Goal: Book appointment/travel/reservation

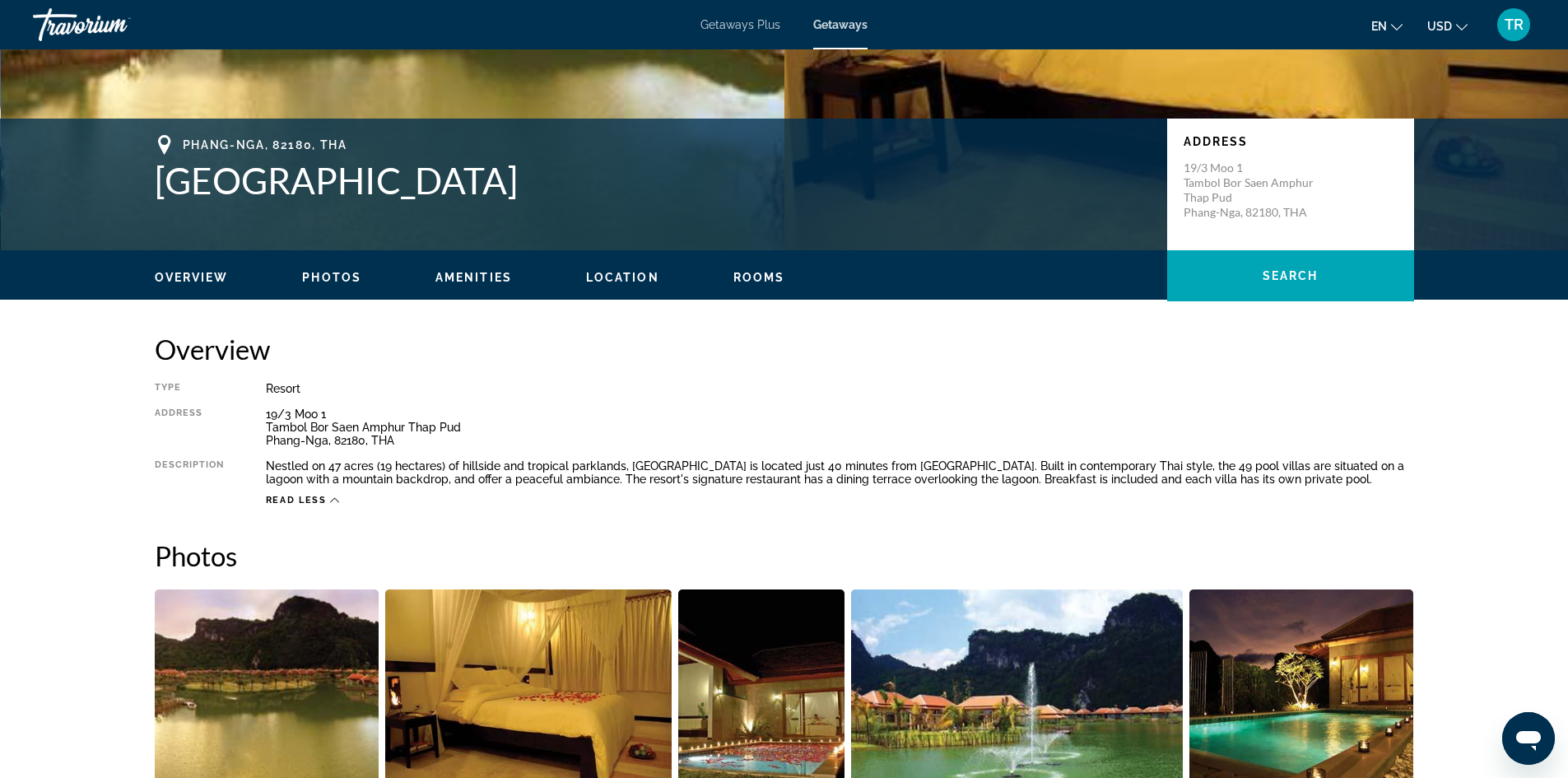
scroll to position [412, 0]
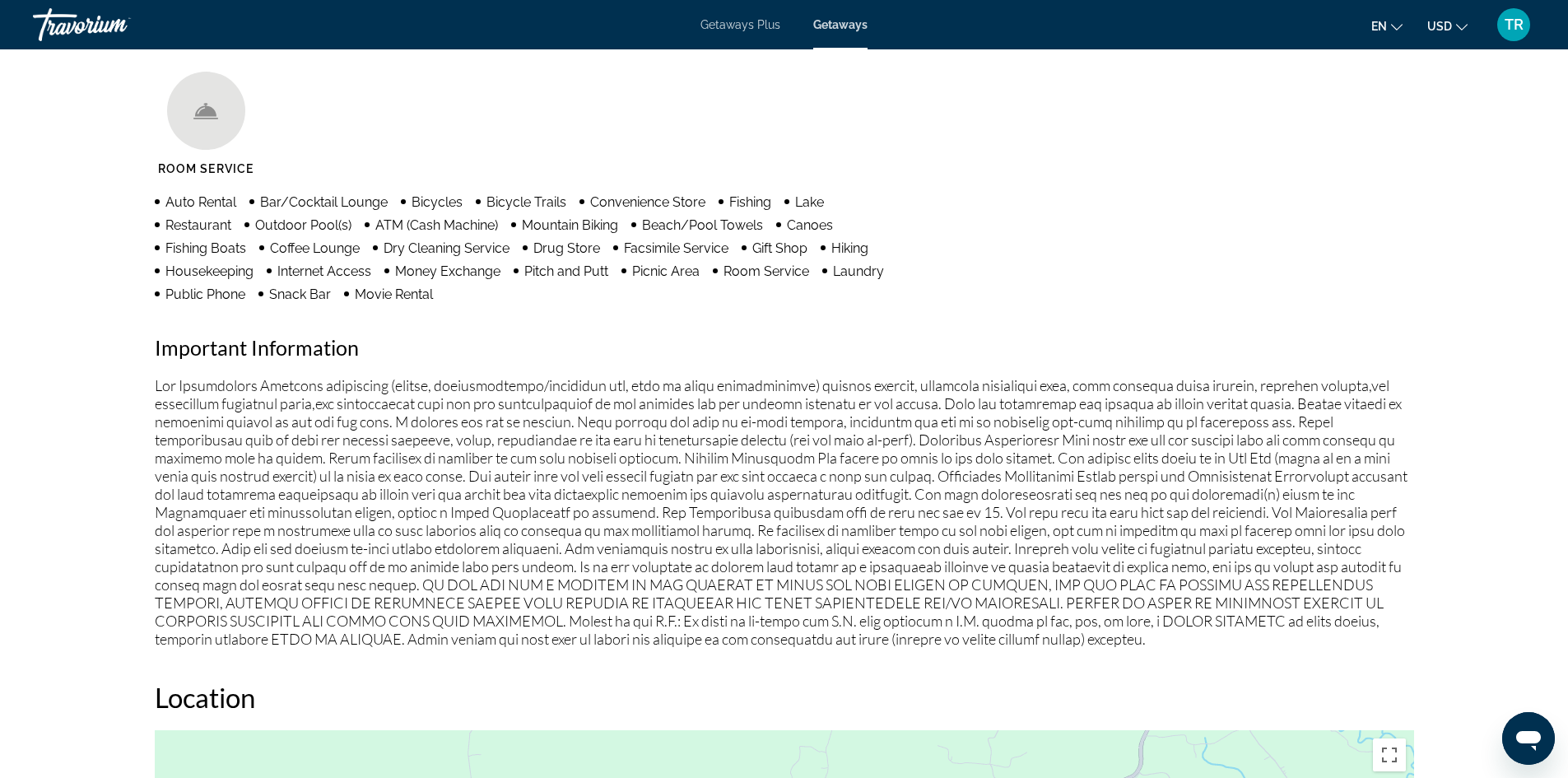
scroll to position [823, 0]
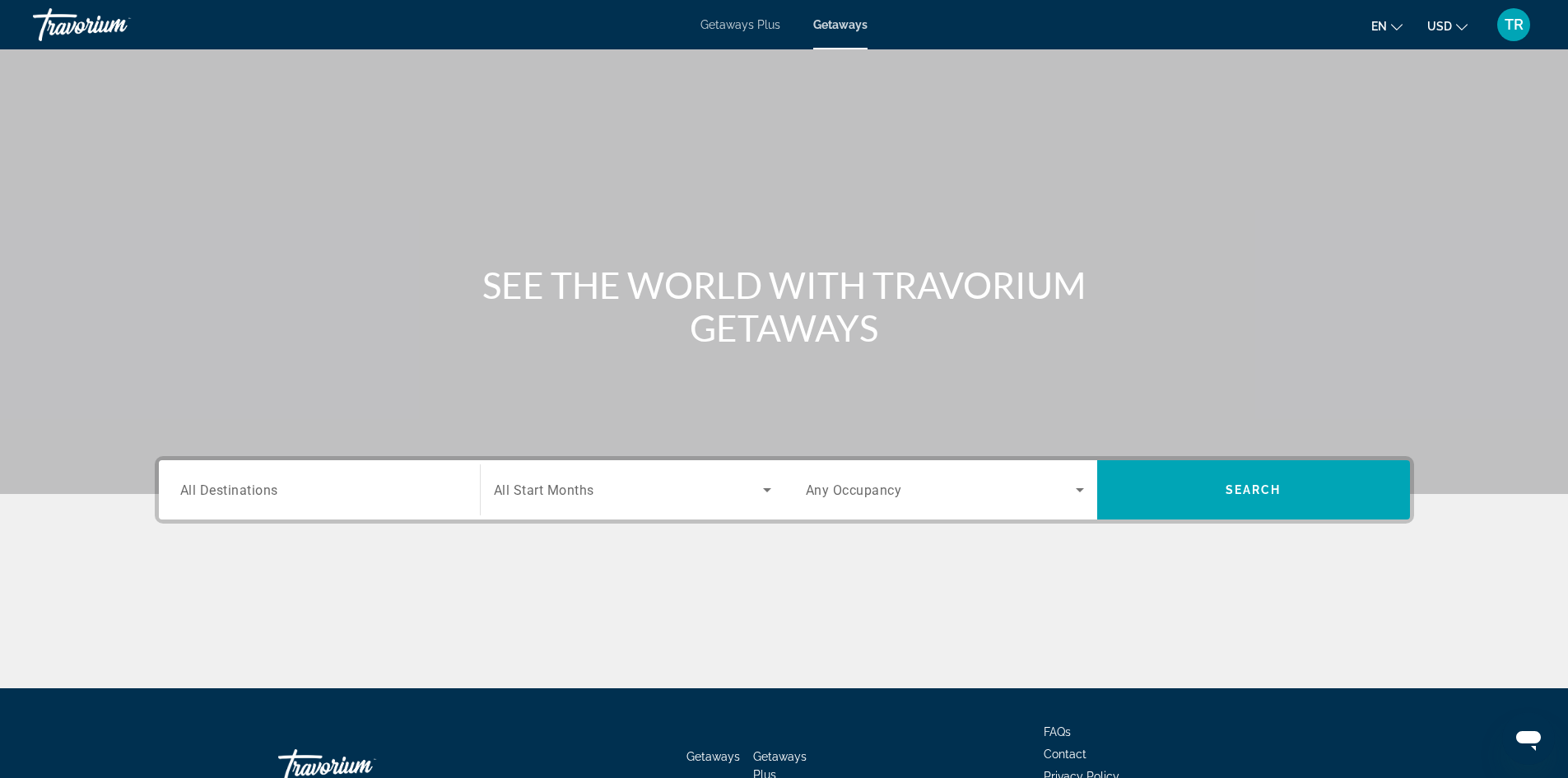
click at [255, 494] on span "All Destinations" at bounding box center [229, 490] width 98 height 15
click at [255, 494] on input "Destination All Destinations" at bounding box center [319, 491] width 278 height 20
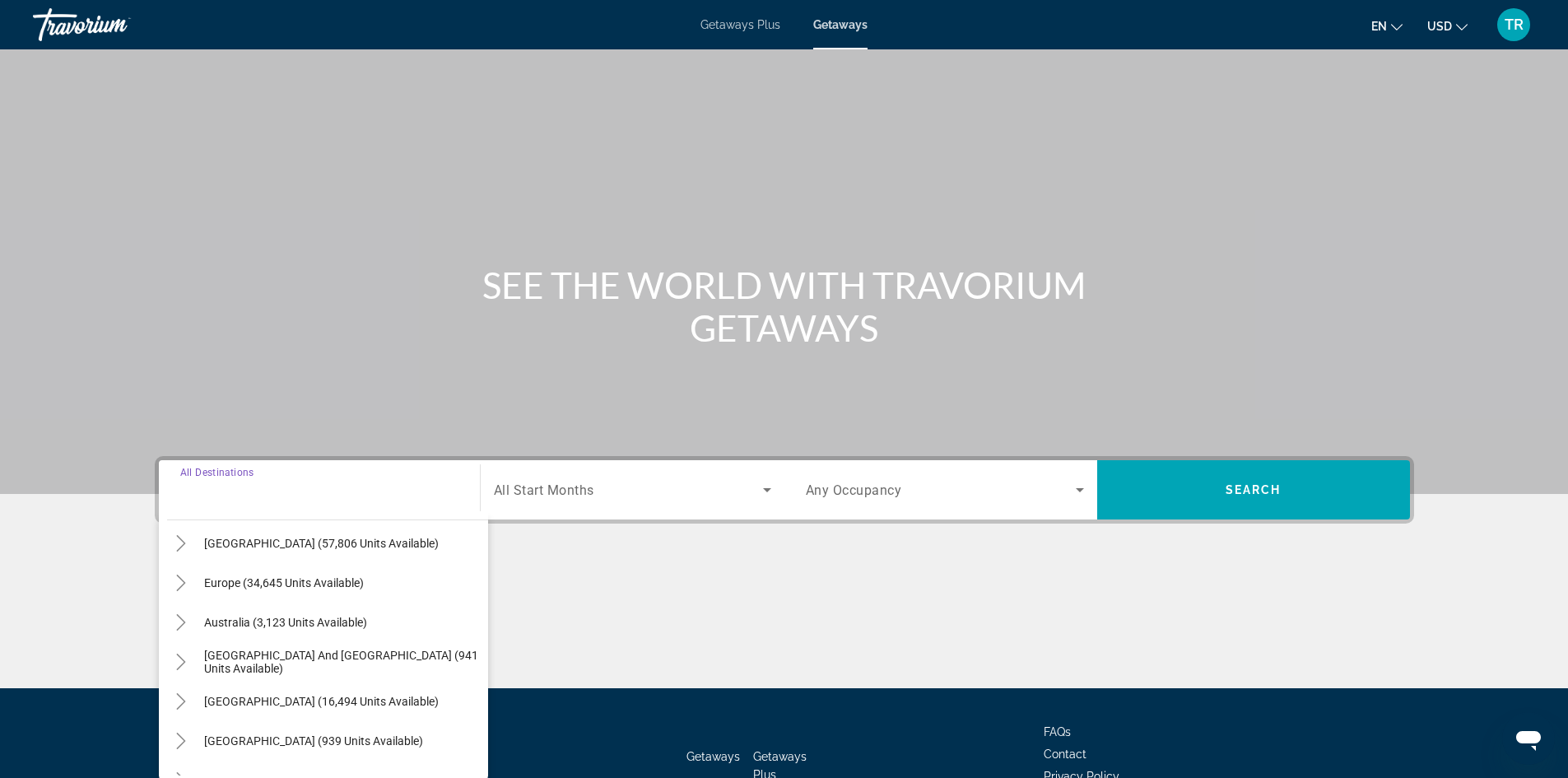
scroll to position [165, 0]
click at [175, 574] on icon "Toggle Europe (34,645 units available)" at bounding box center [181, 581] width 16 height 16
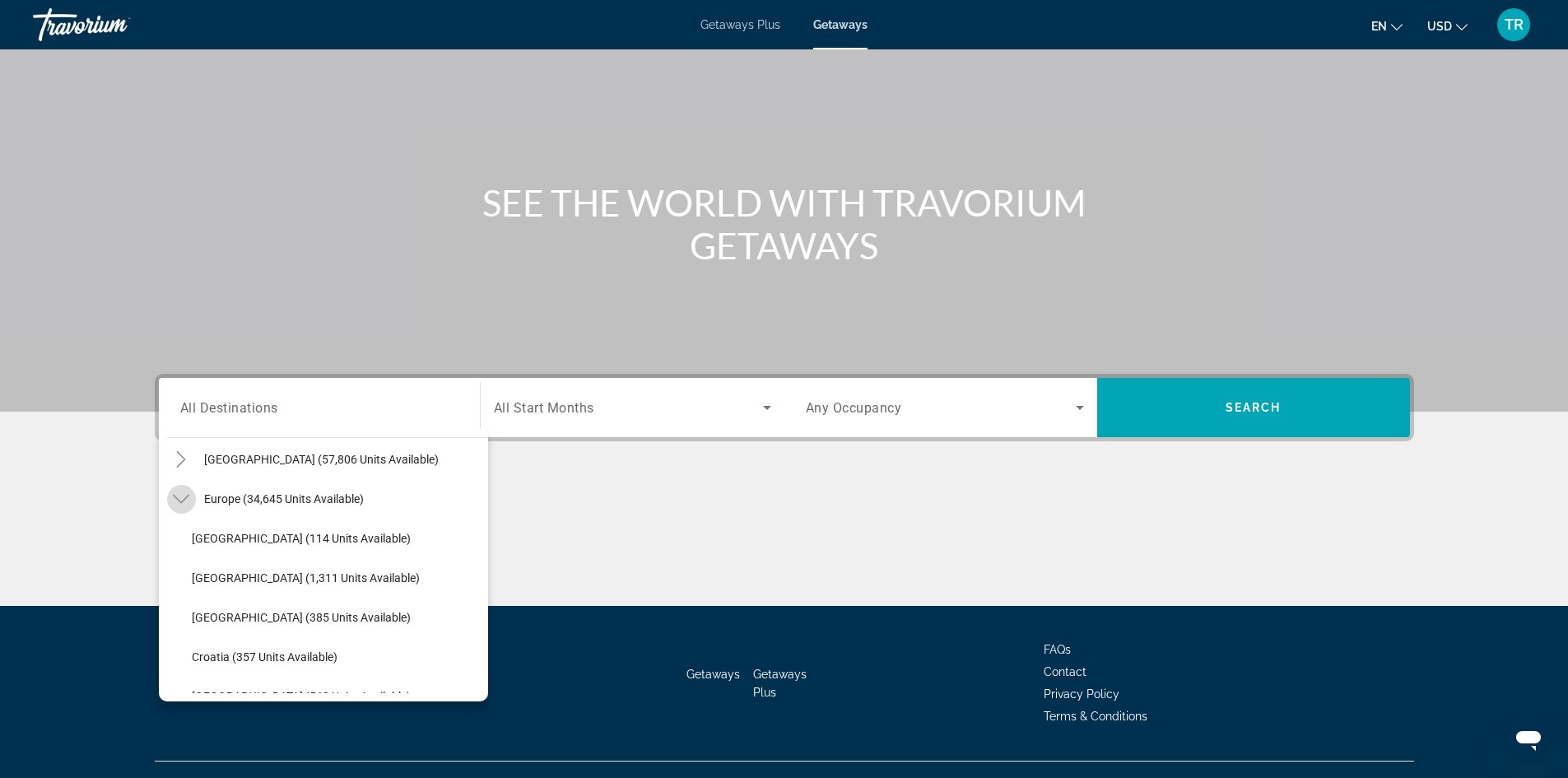
click at [178, 498] on icon "Toggle Europe (34,645 units available)" at bounding box center [181, 498] width 16 height 16
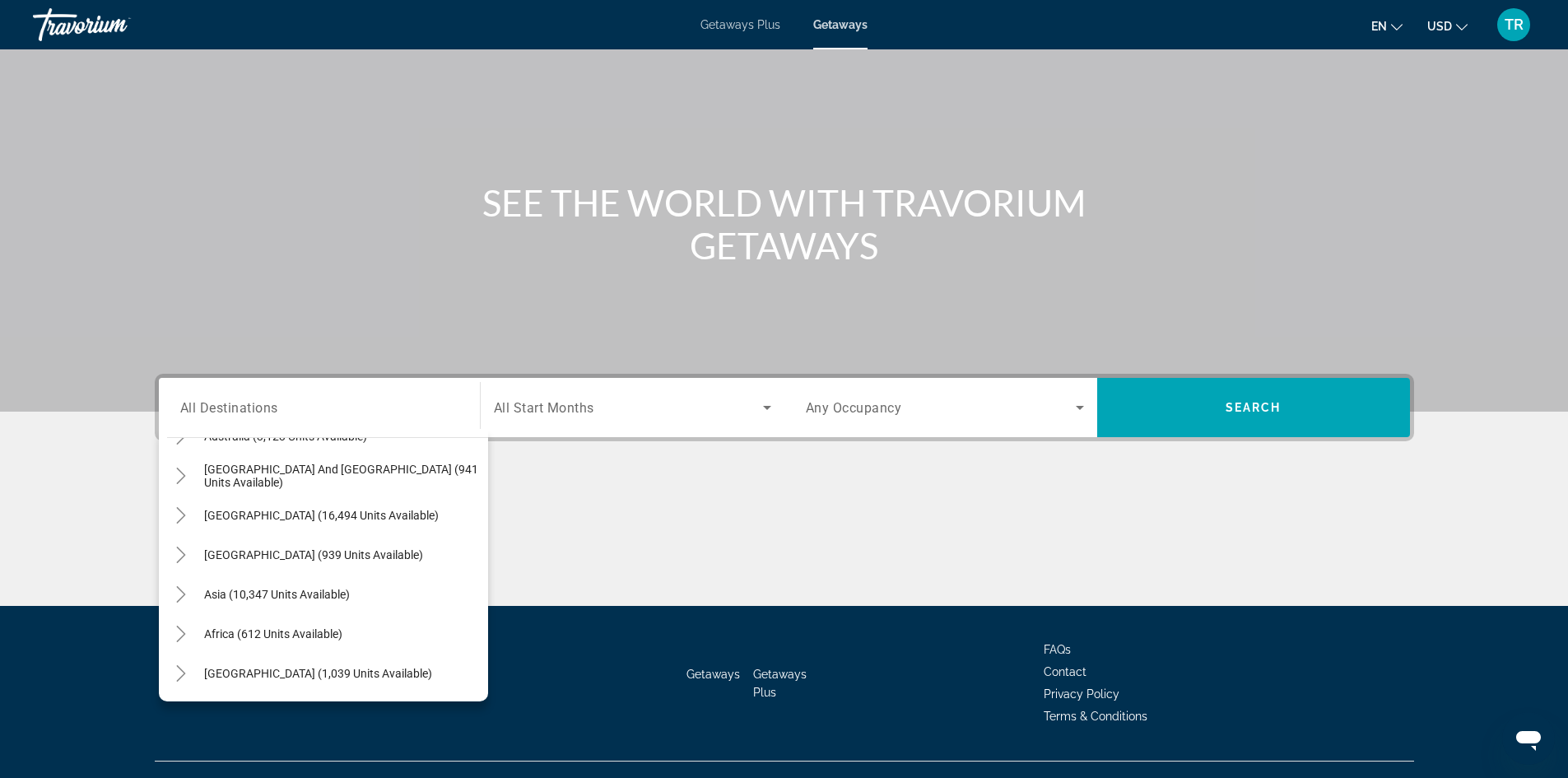
scroll to position [112, 0]
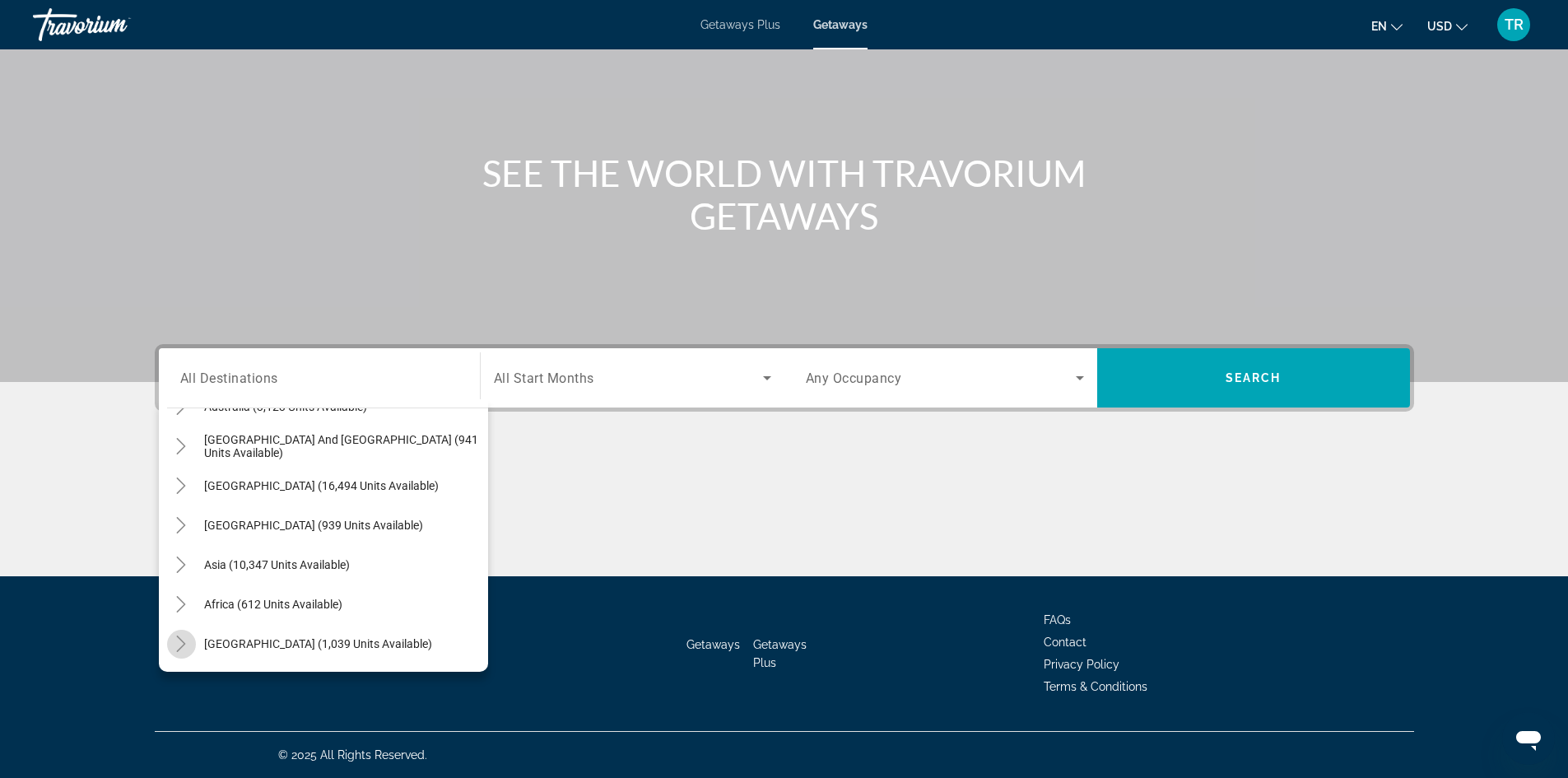
click at [179, 639] on icon "Toggle Middle East (1,039 units available)" at bounding box center [181, 643] width 9 height 16
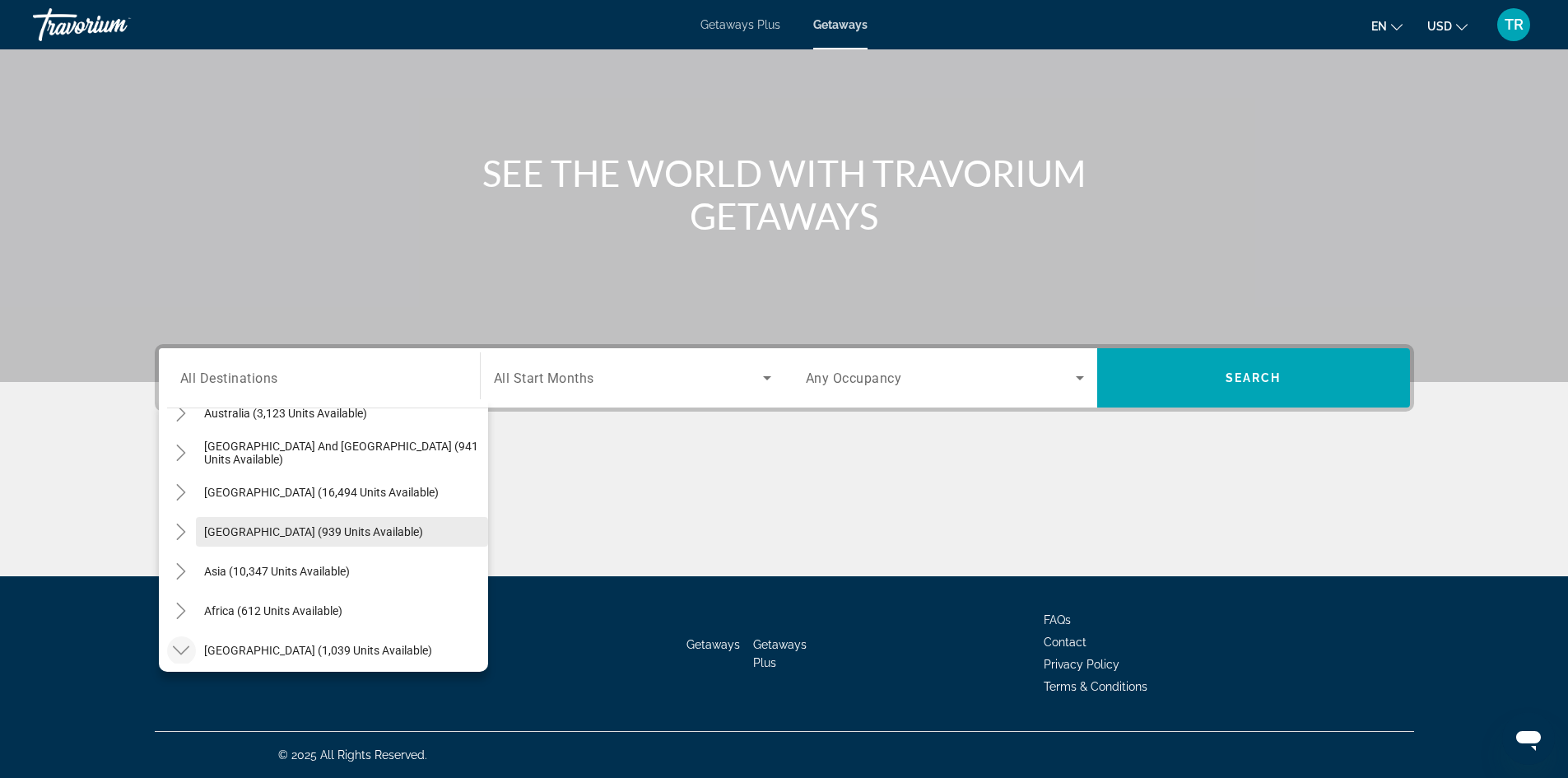
scroll to position [178, 0]
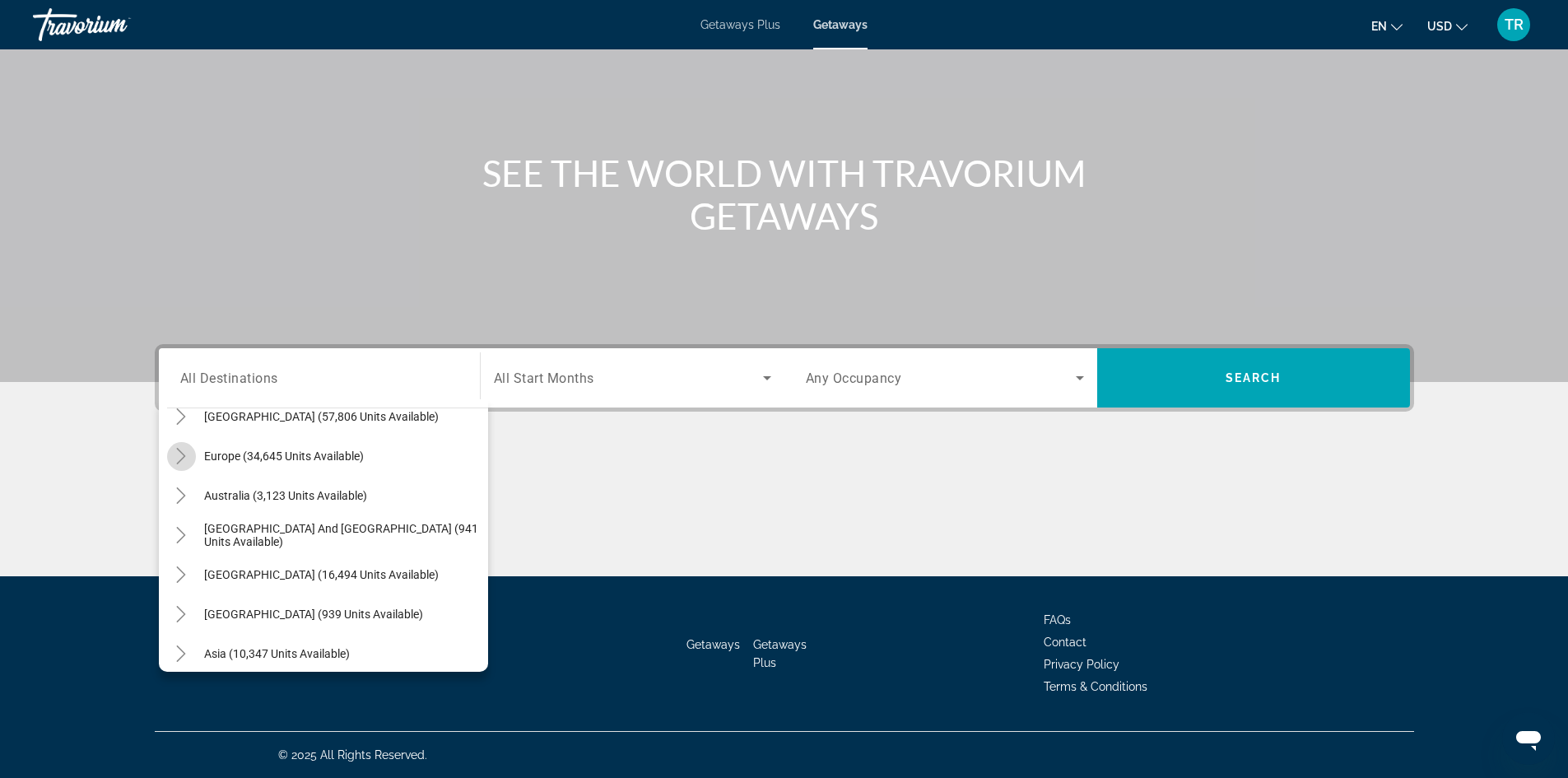
click at [184, 454] on icon "Toggle Europe (34,645 units available)" at bounding box center [181, 455] width 16 height 16
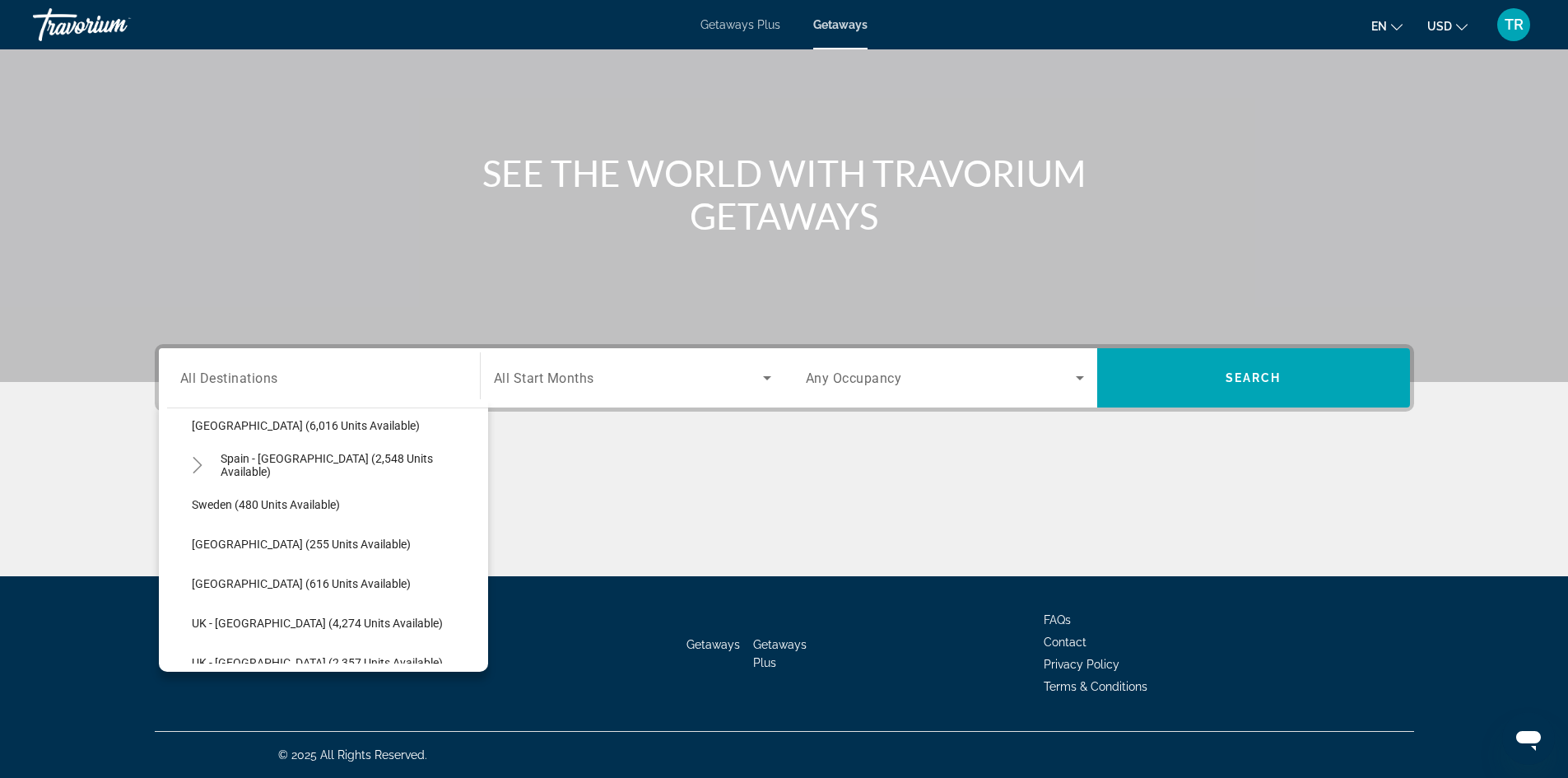
scroll to position [947, 0]
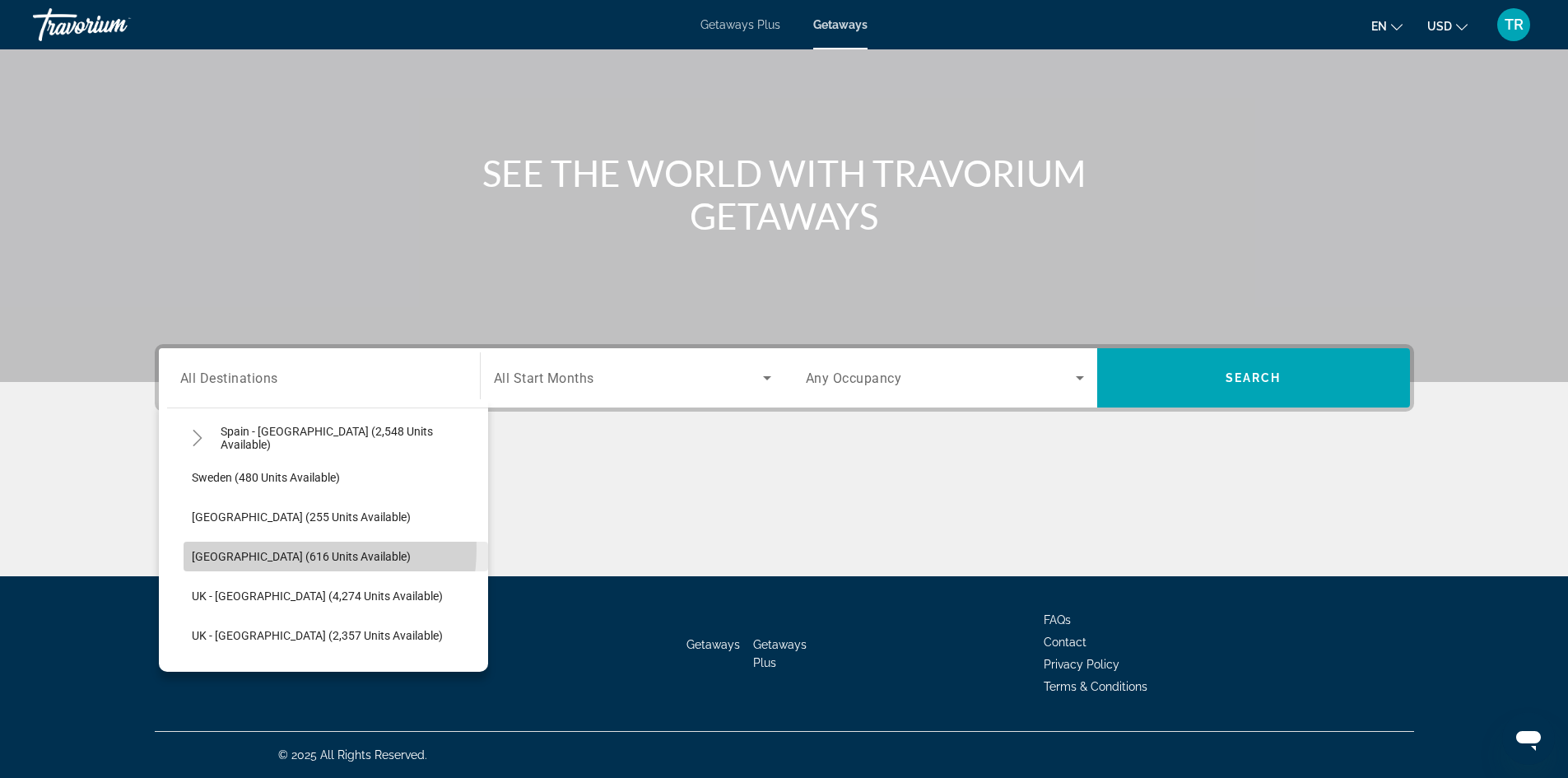
click at [274, 548] on span "Search widget" at bounding box center [335, 557] width 304 height 39
type input "**********"
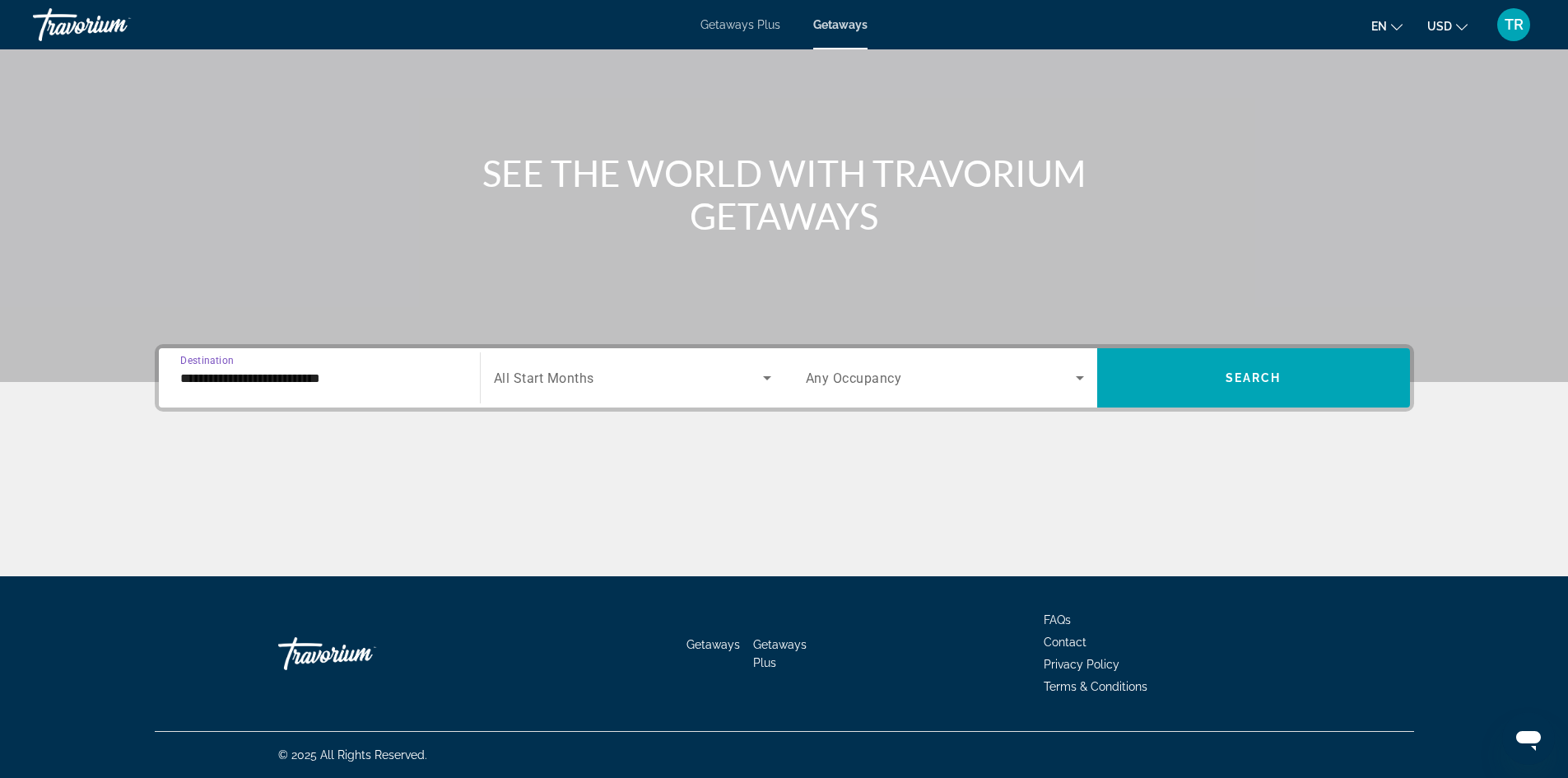
click at [765, 371] on icon "Search widget" at bounding box center [766, 377] width 20 height 20
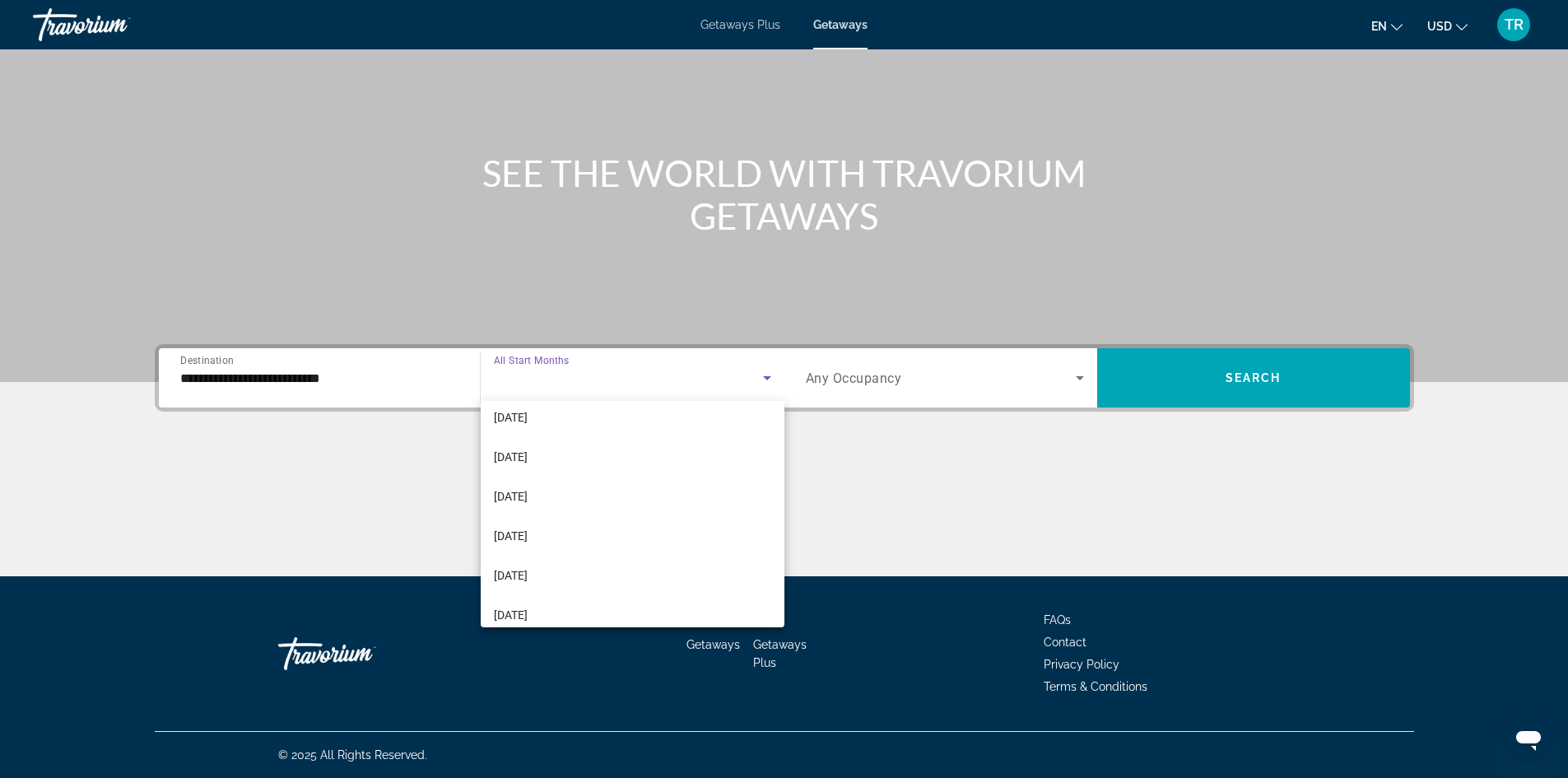
scroll to position [247, 0]
click at [709, 525] on mat-option "[DATE]" at bounding box center [633, 536] width 303 height 39
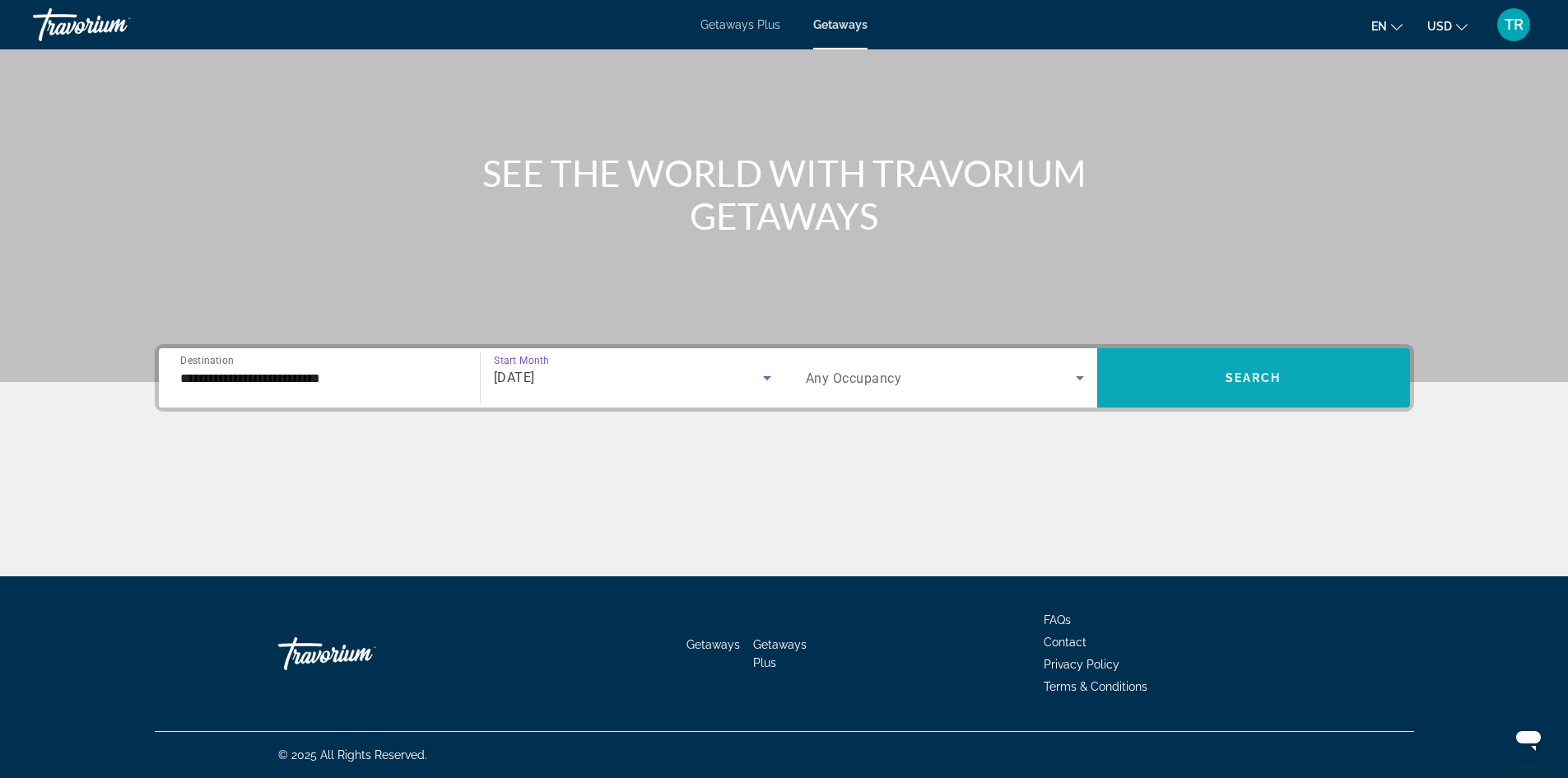
click at [1150, 371] on span "Search widget" at bounding box center [1253, 378] width 313 height 39
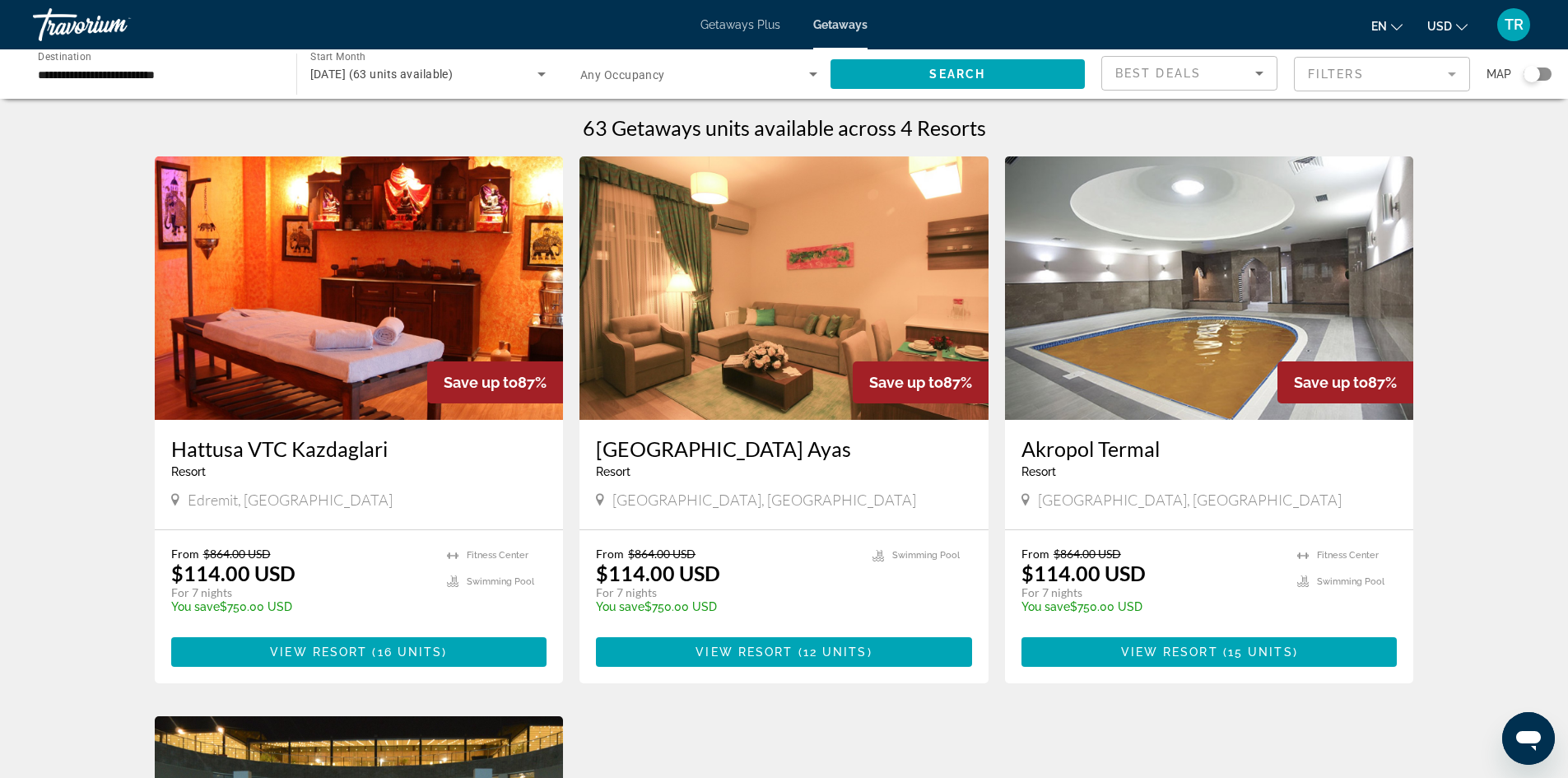
click at [1196, 329] on img "Main content" at bounding box center [1209, 287] width 409 height 263
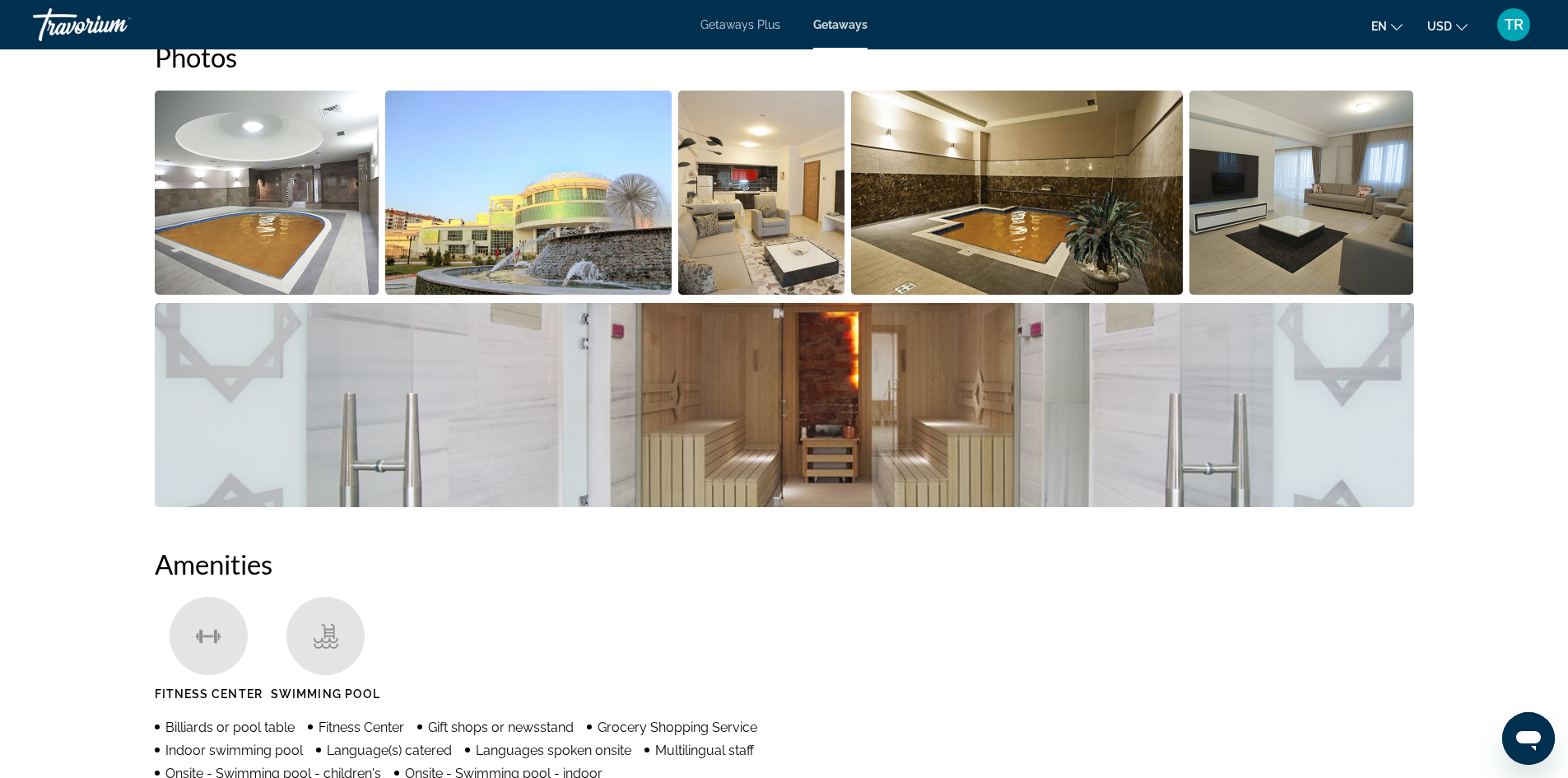
scroll to position [593, 0]
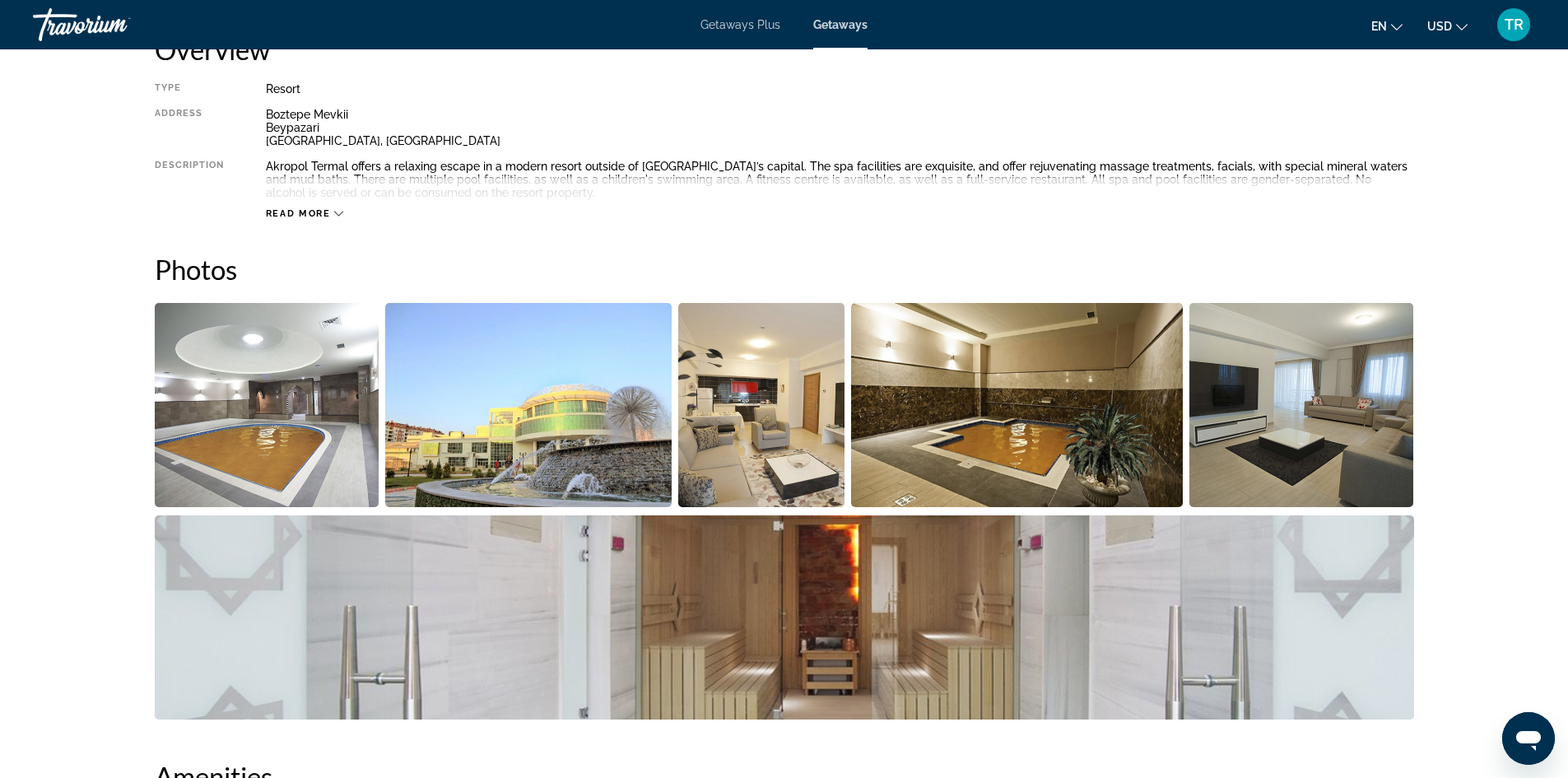
click at [246, 366] on img "Open full-screen image slider" at bounding box center [267, 405] width 225 height 204
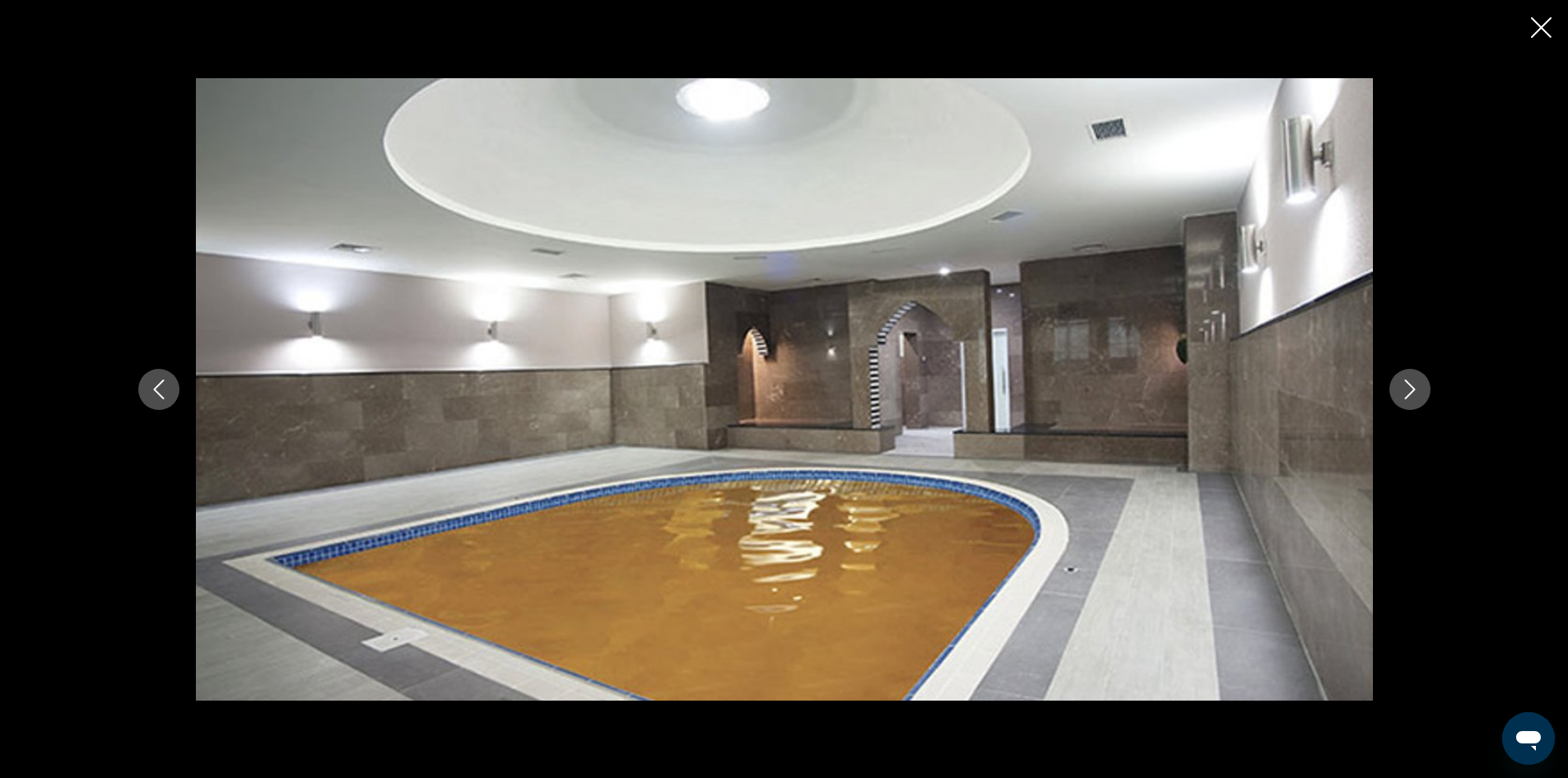
click at [1404, 389] on icon "Next image" at bounding box center [1409, 389] width 20 height 20
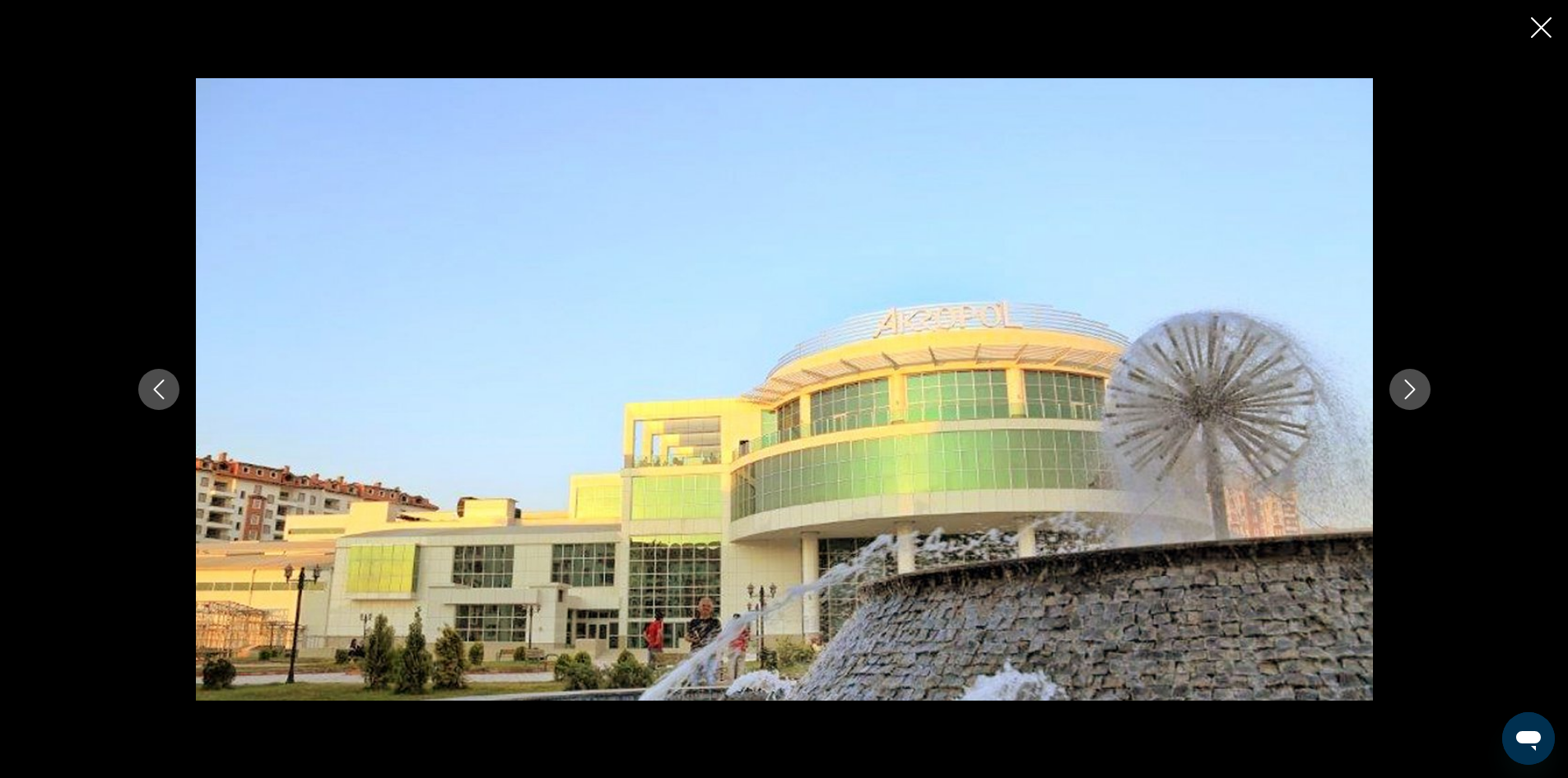
click at [1404, 389] on icon "Next image" at bounding box center [1409, 389] width 20 height 20
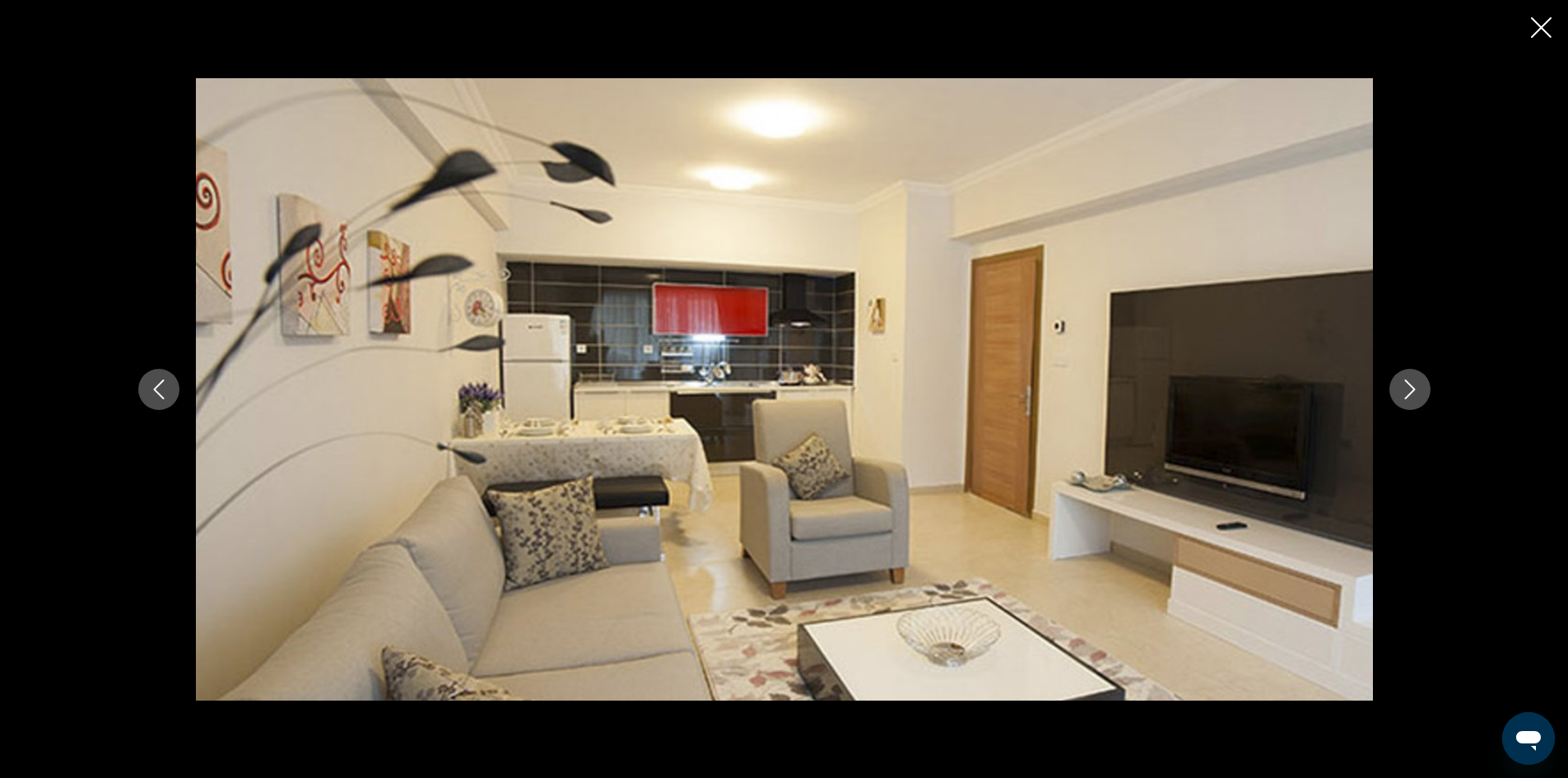
click at [1404, 389] on icon "Next image" at bounding box center [1409, 389] width 20 height 20
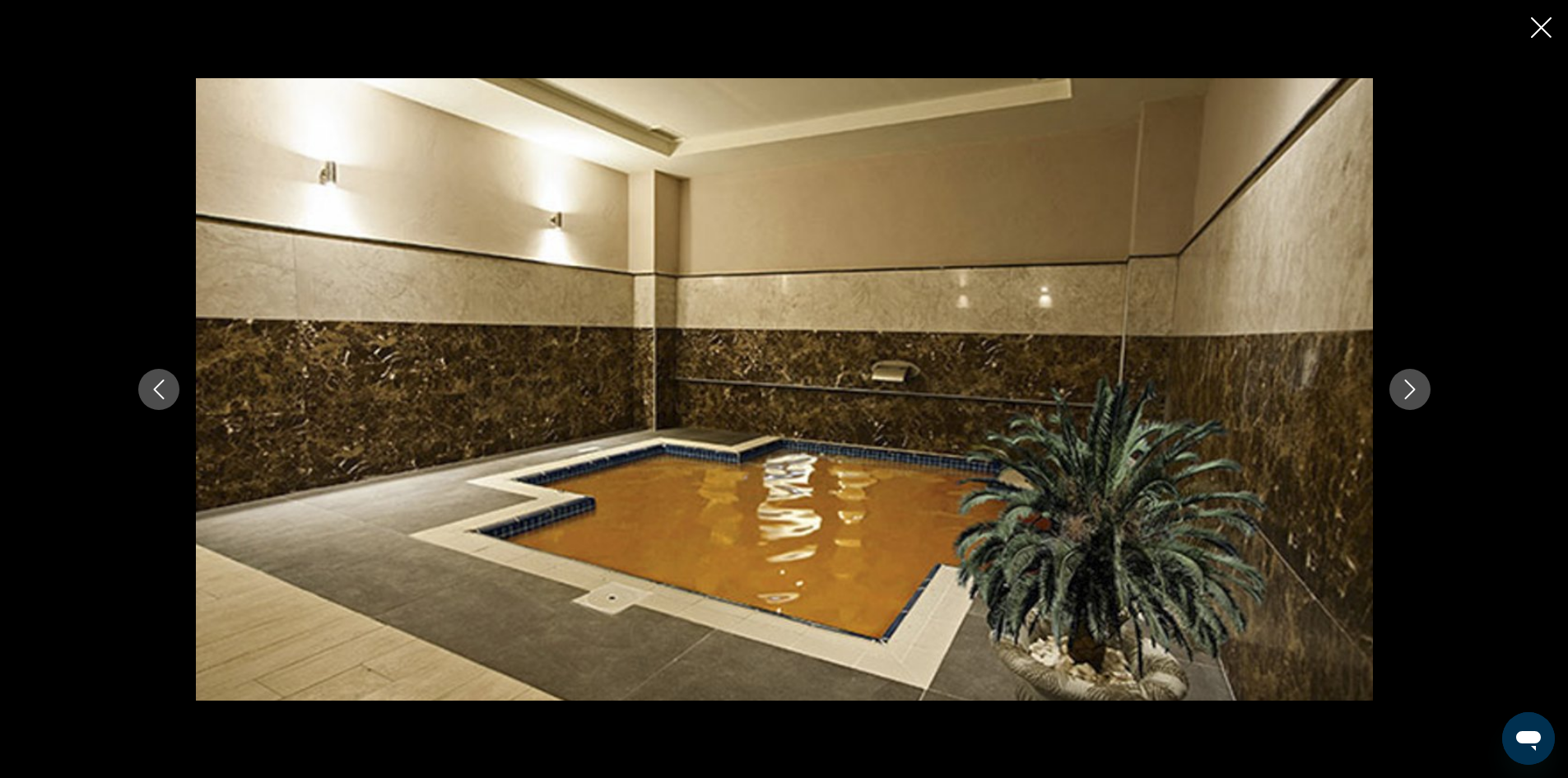
click at [1404, 389] on icon "Next image" at bounding box center [1409, 389] width 20 height 20
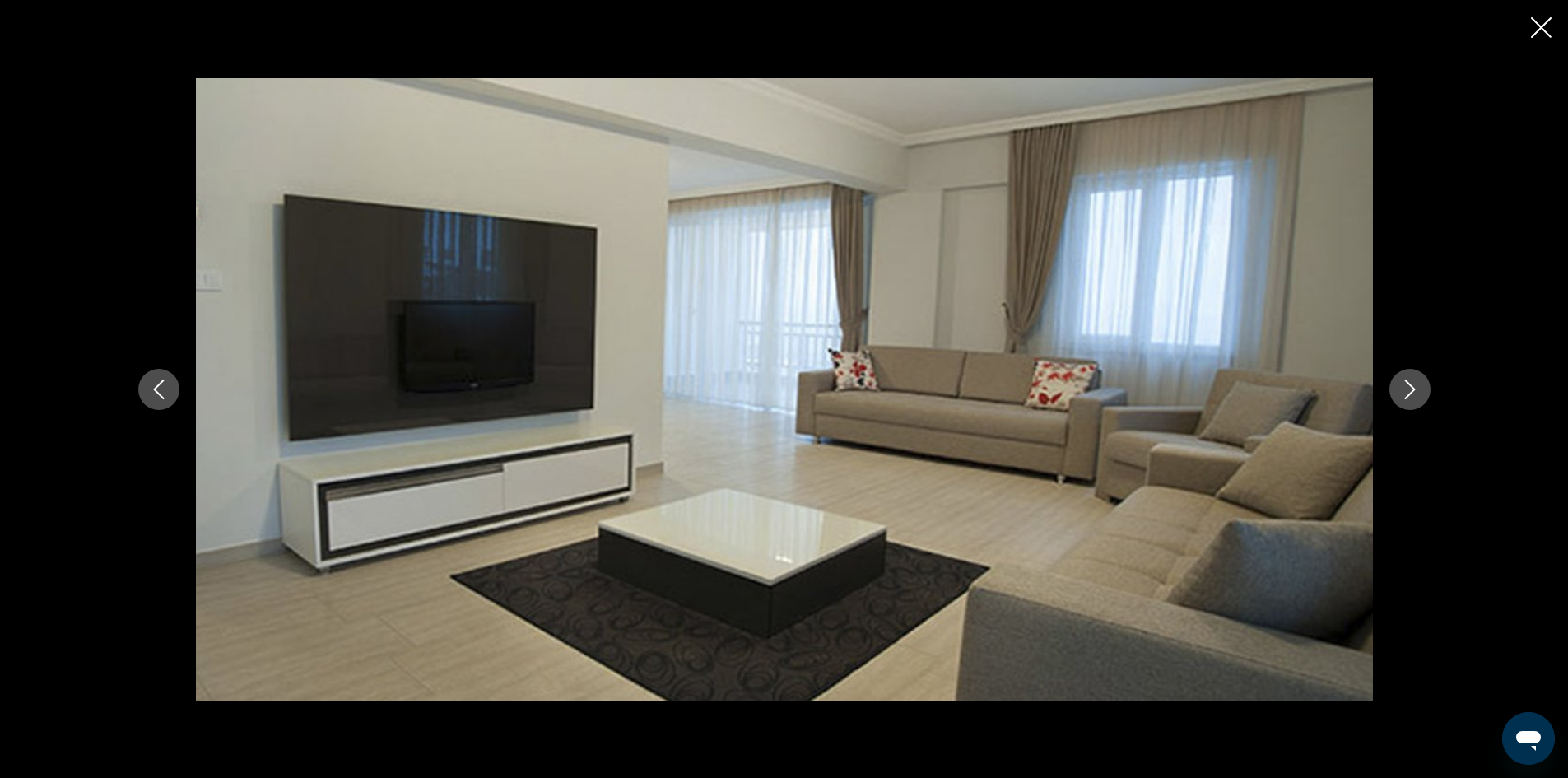
click at [1404, 389] on icon "Next image" at bounding box center [1409, 389] width 20 height 20
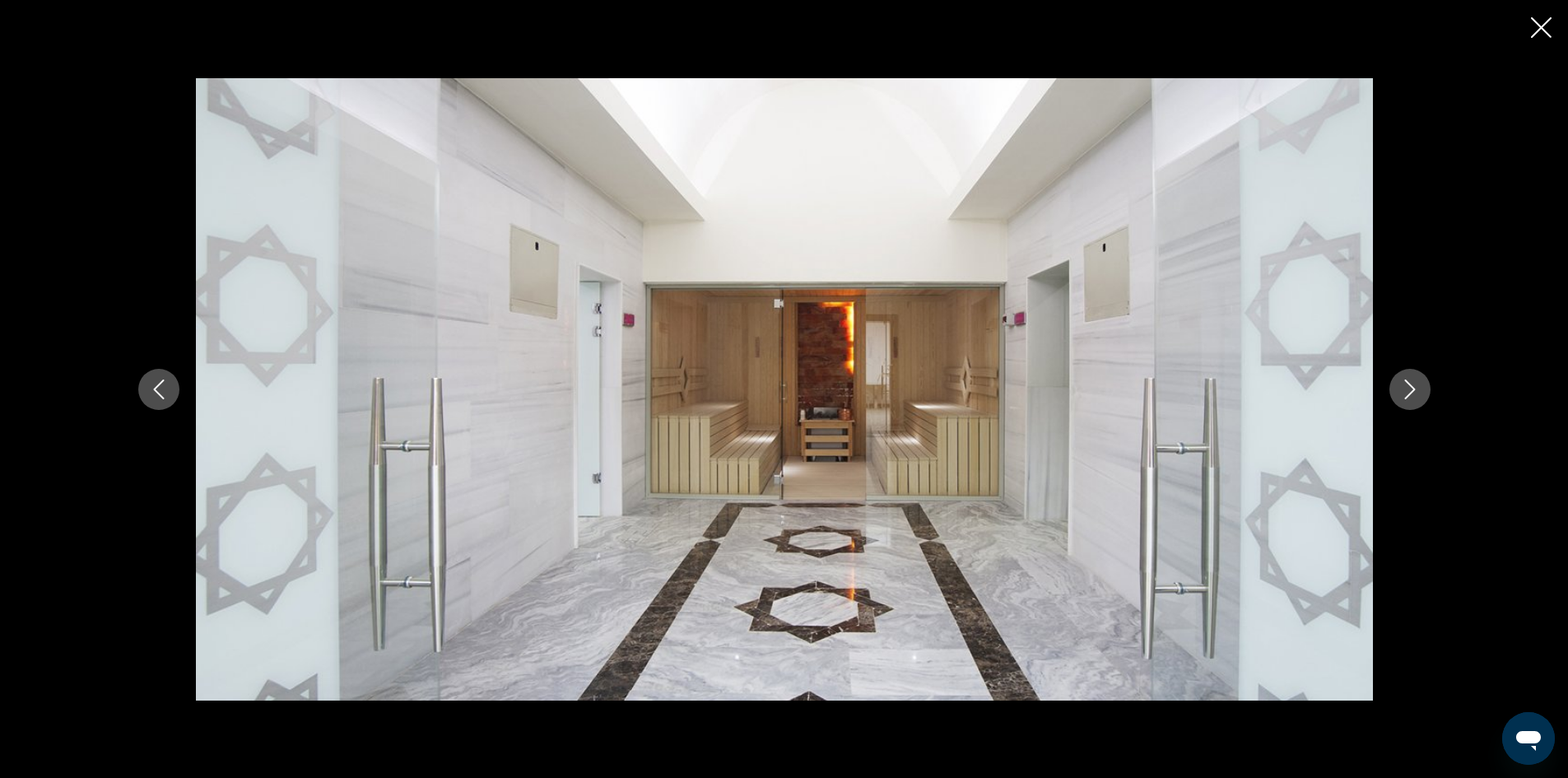
click at [1404, 389] on icon "Next image" at bounding box center [1409, 389] width 20 height 20
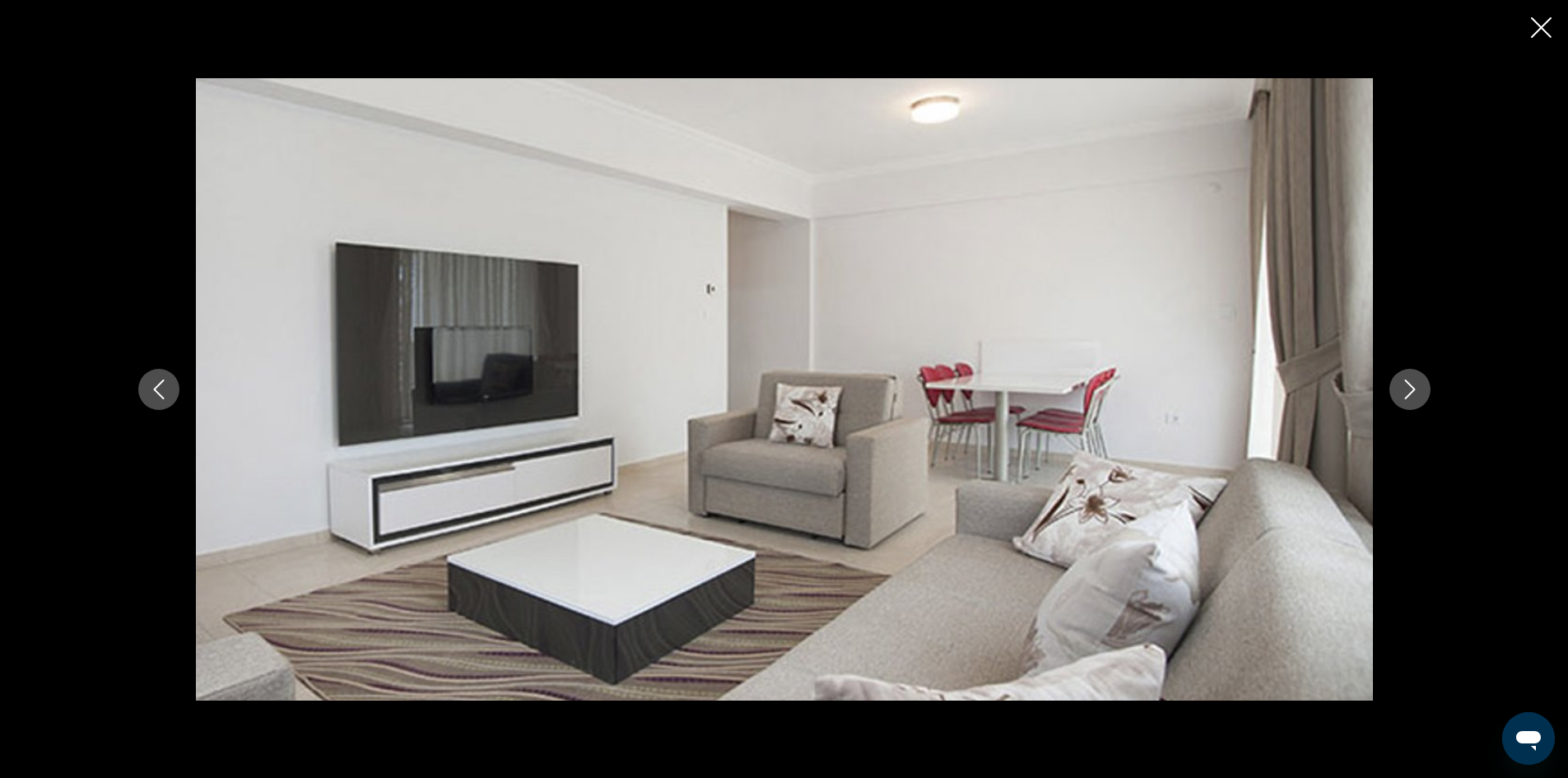
click at [1404, 389] on icon "Next image" at bounding box center [1409, 389] width 20 height 20
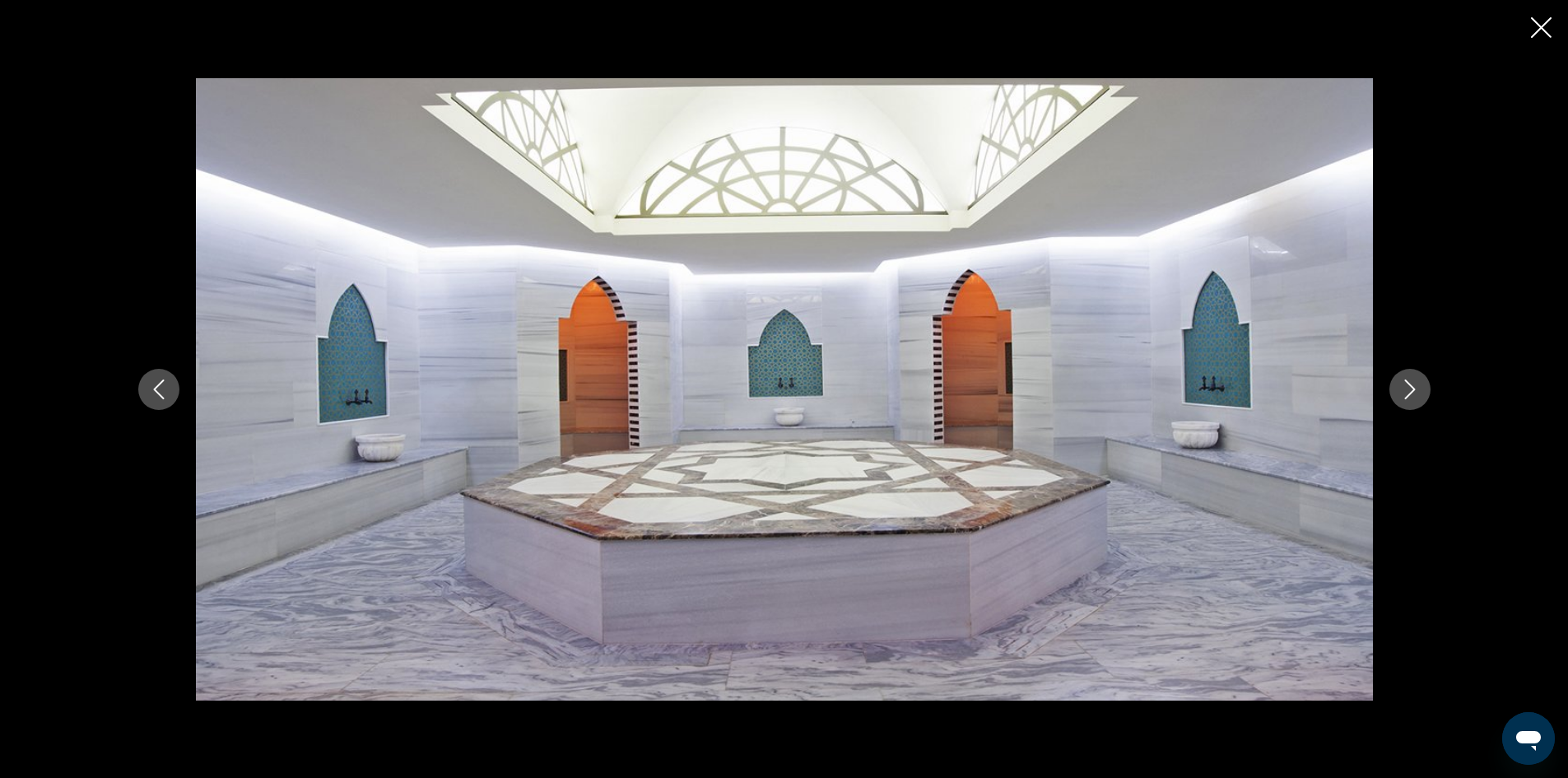
click at [1404, 389] on icon "Next image" at bounding box center [1409, 389] width 20 height 20
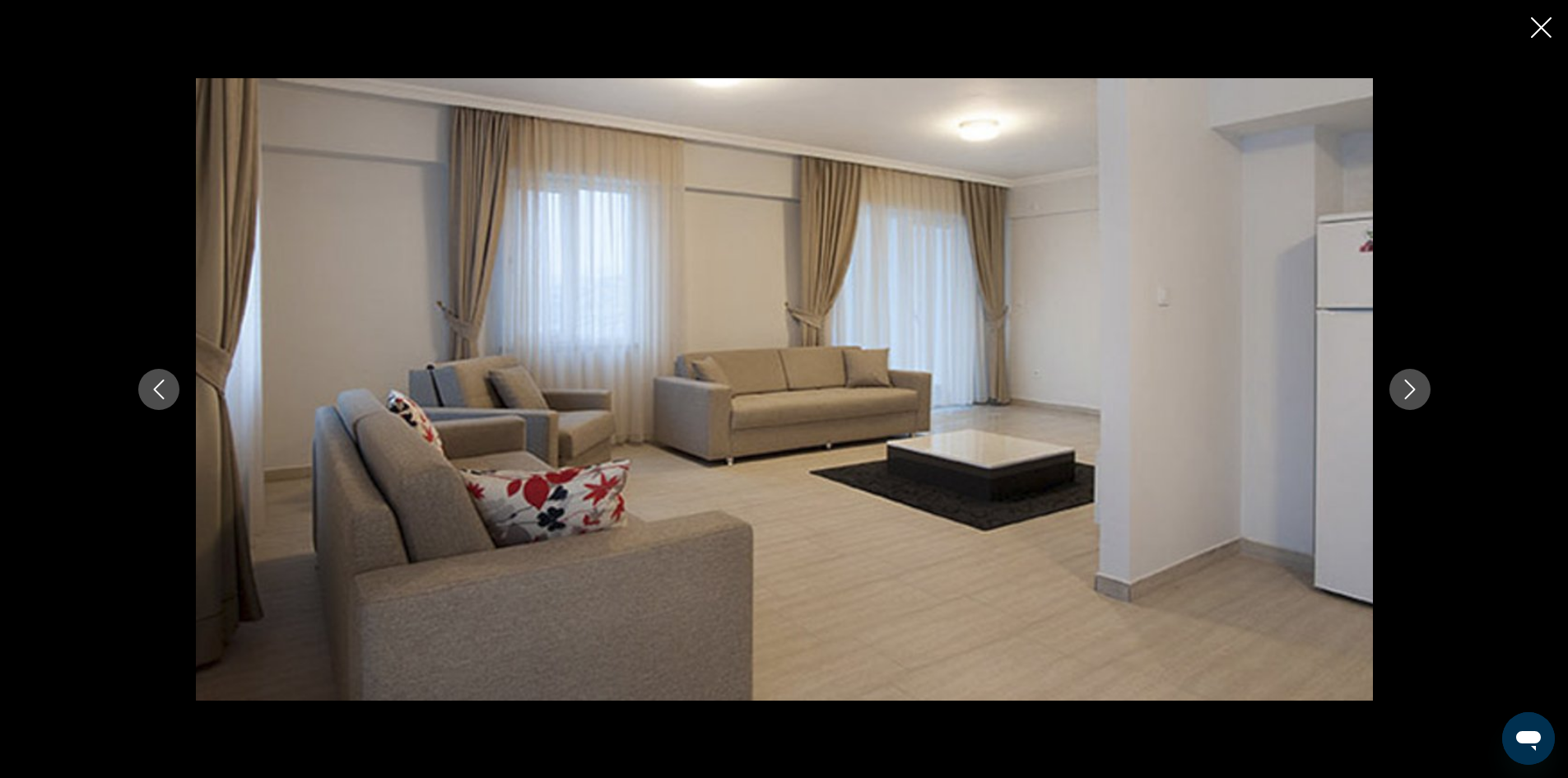
click at [1404, 389] on icon "Next image" at bounding box center [1409, 389] width 20 height 20
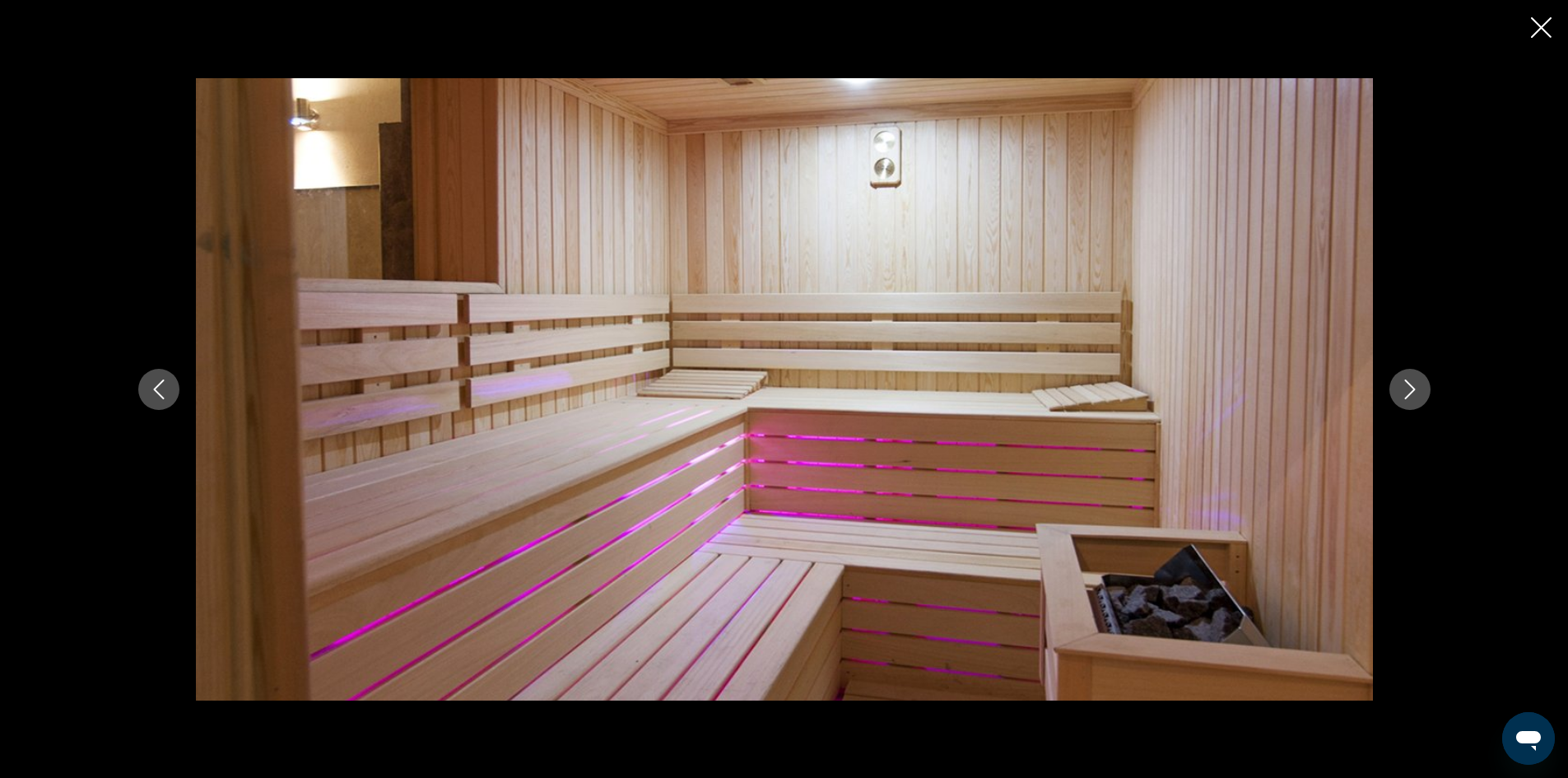
click at [1404, 389] on icon "Next image" at bounding box center [1409, 389] width 20 height 20
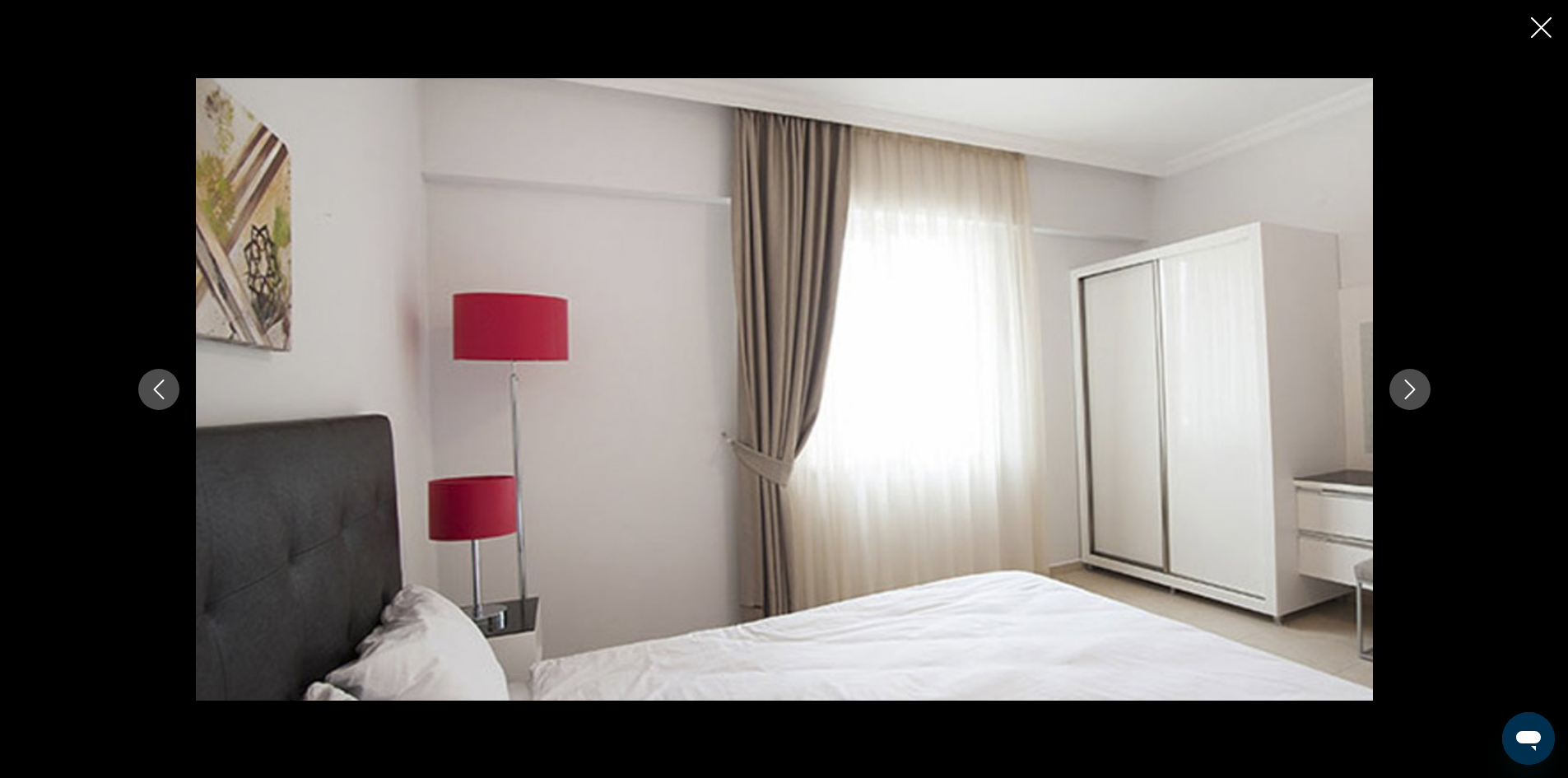
click at [1404, 389] on icon "Next image" at bounding box center [1409, 389] width 20 height 20
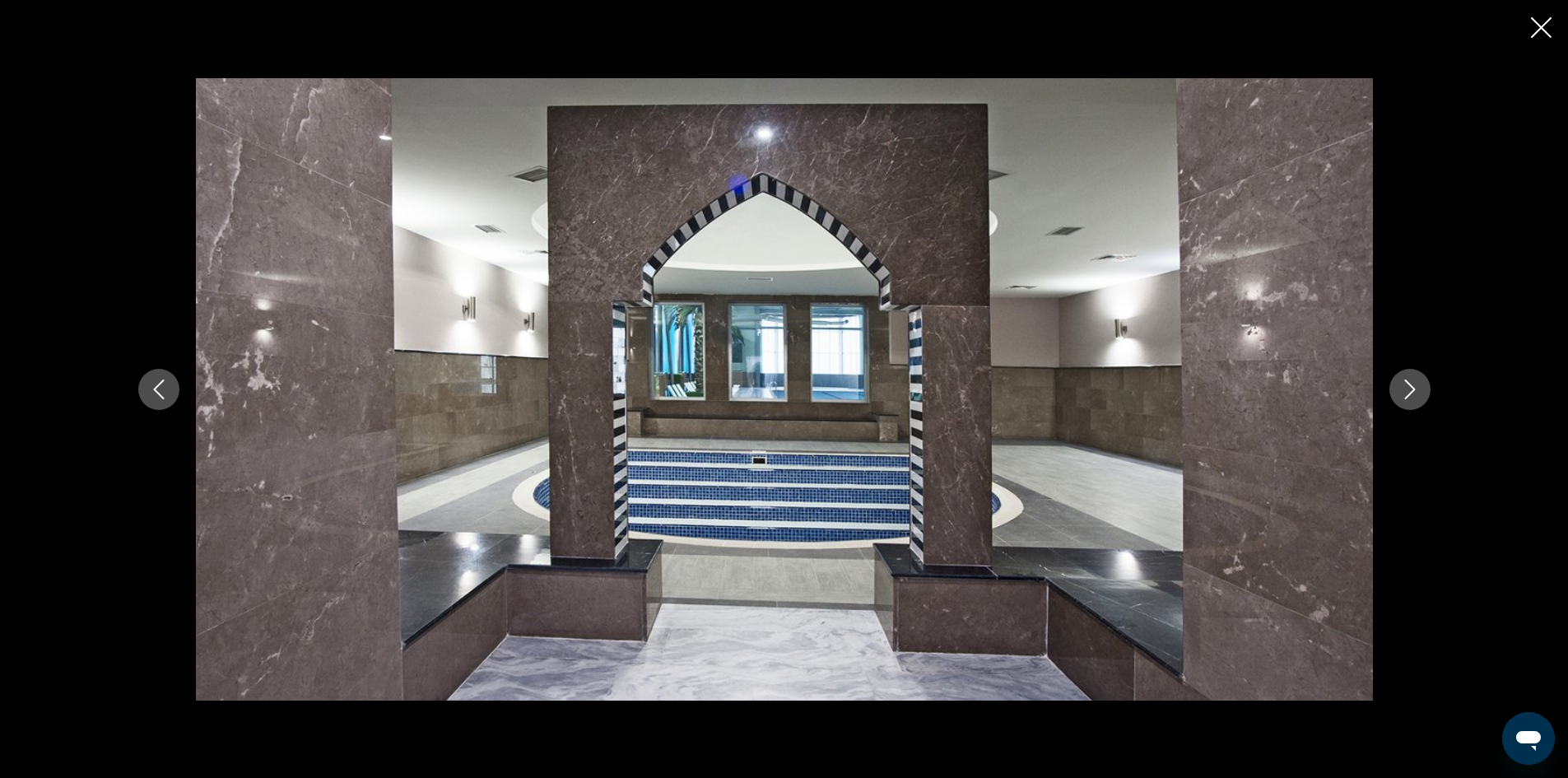
click at [1404, 389] on icon "Next image" at bounding box center [1409, 389] width 20 height 20
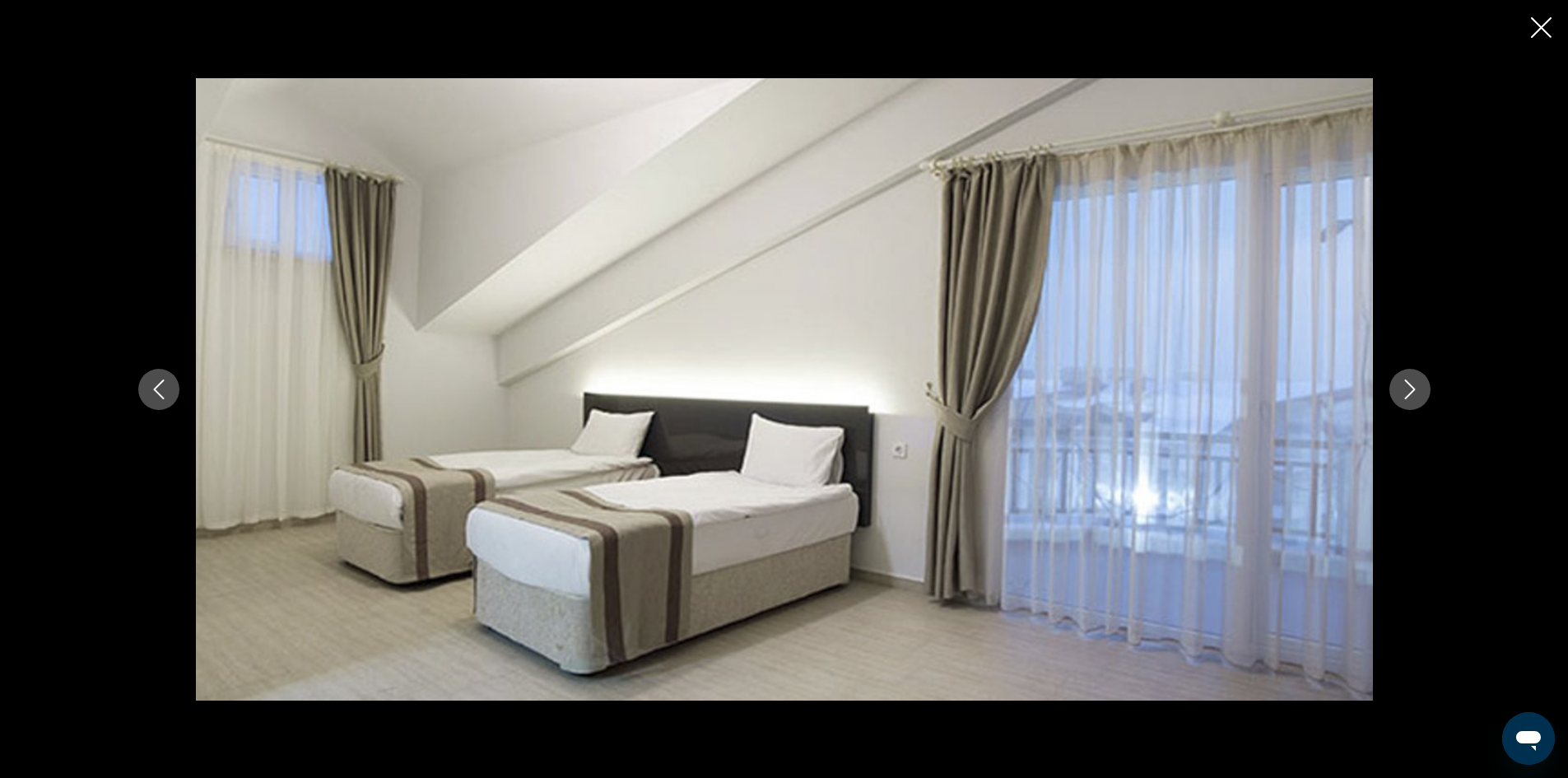
click at [1404, 389] on icon "Next image" at bounding box center [1409, 389] width 20 height 20
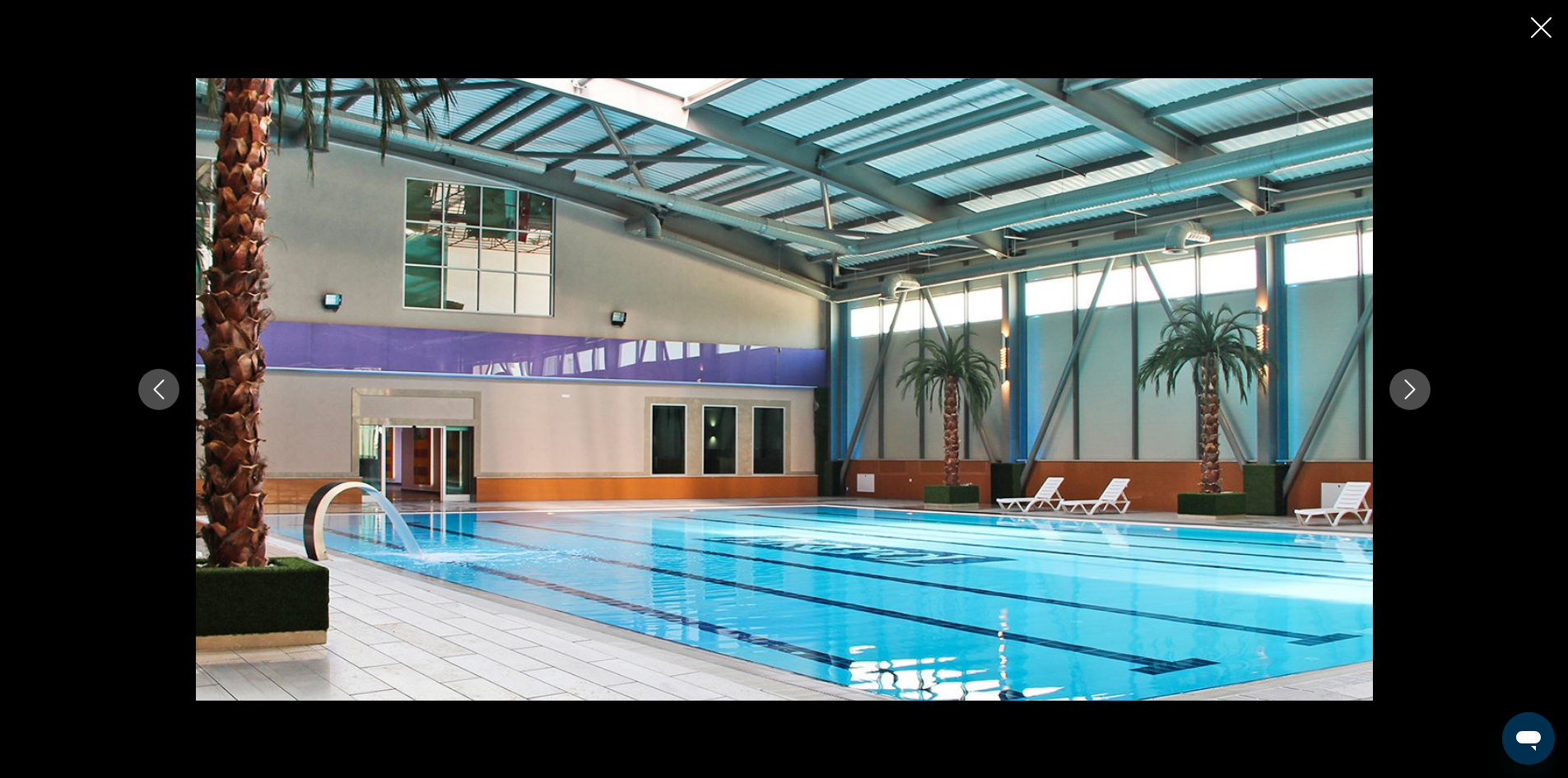
click at [1404, 376] on button "Next image" at bounding box center [1410, 389] width 41 height 41
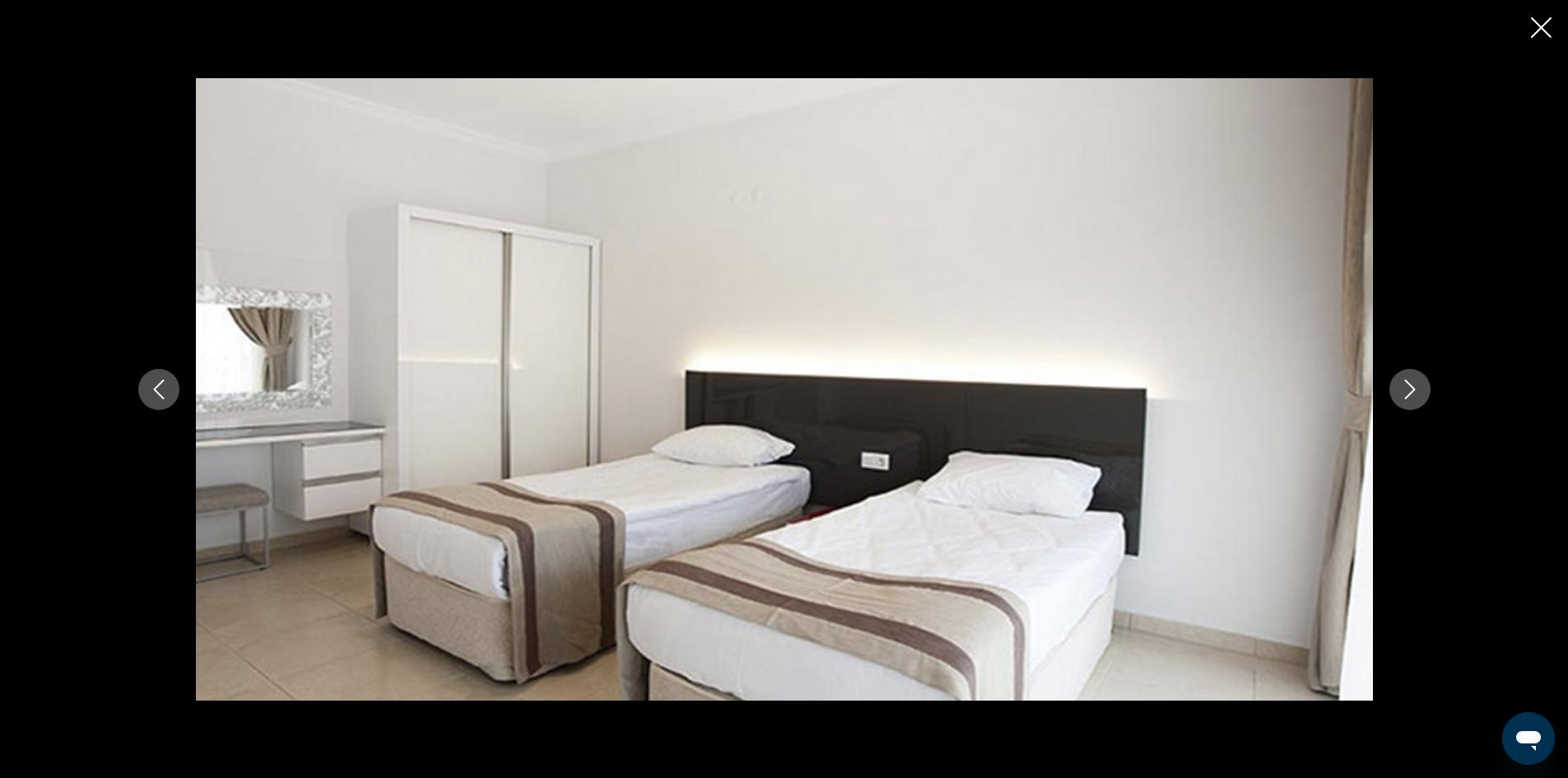
click at [1404, 376] on button "Next image" at bounding box center [1410, 389] width 41 height 41
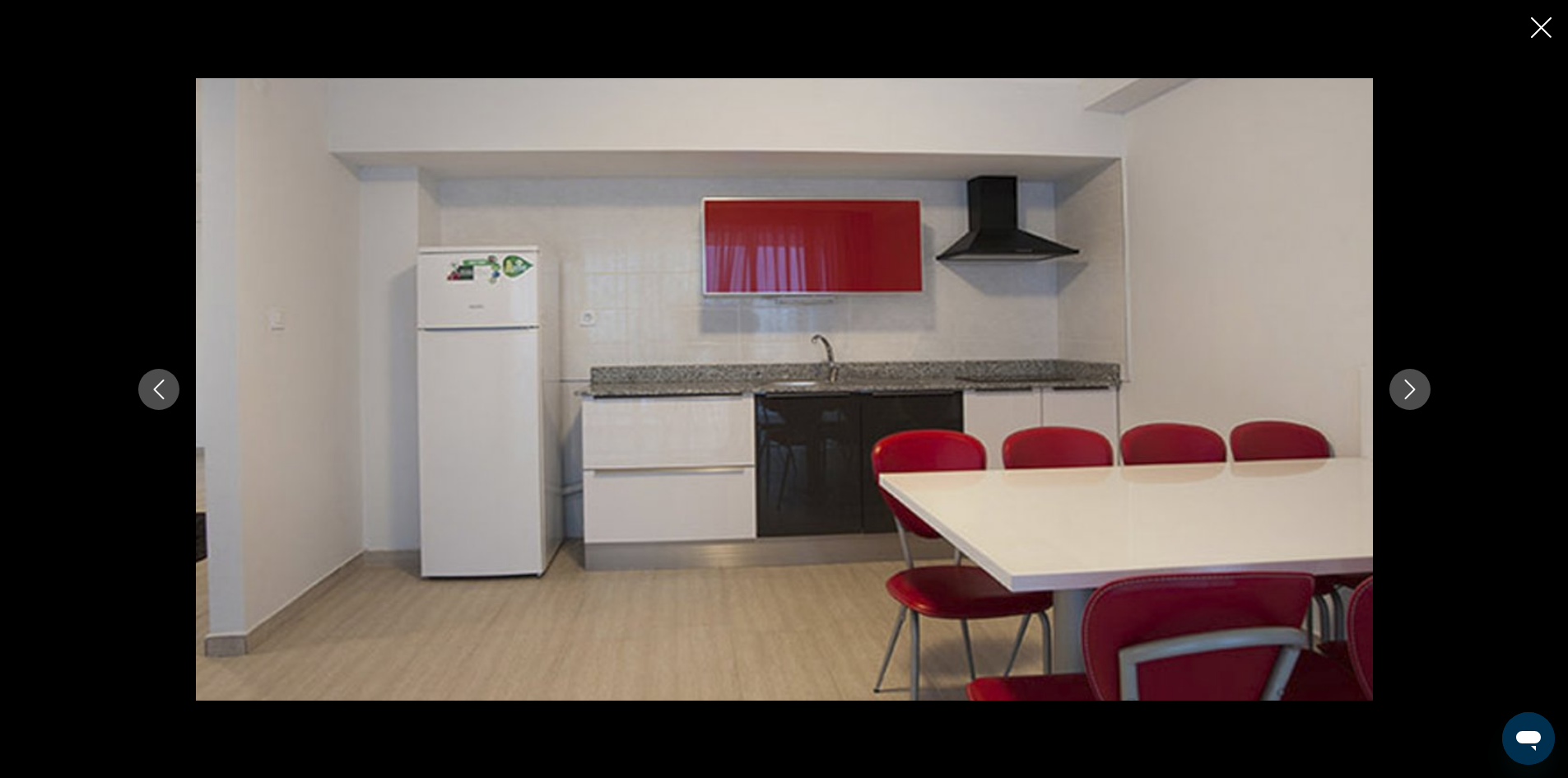
click at [1404, 376] on button "Next image" at bounding box center [1410, 389] width 41 height 41
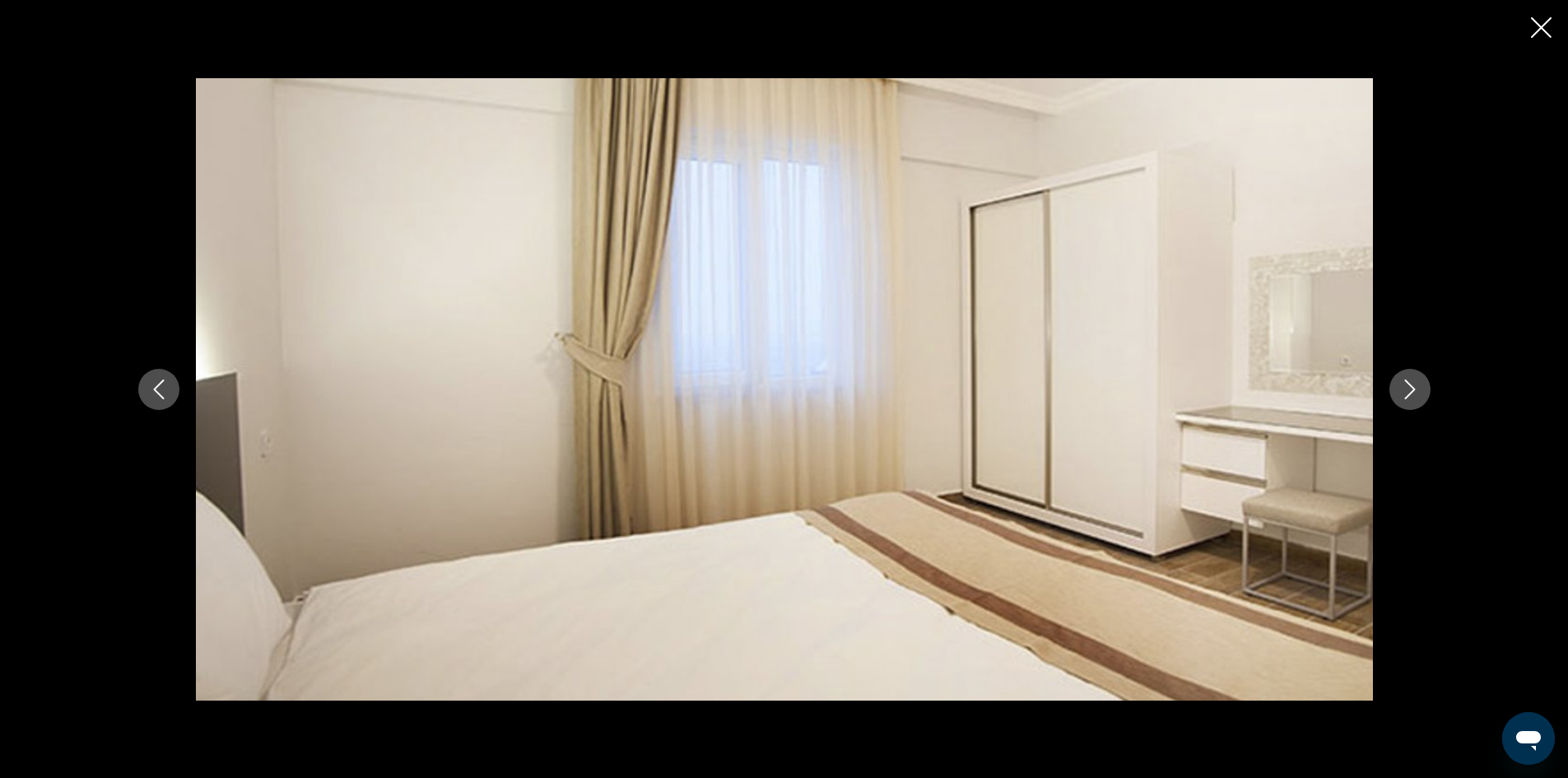
click at [1536, 22] on icon "Close slideshow" at bounding box center [1541, 27] width 21 height 21
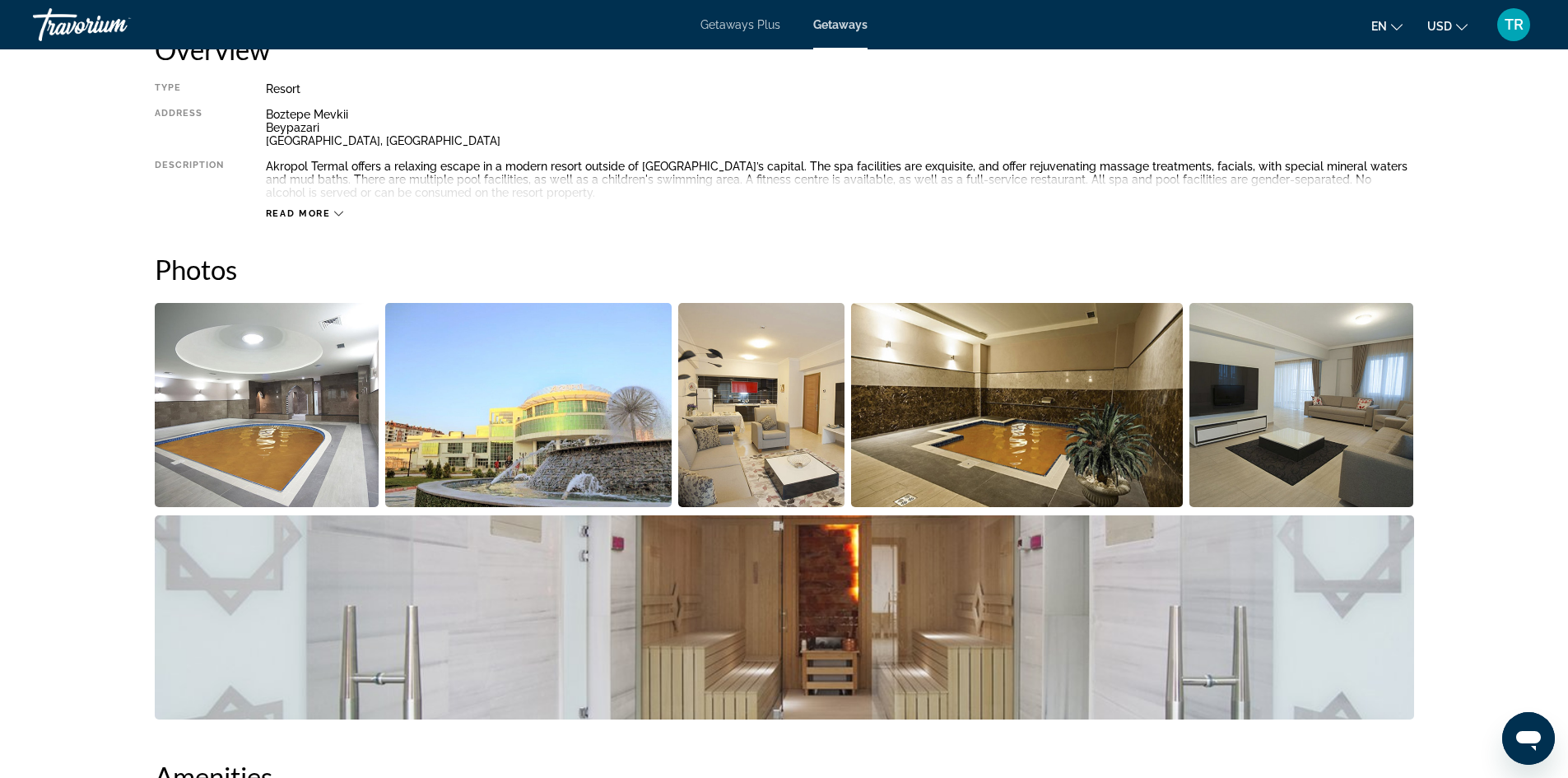
click at [334, 210] on icon "Main content" at bounding box center [339, 214] width 9 height 9
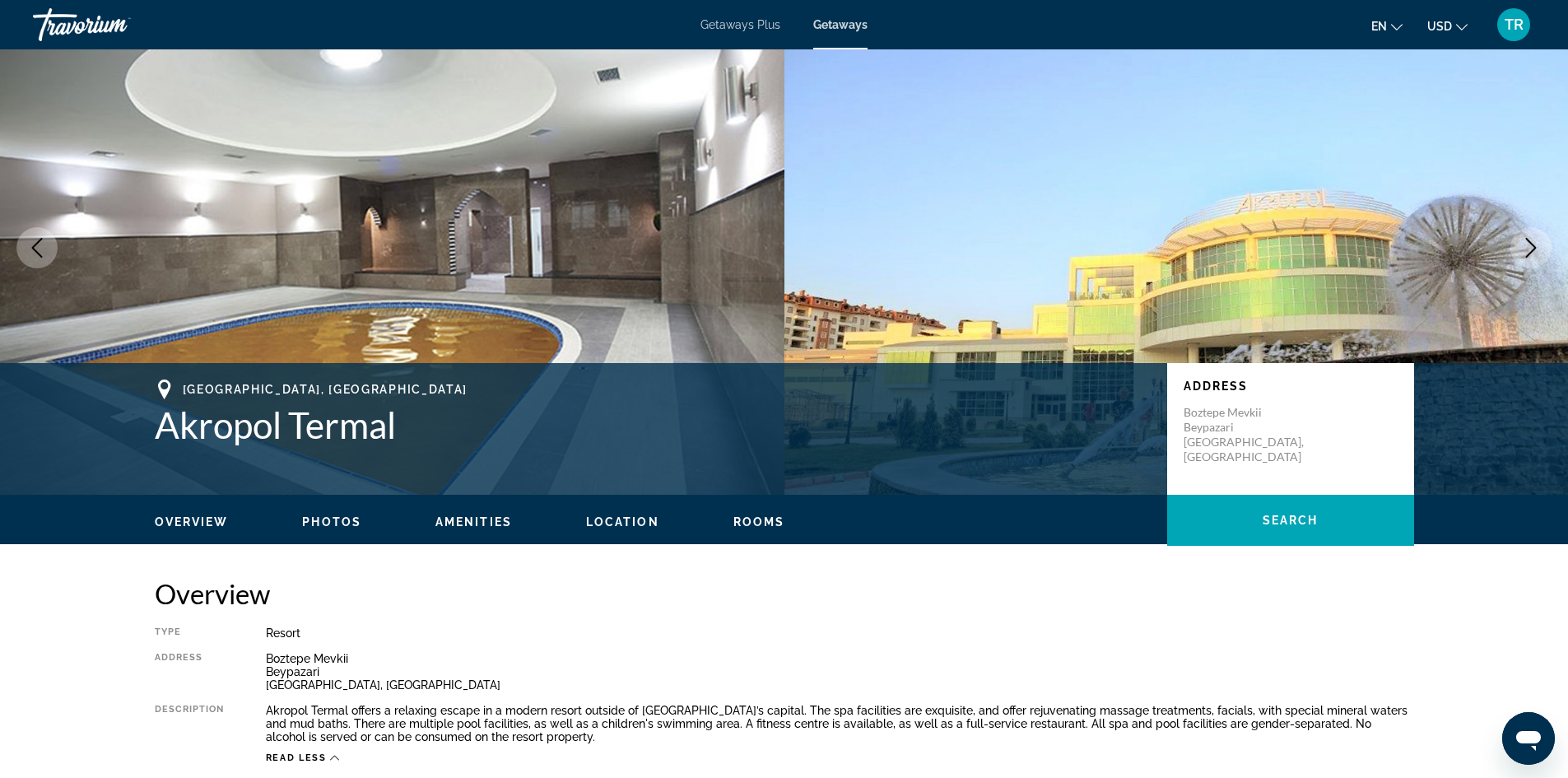
scroll to position [0, 0]
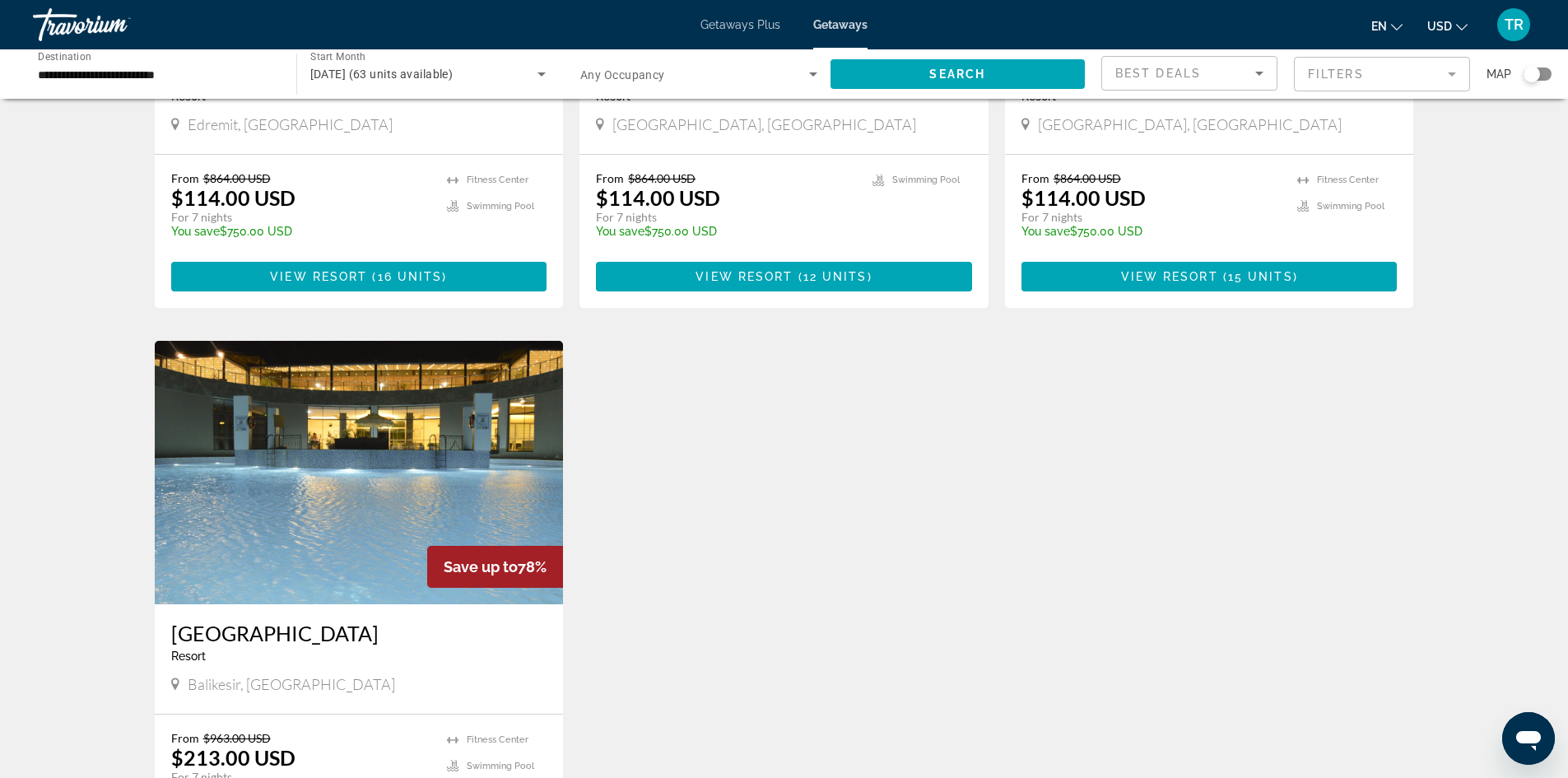
scroll to position [412, 0]
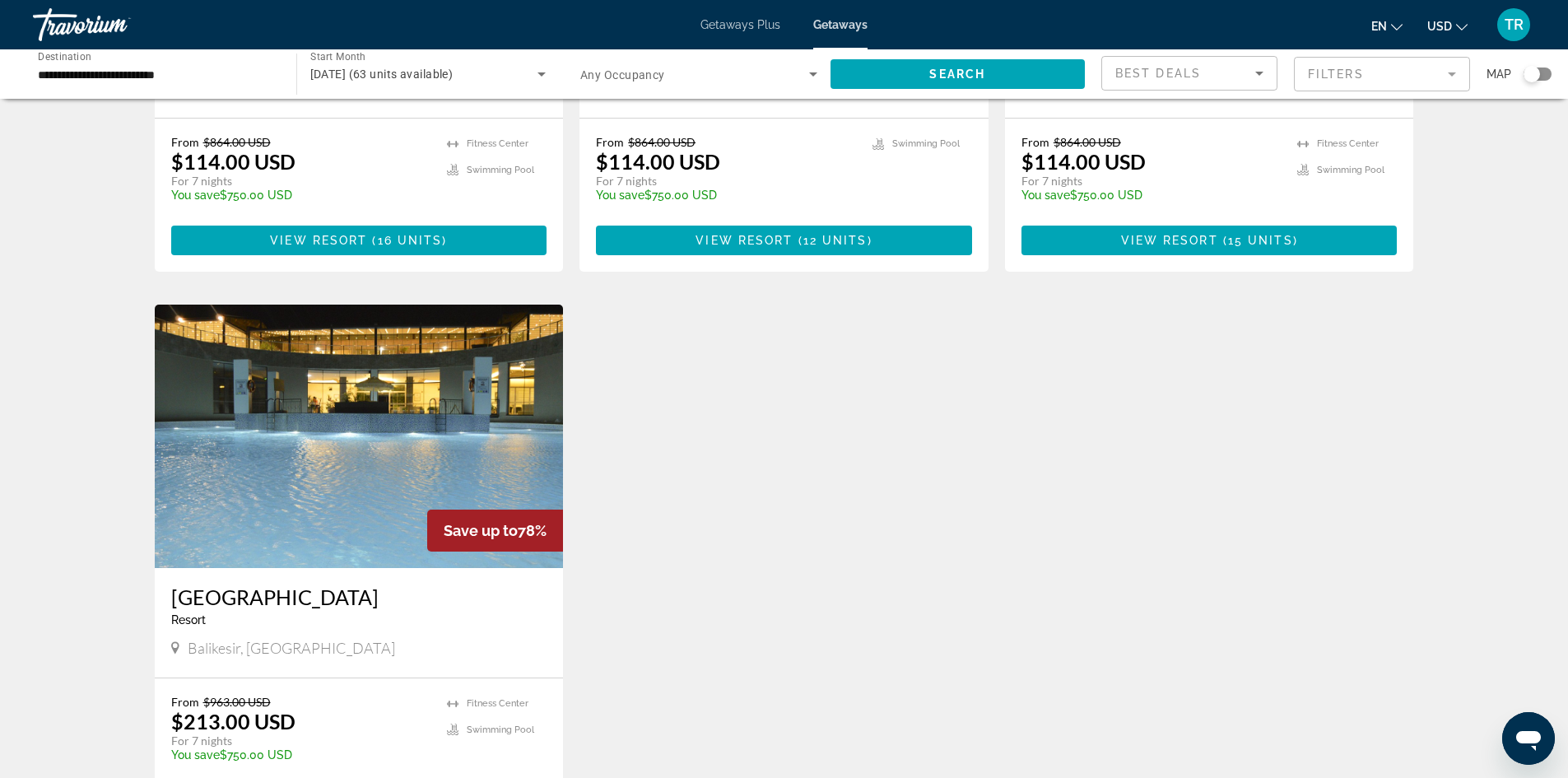
click at [222, 451] on img "Main content" at bounding box center [358, 436] width 409 height 263
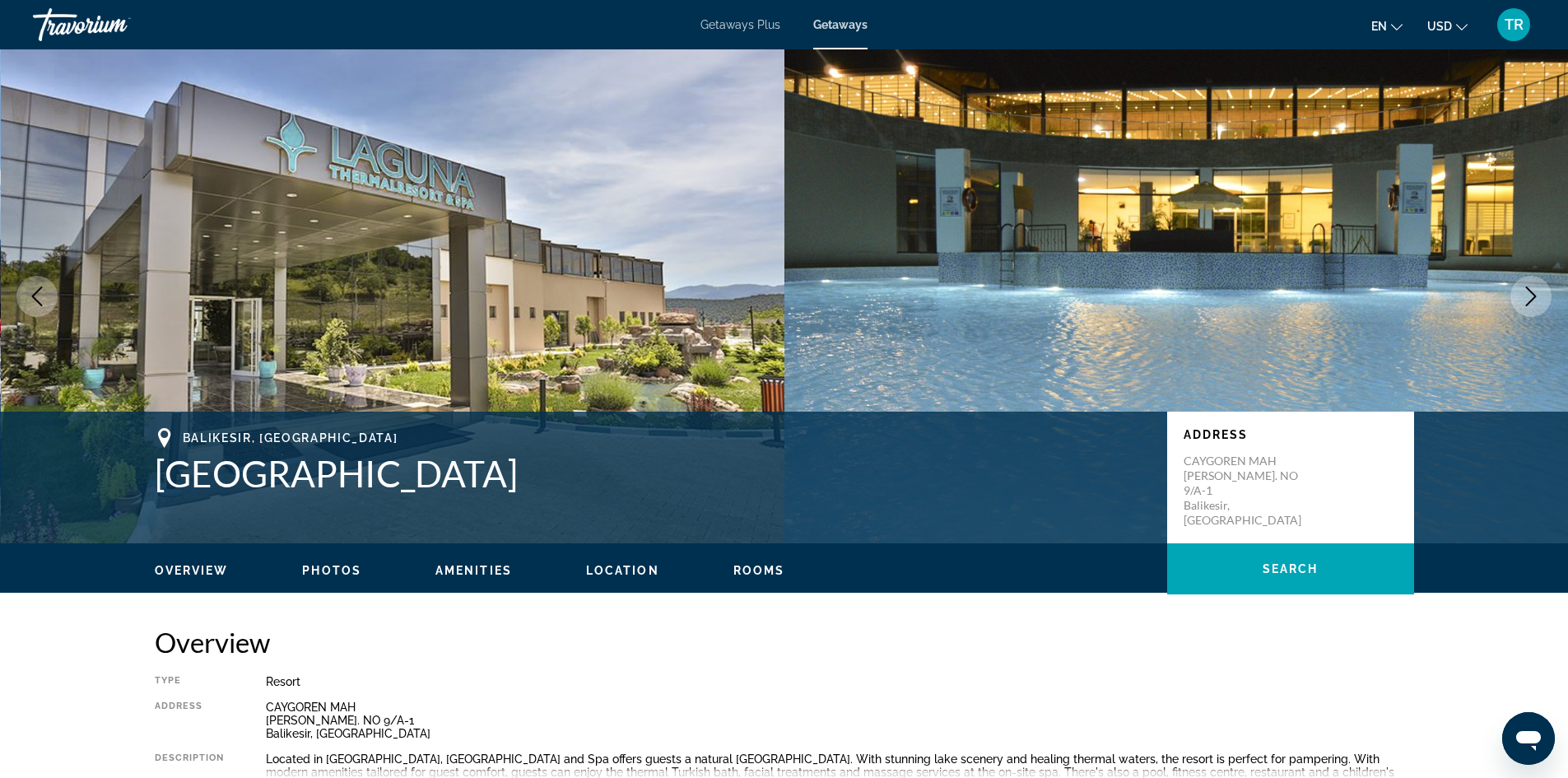
click at [1521, 295] on icon "Next image" at bounding box center [1530, 296] width 20 height 20
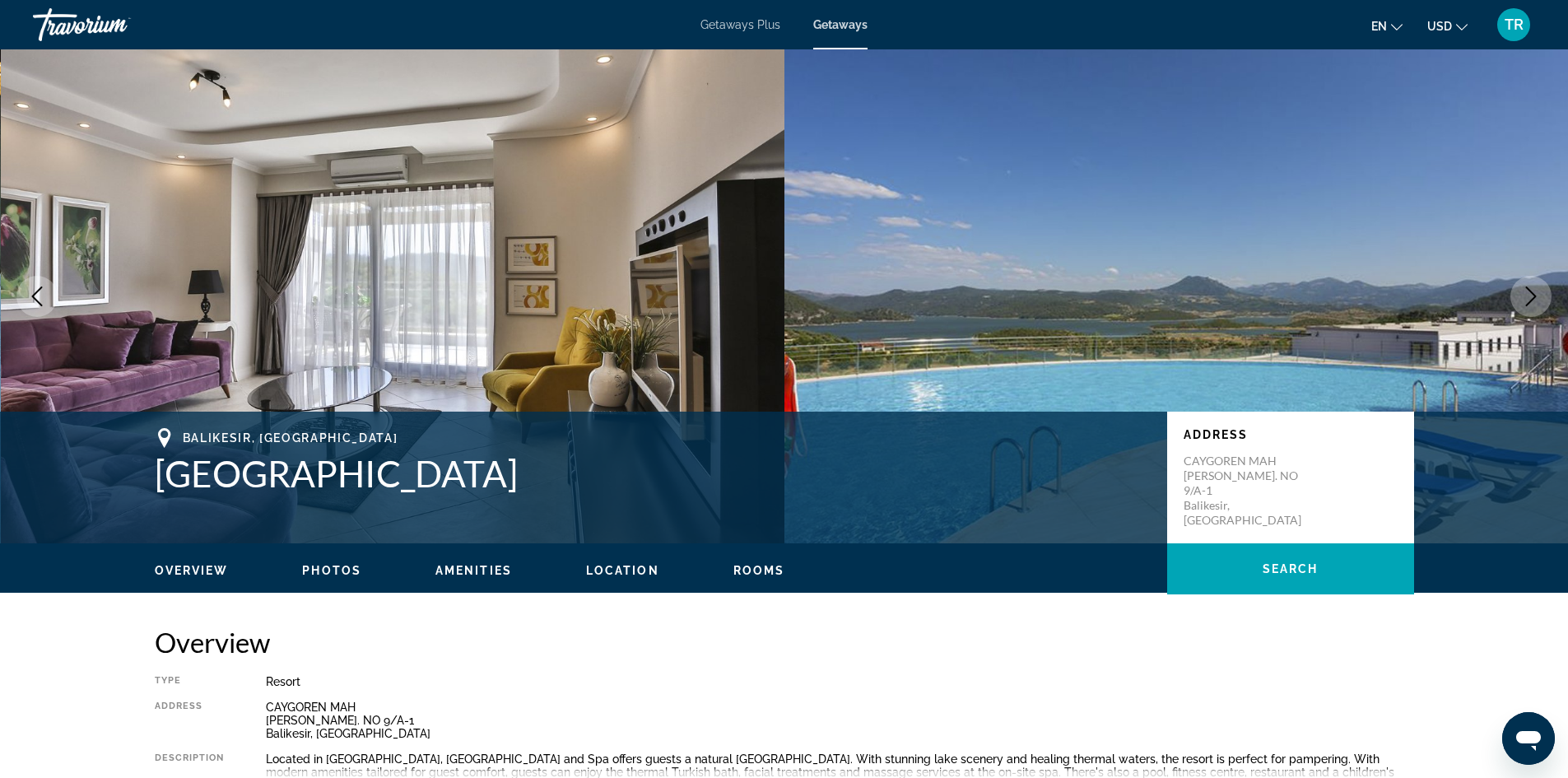
click at [1521, 295] on icon "Next image" at bounding box center [1530, 296] width 20 height 20
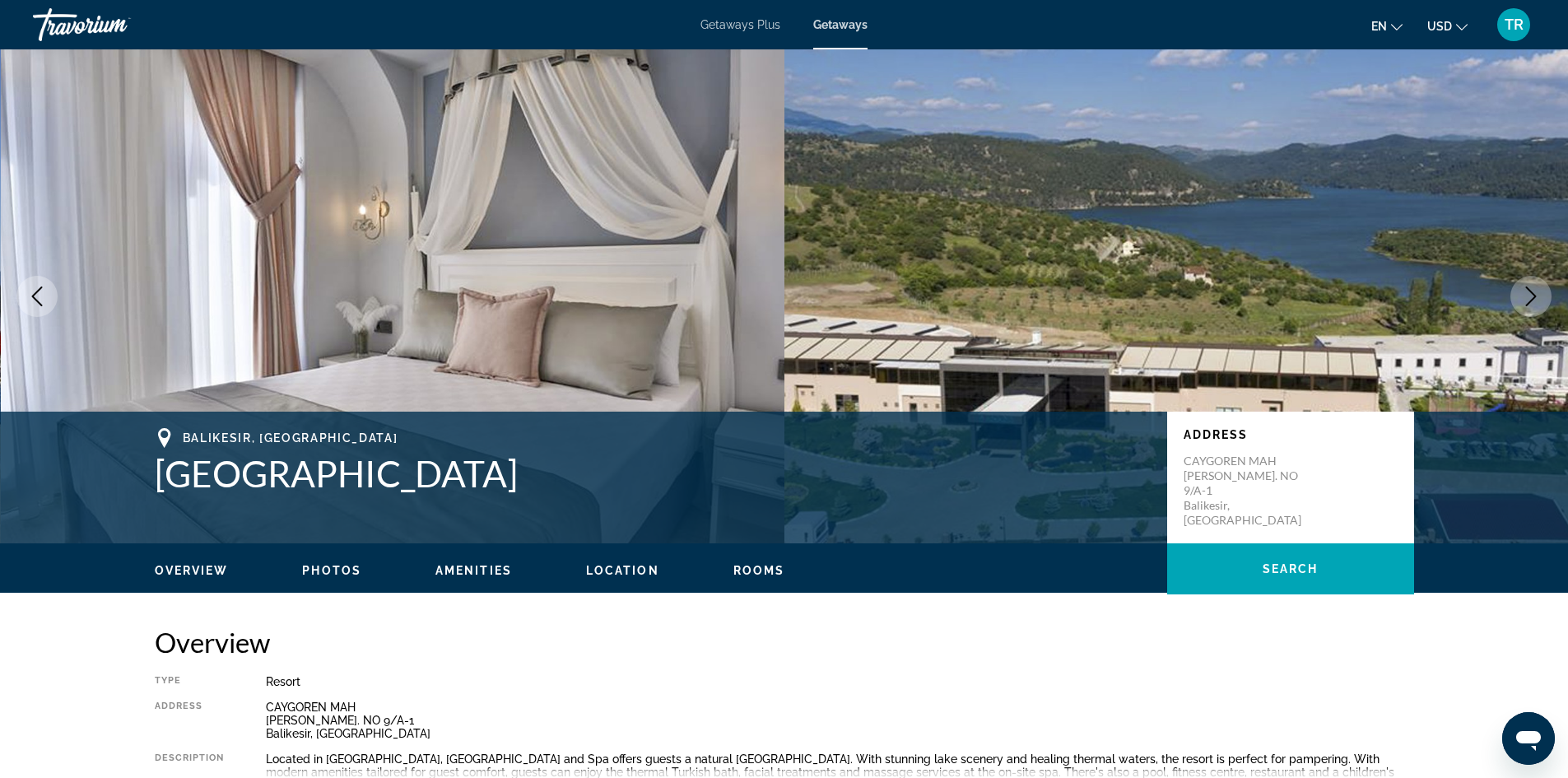
click at [1521, 295] on icon "Next image" at bounding box center [1530, 296] width 20 height 20
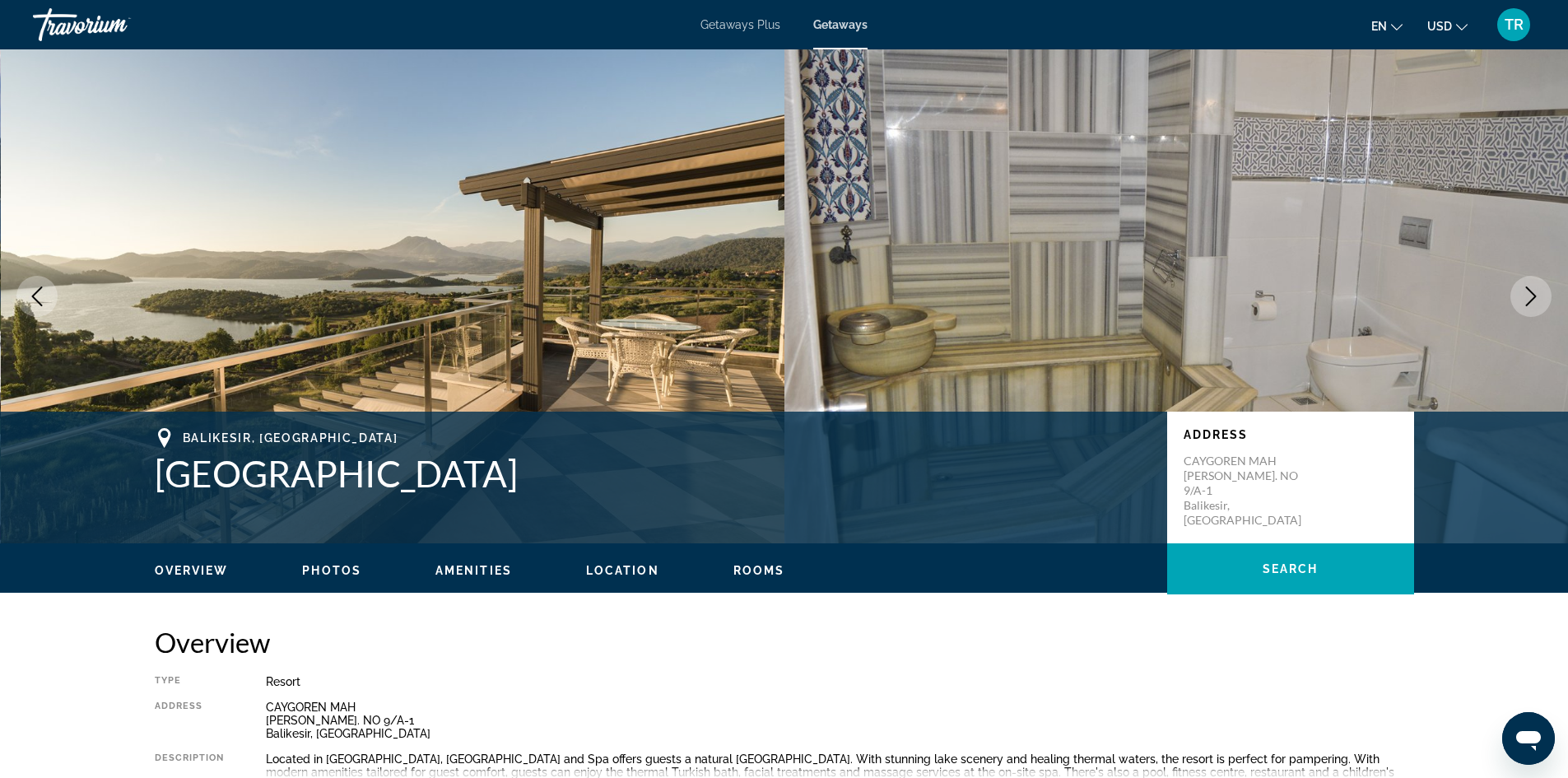
click at [1521, 295] on icon "Next image" at bounding box center [1530, 296] width 20 height 20
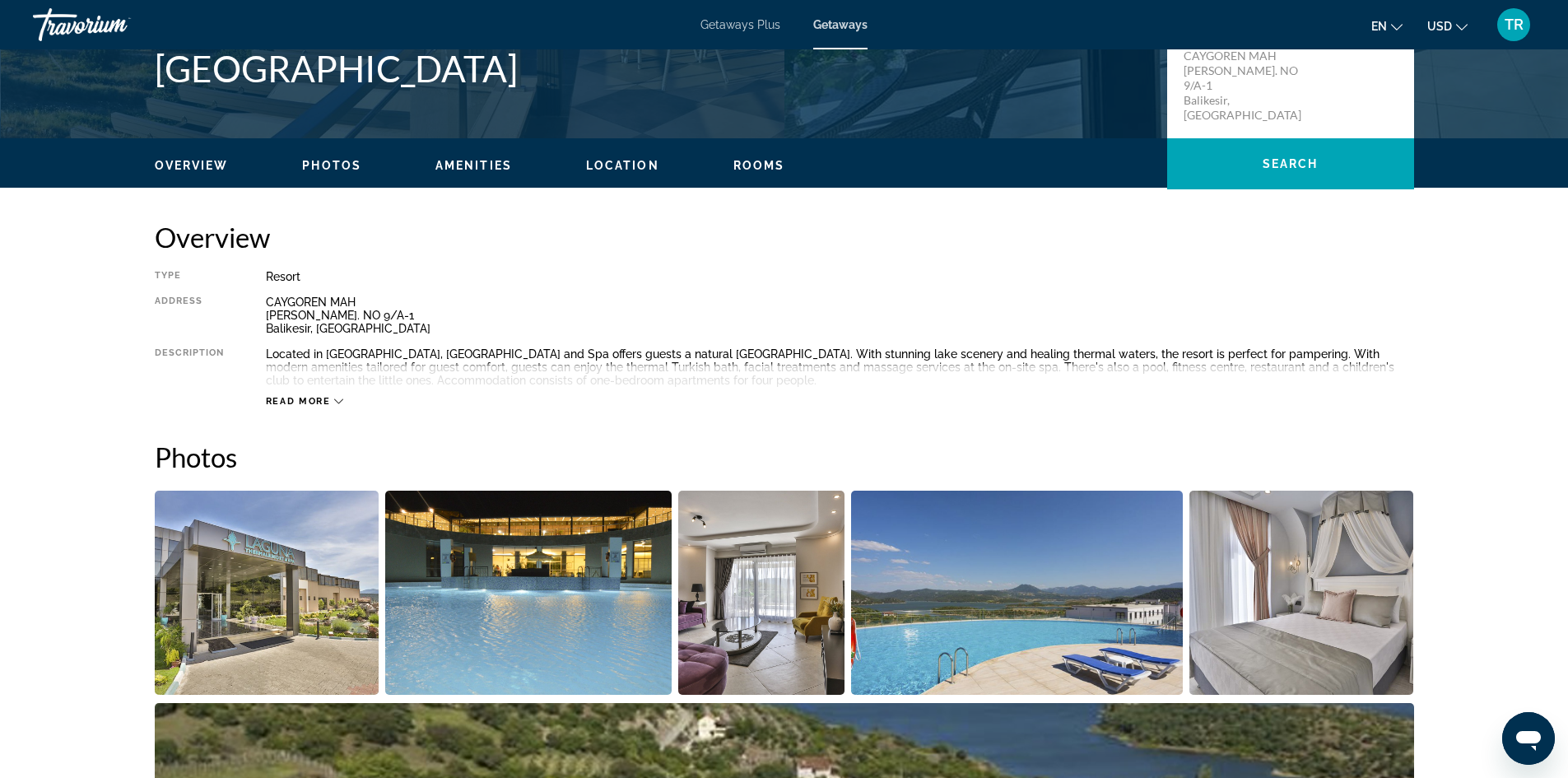
scroll to position [412, 0]
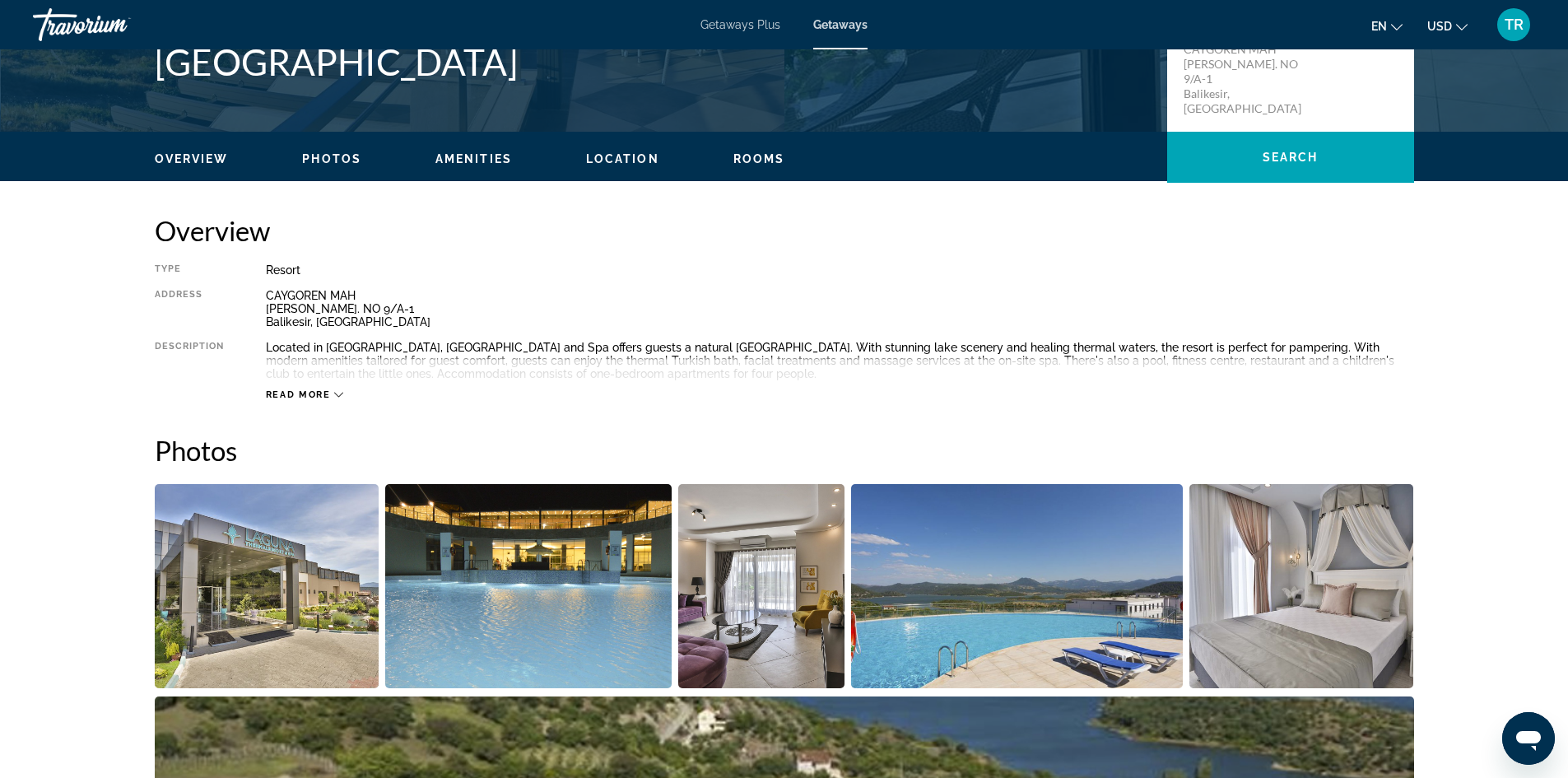
click at [338, 390] on icon "Main content" at bounding box center [339, 395] width 9 height 9
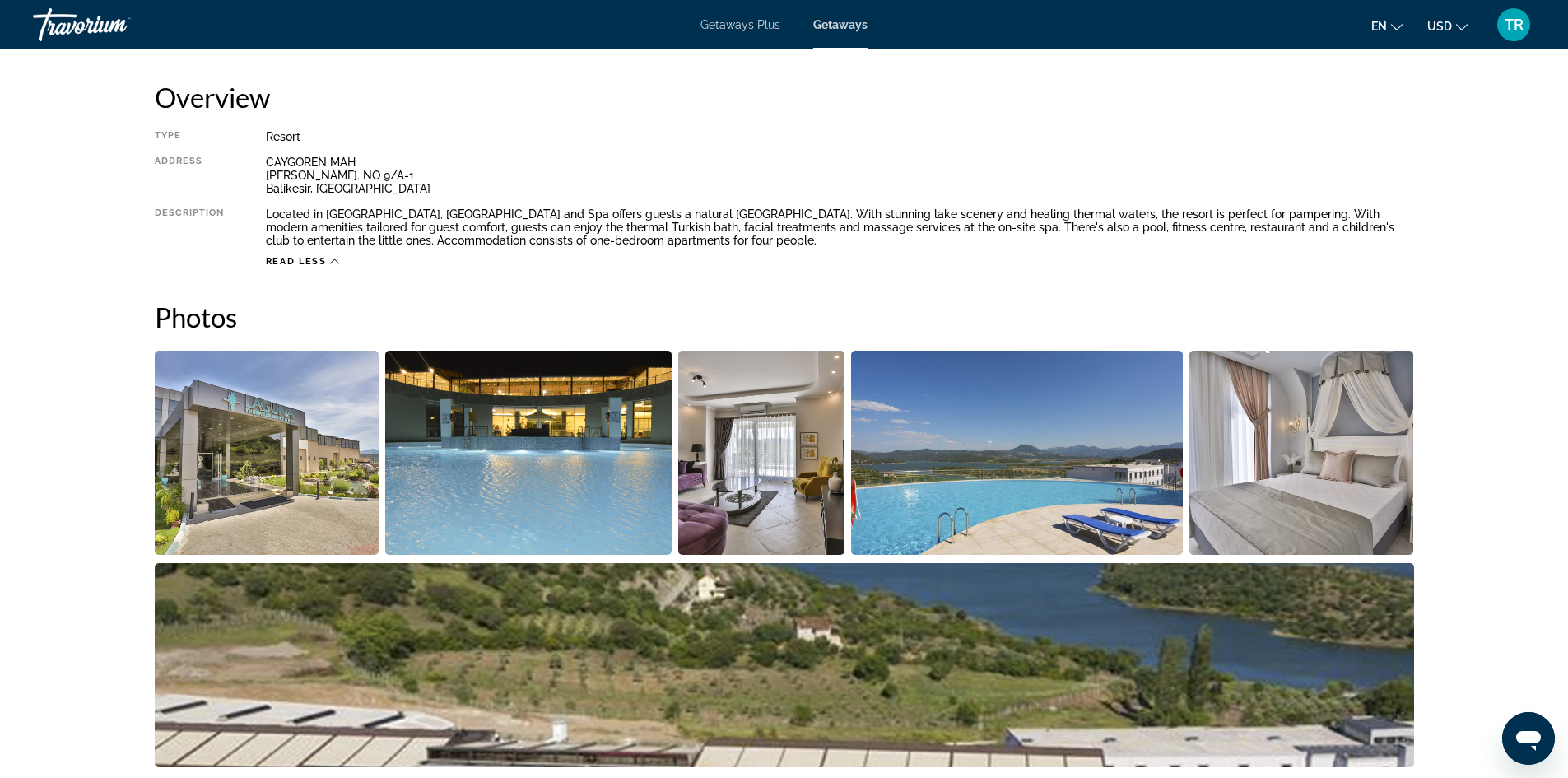
scroll to position [401, 0]
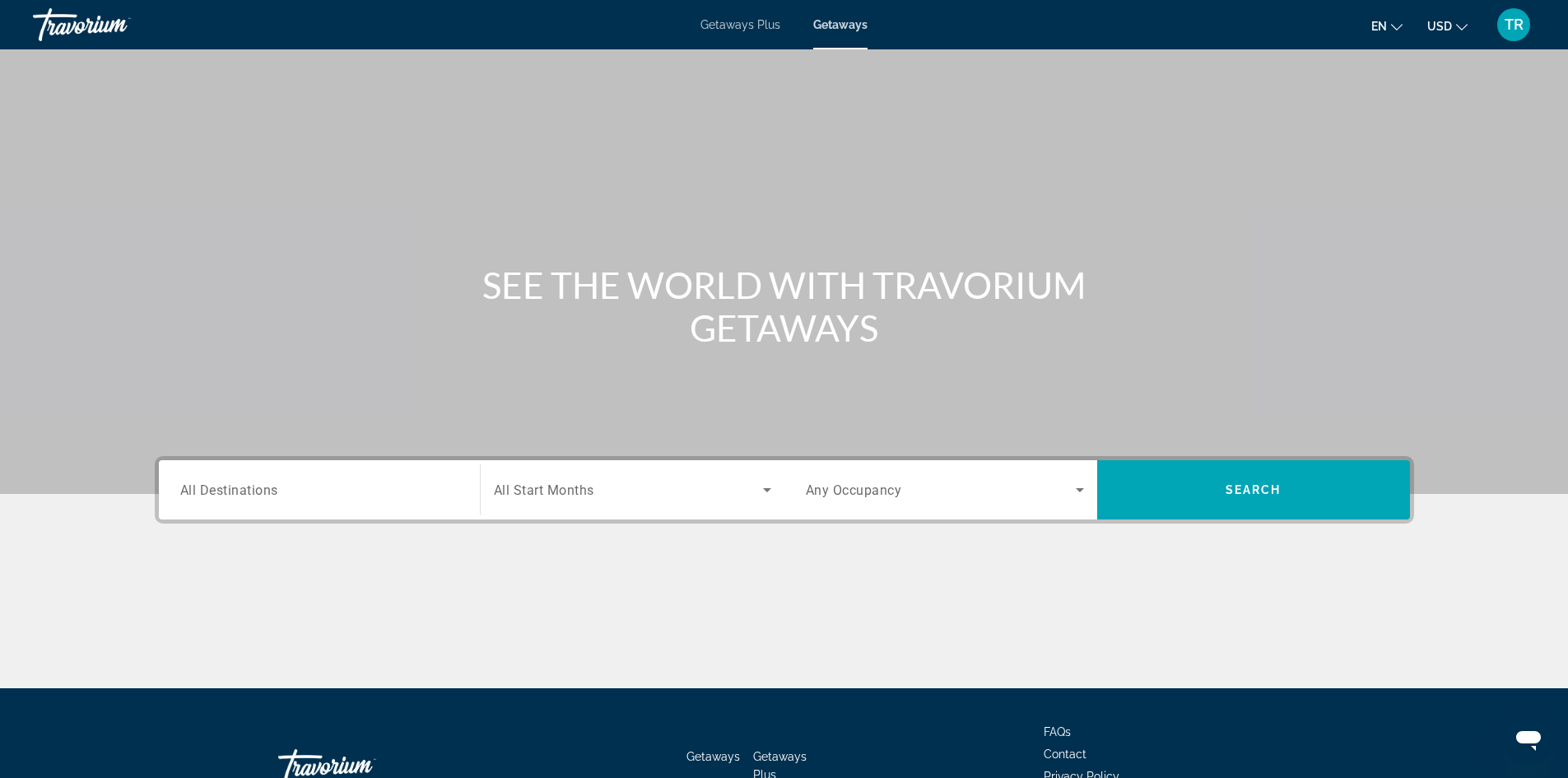
click at [203, 494] on span "All Destinations" at bounding box center [229, 490] width 98 height 15
click at [203, 494] on input "Destination All Destinations" at bounding box center [319, 491] width 278 height 20
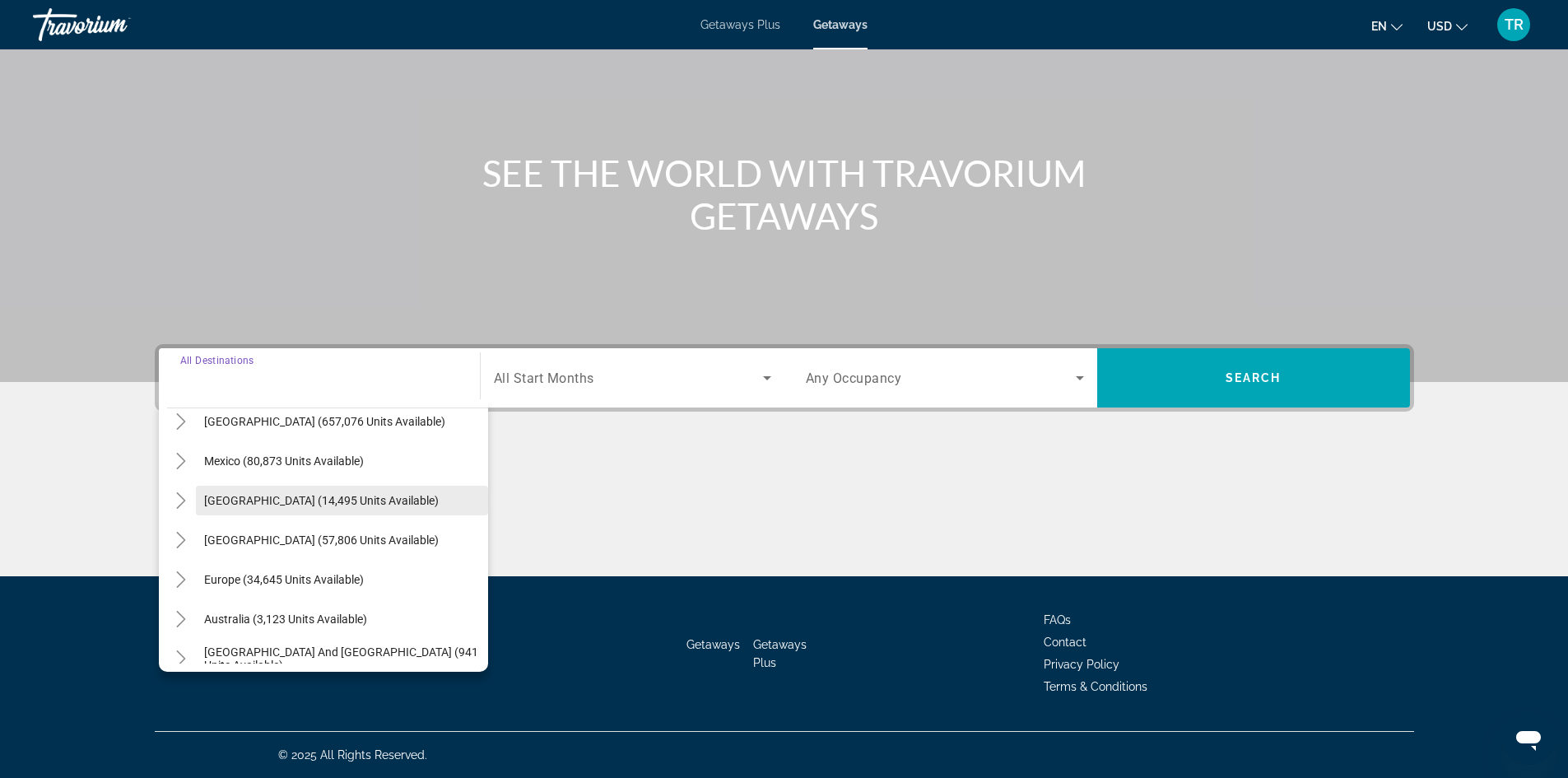
scroll to position [82, 0]
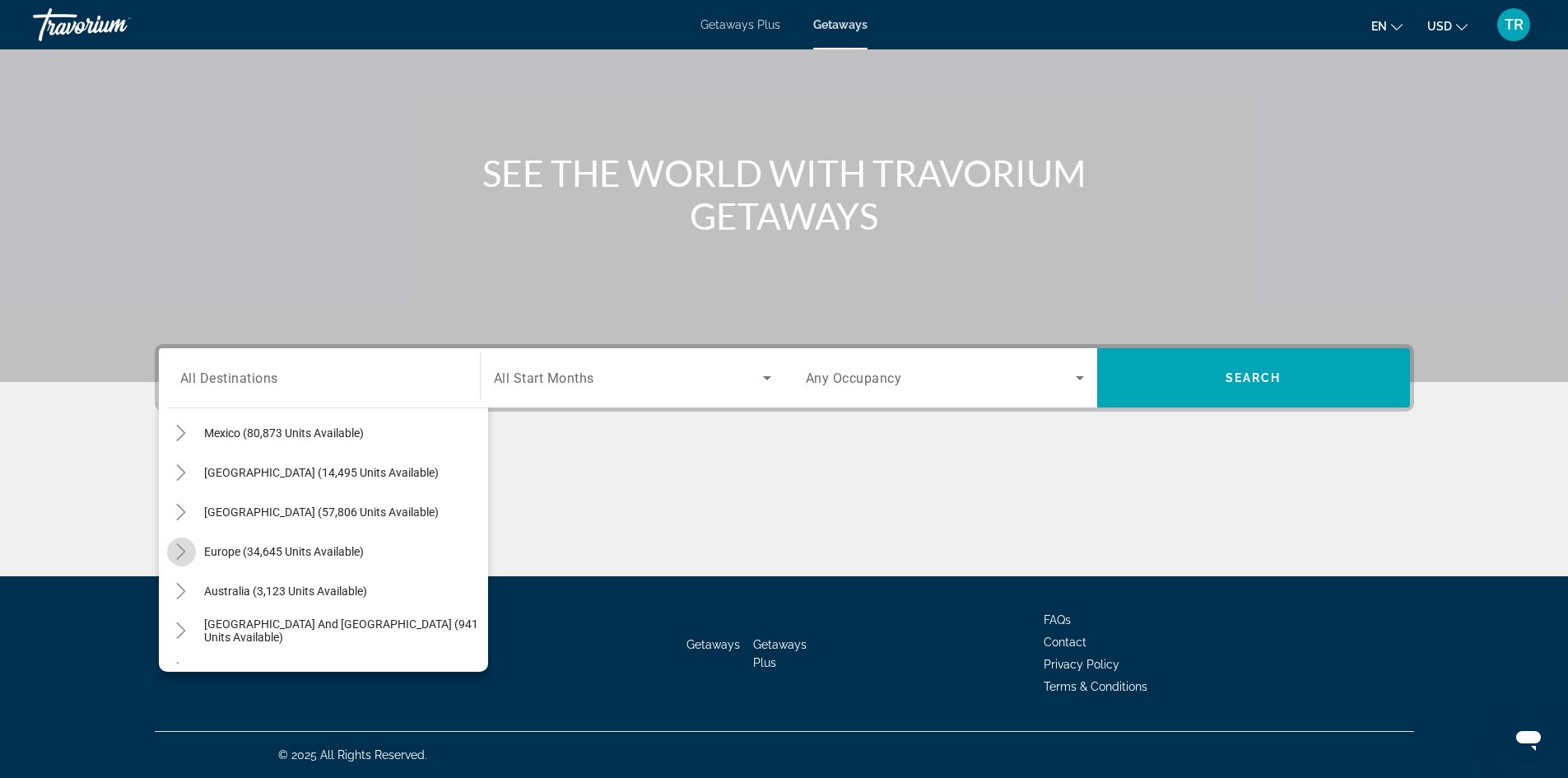
click at [174, 542] on mat-icon "Toggle Europe (34,645 units available)" at bounding box center [182, 552] width 29 height 29
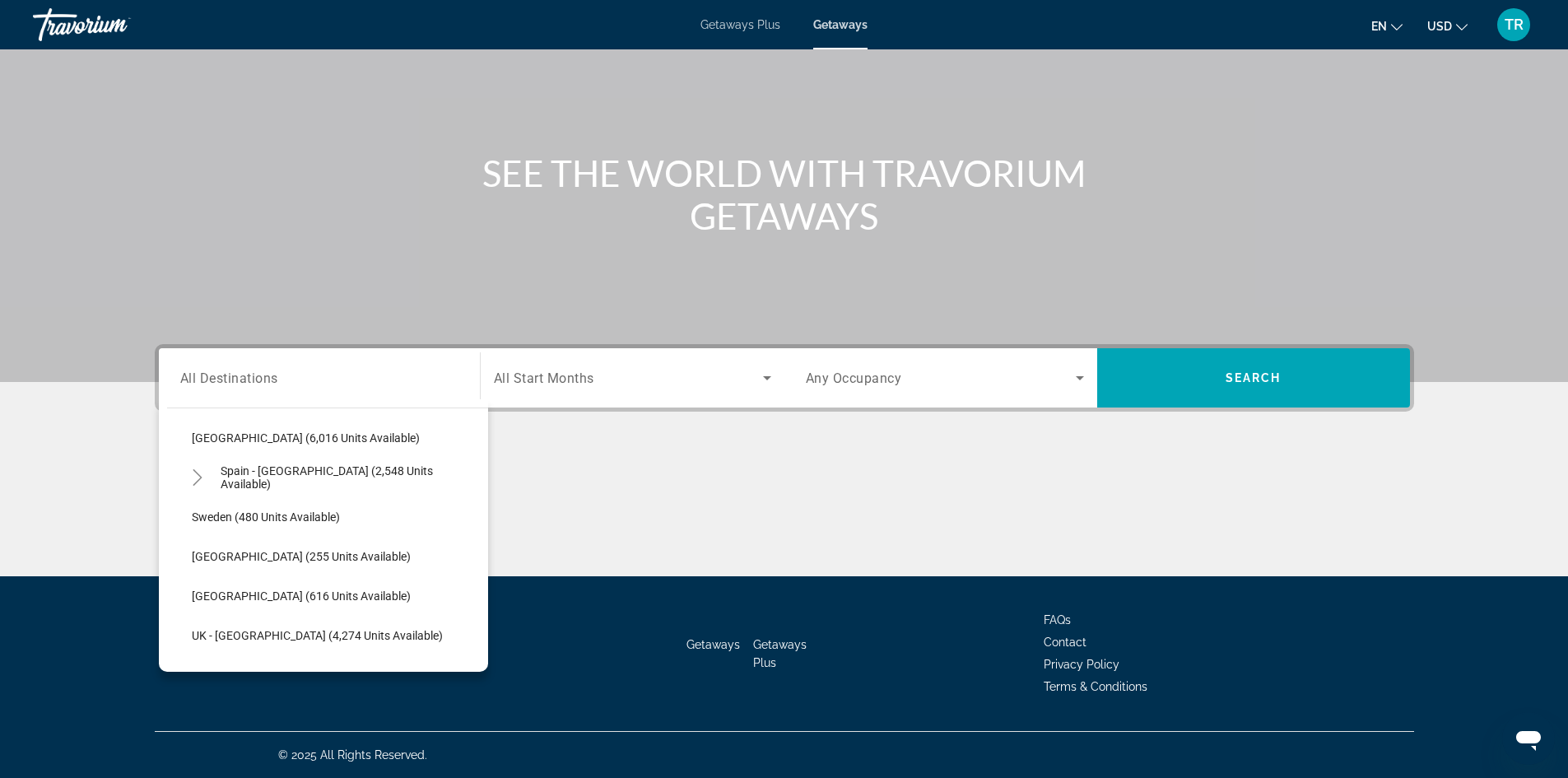
scroll to position [947, 0]
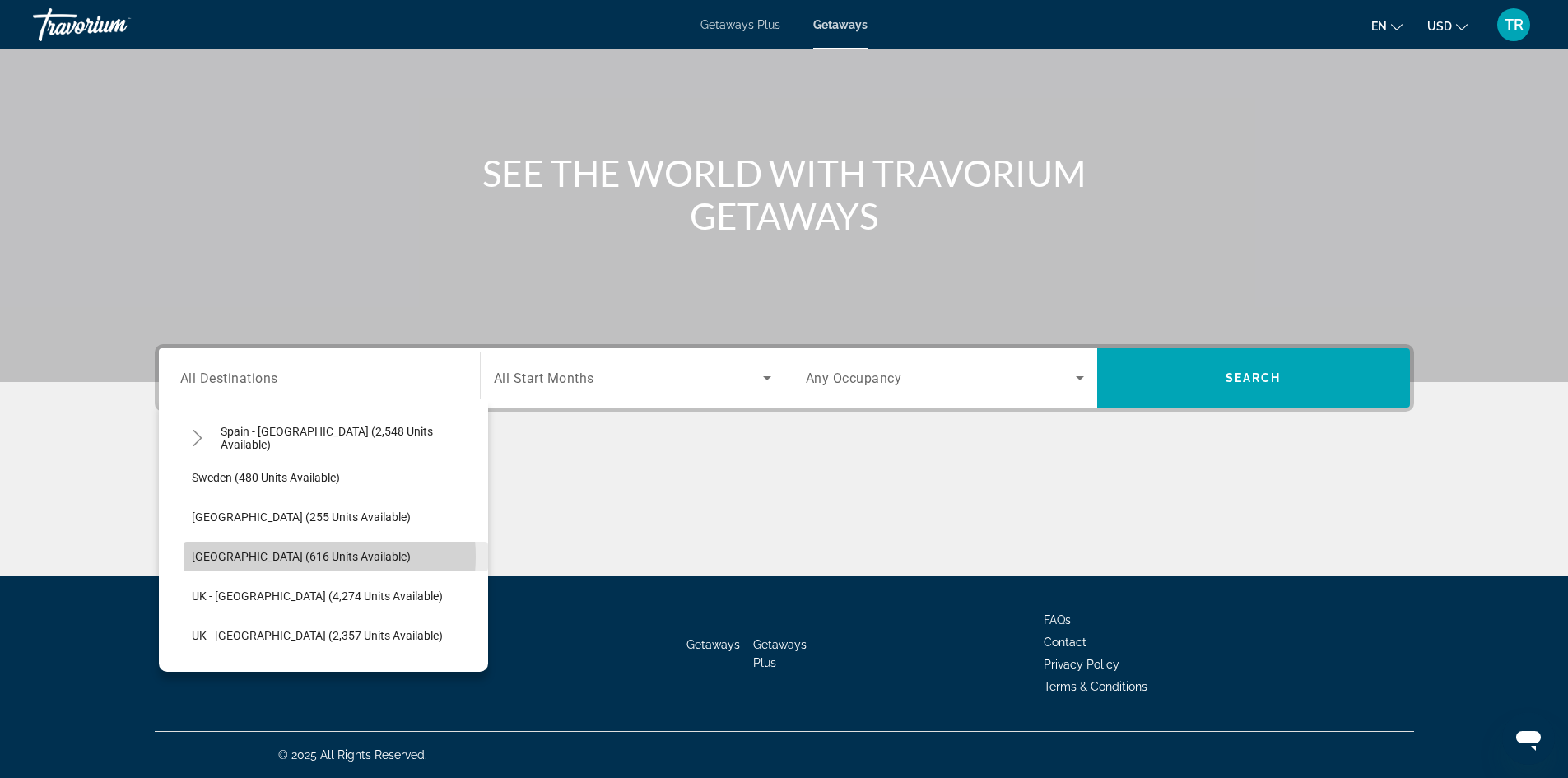
click at [304, 557] on span "[GEOGRAPHIC_DATA] (616 units available)" at bounding box center [301, 556] width 219 height 13
type input "**********"
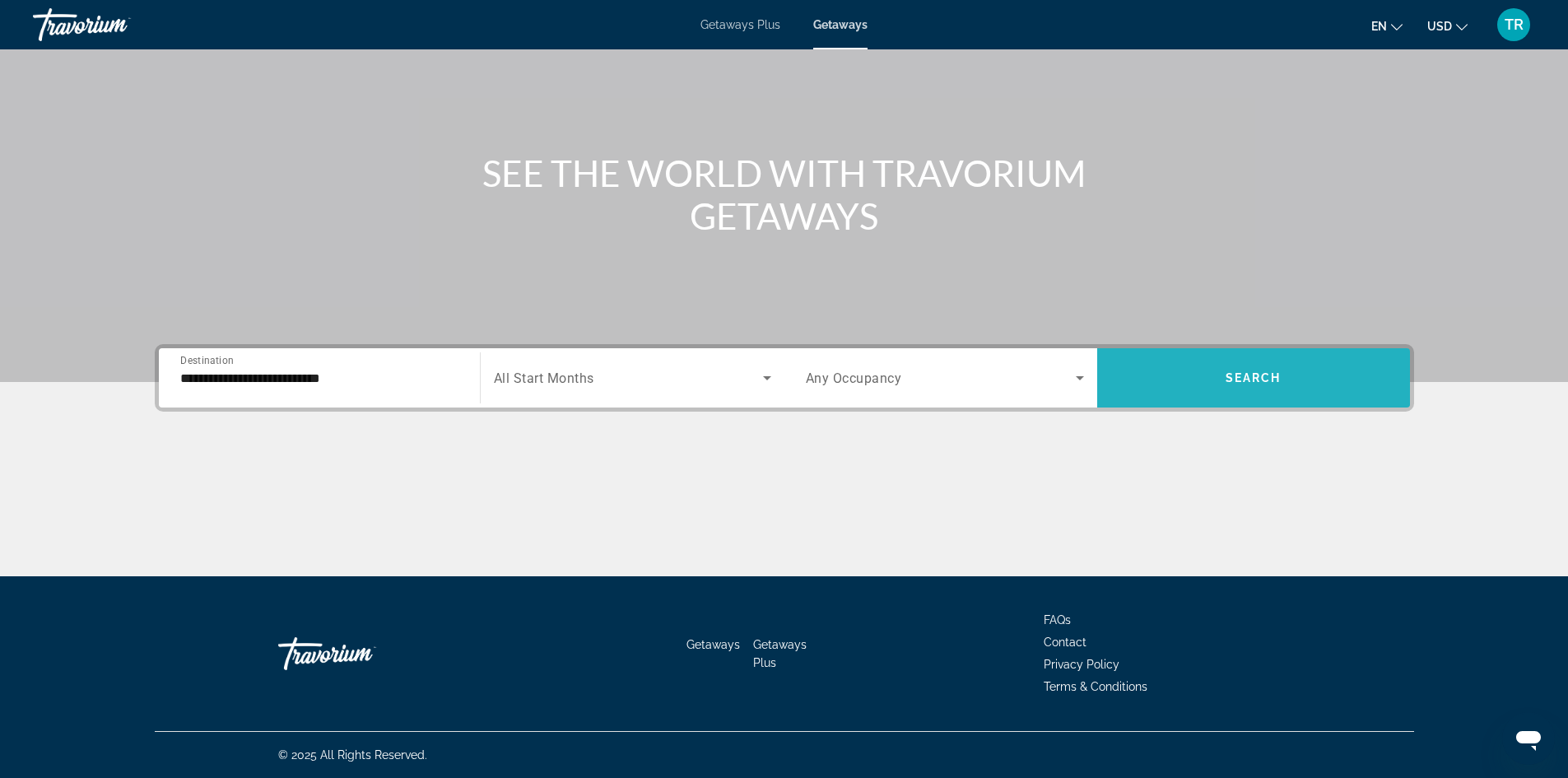
click at [1233, 374] on span "Search" at bounding box center [1253, 377] width 56 height 13
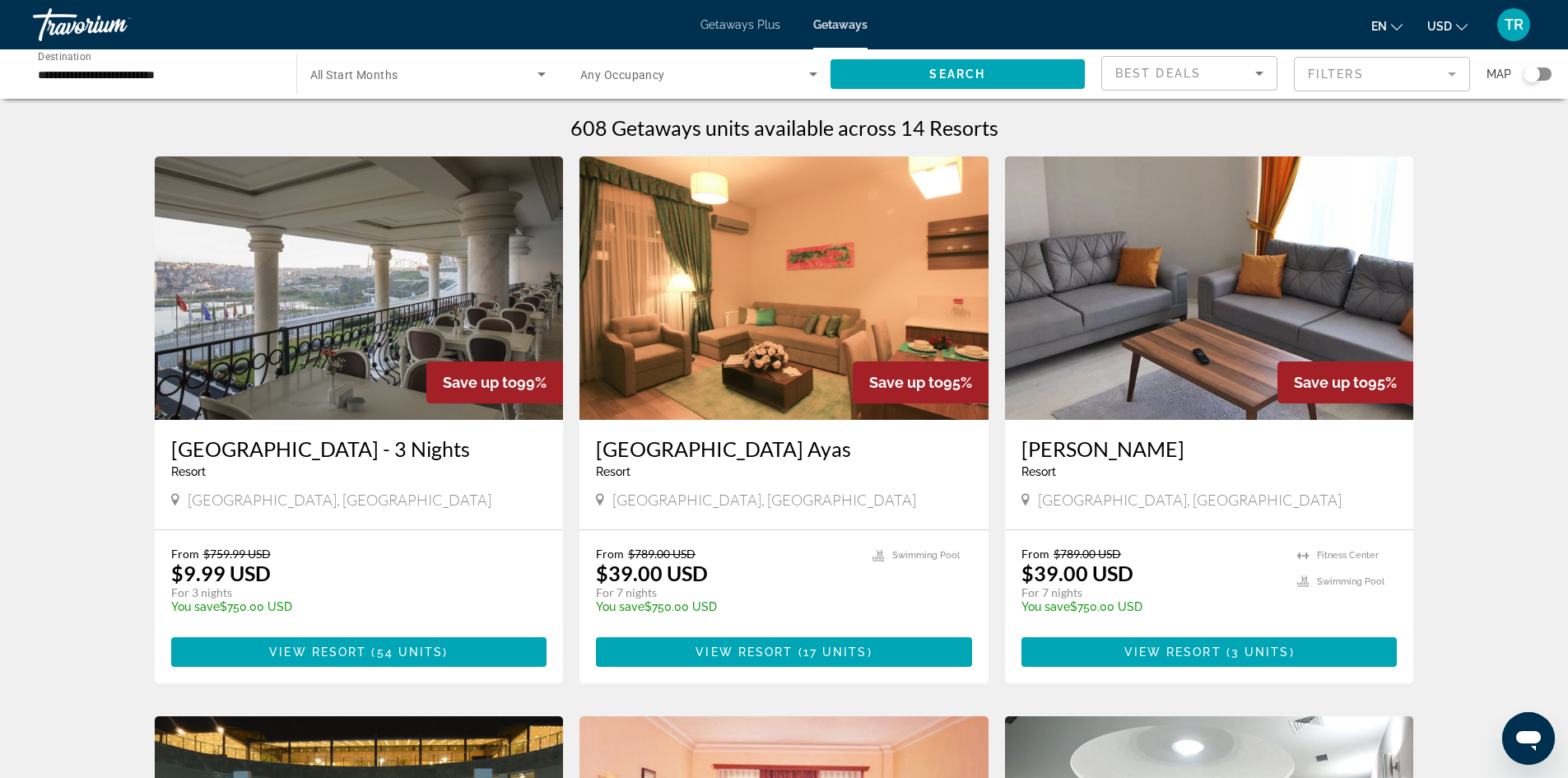
click at [325, 334] on img "Main content" at bounding box center [358, 287] width 409 height 263
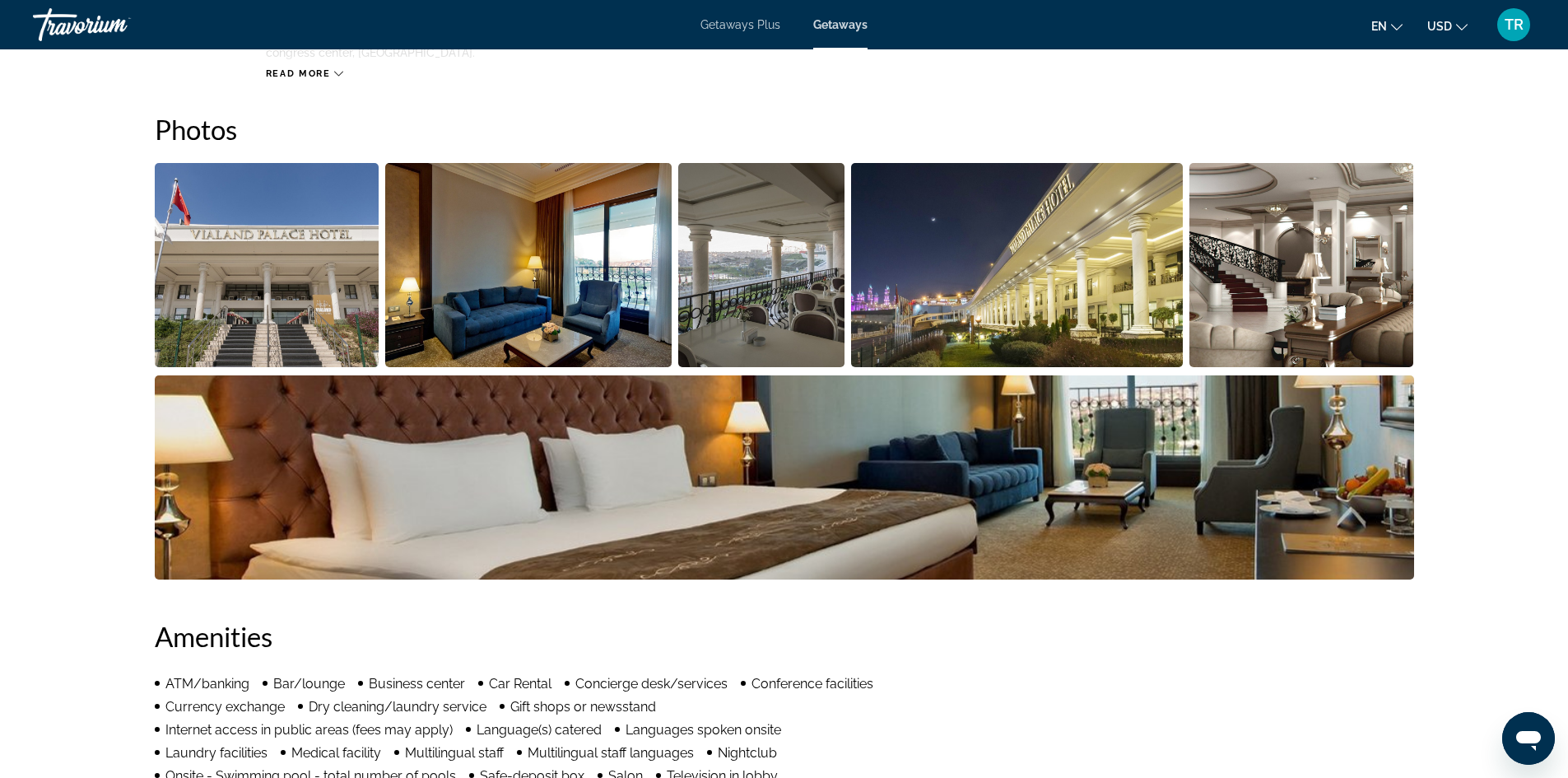
scroll to position [738, 0]
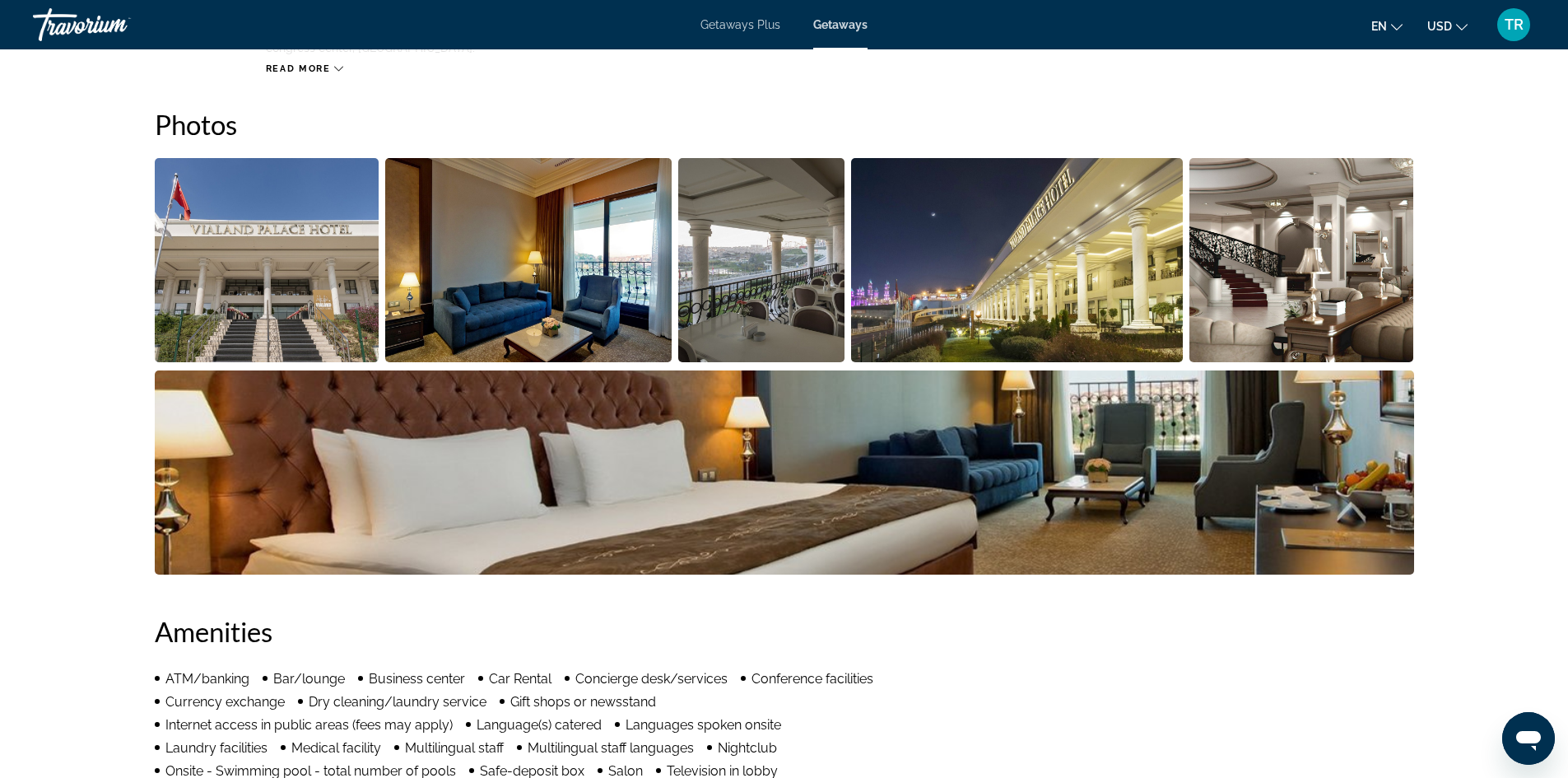
click at [315, 268] on img "Open full-screen image slider" at bounding box center [267, 260] width 225 height 204
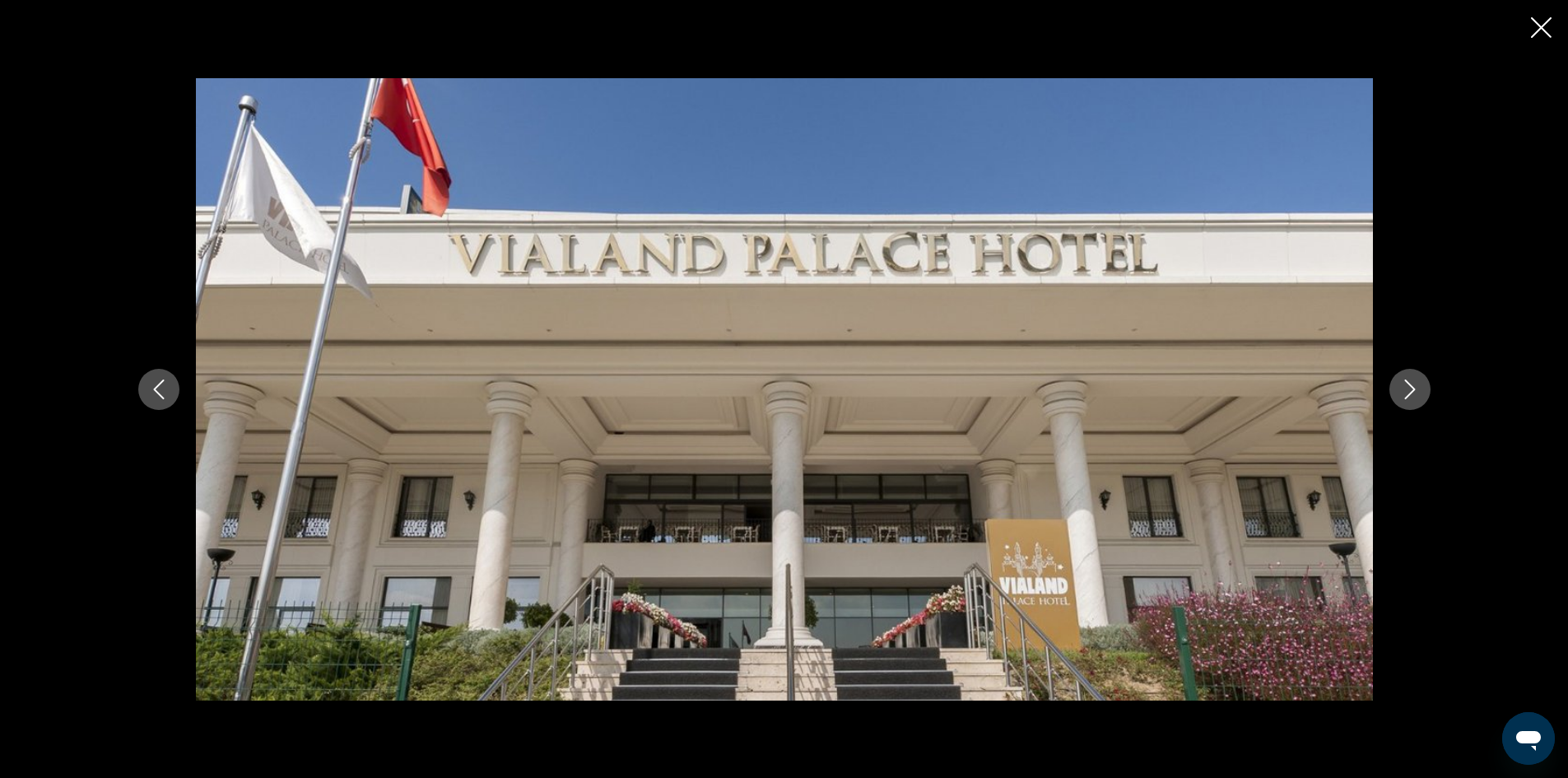
click at [1409, 380] on icon "Next image" at bounding box center [1409, 389] width 20 height 20
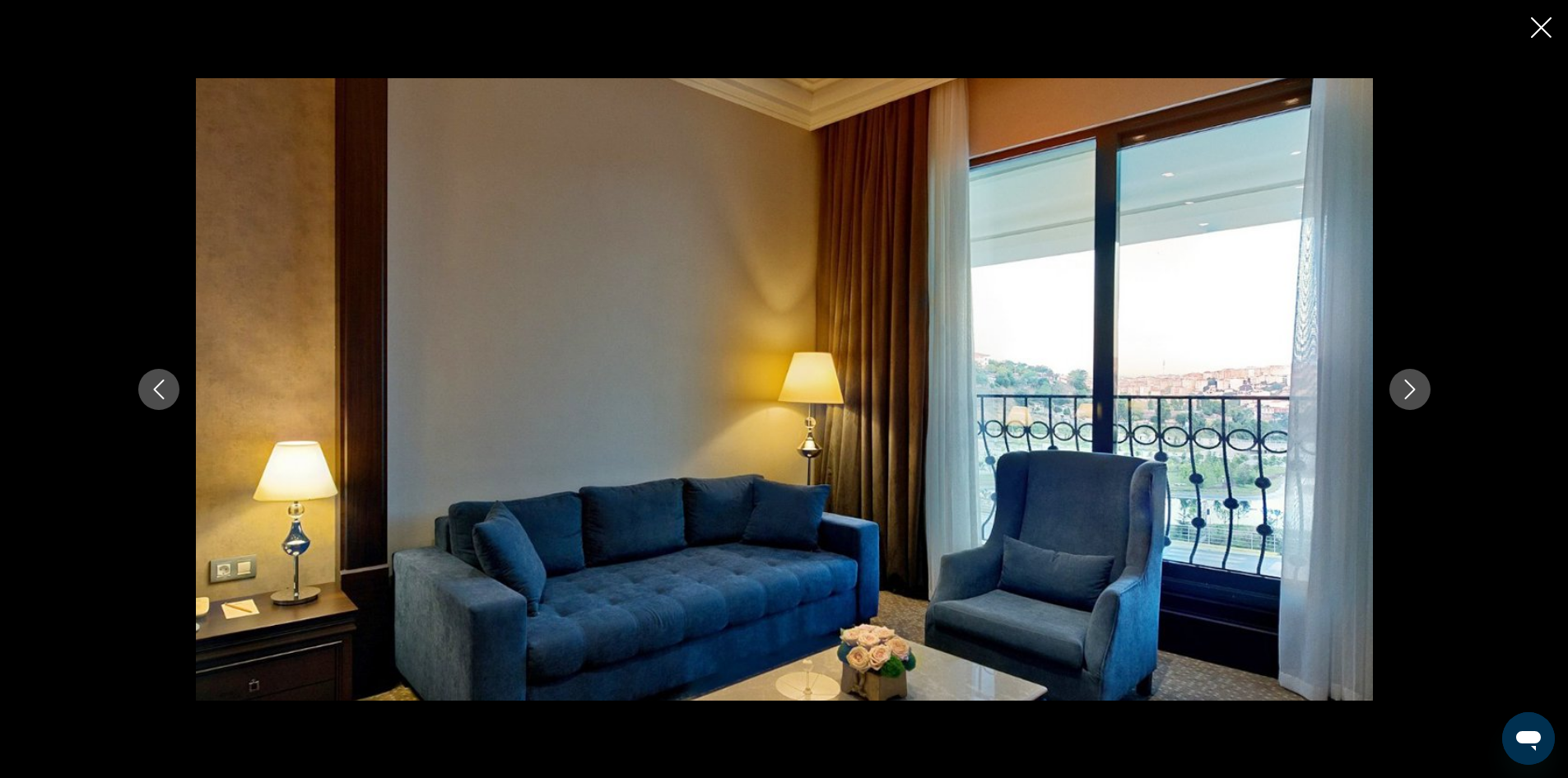
click at [1409, 380] on icon "Next image" at bounding box center [1409, 389] width 20 height 20
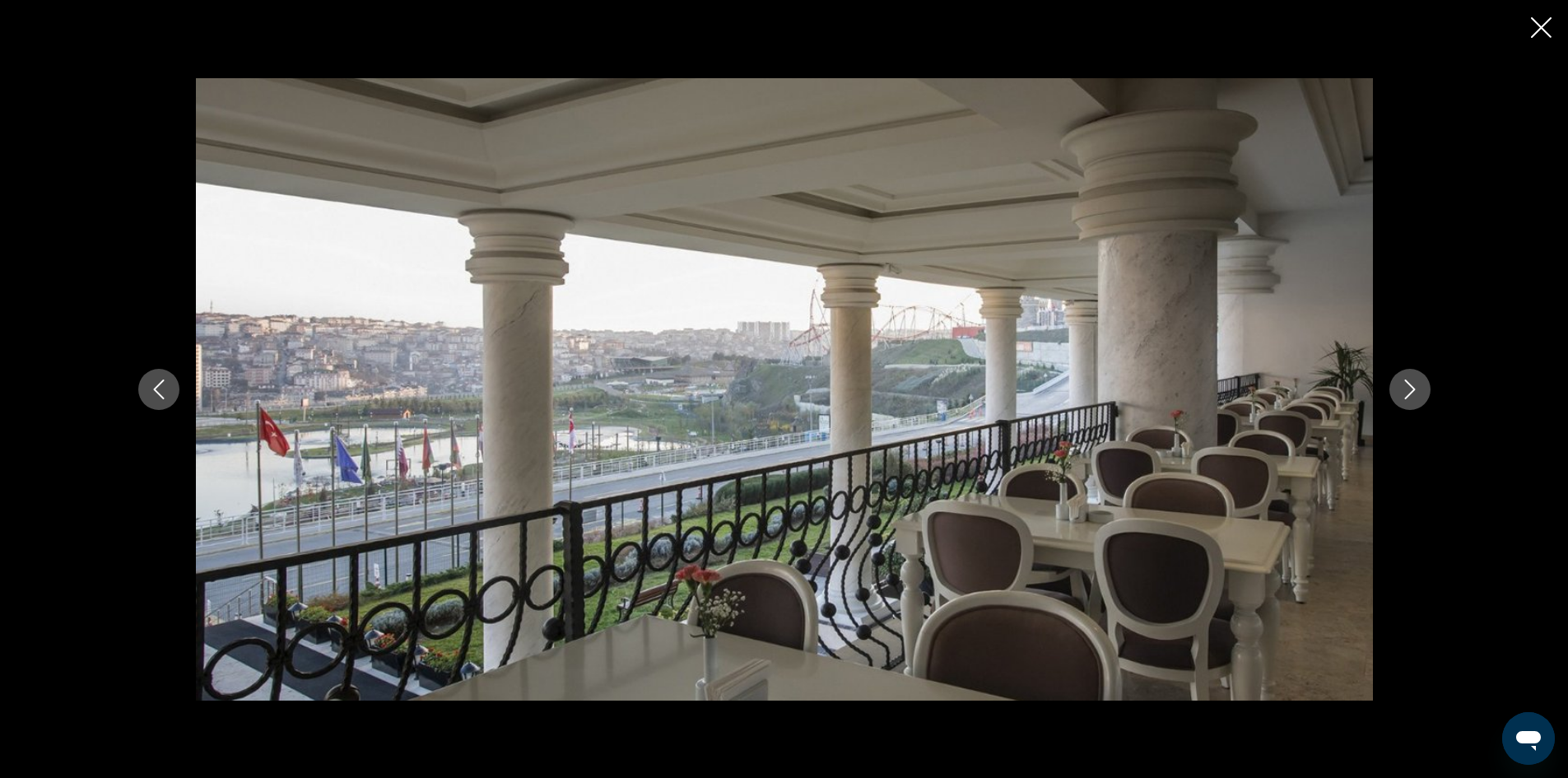
click at [1409, 380] on icon "Next image" at bounding box center [1409, 389] width 20 height 20
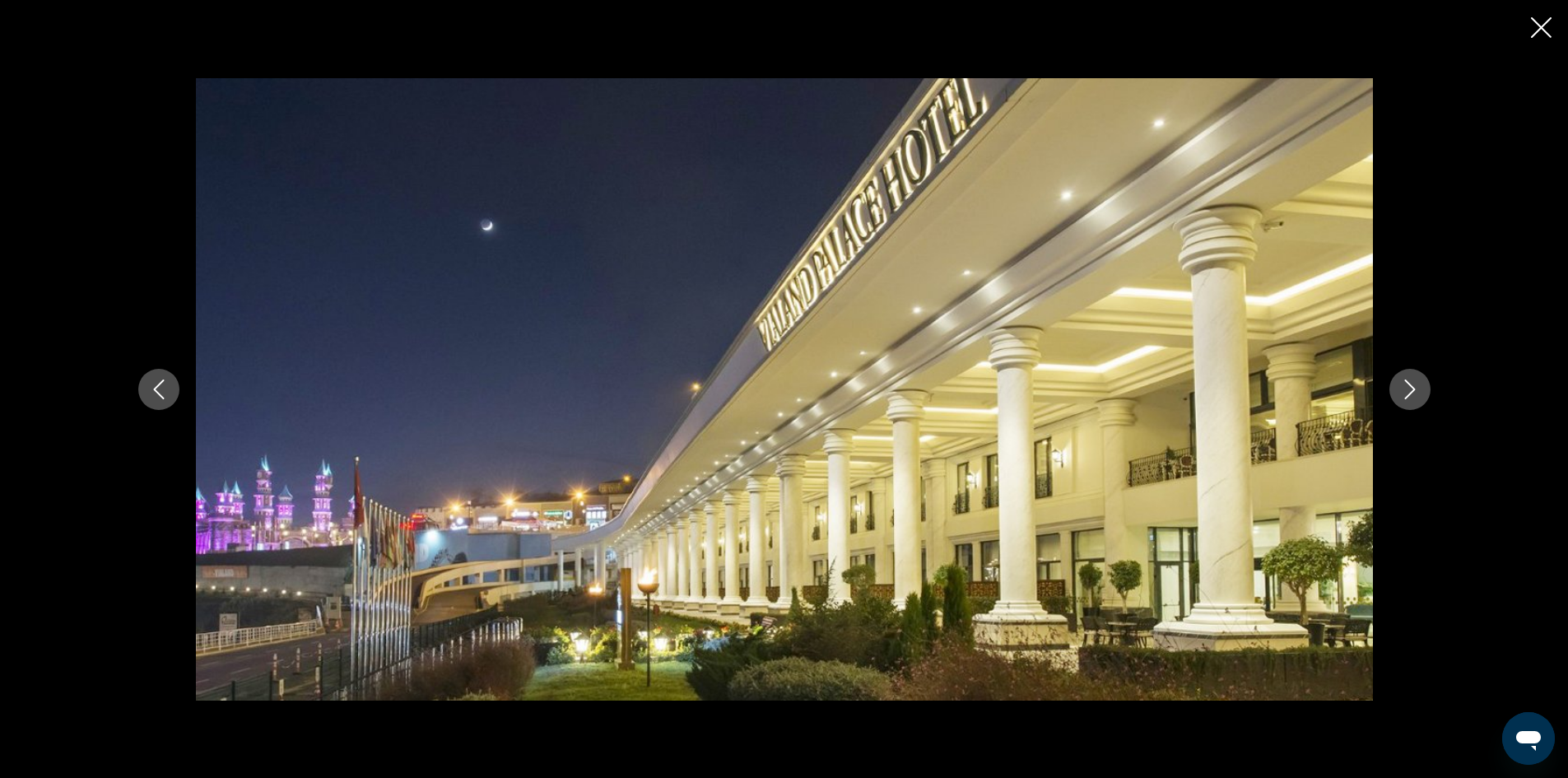
click at [1409, 380] on icon "Next image" at bounding box center [1409, 389] width 20 height 20
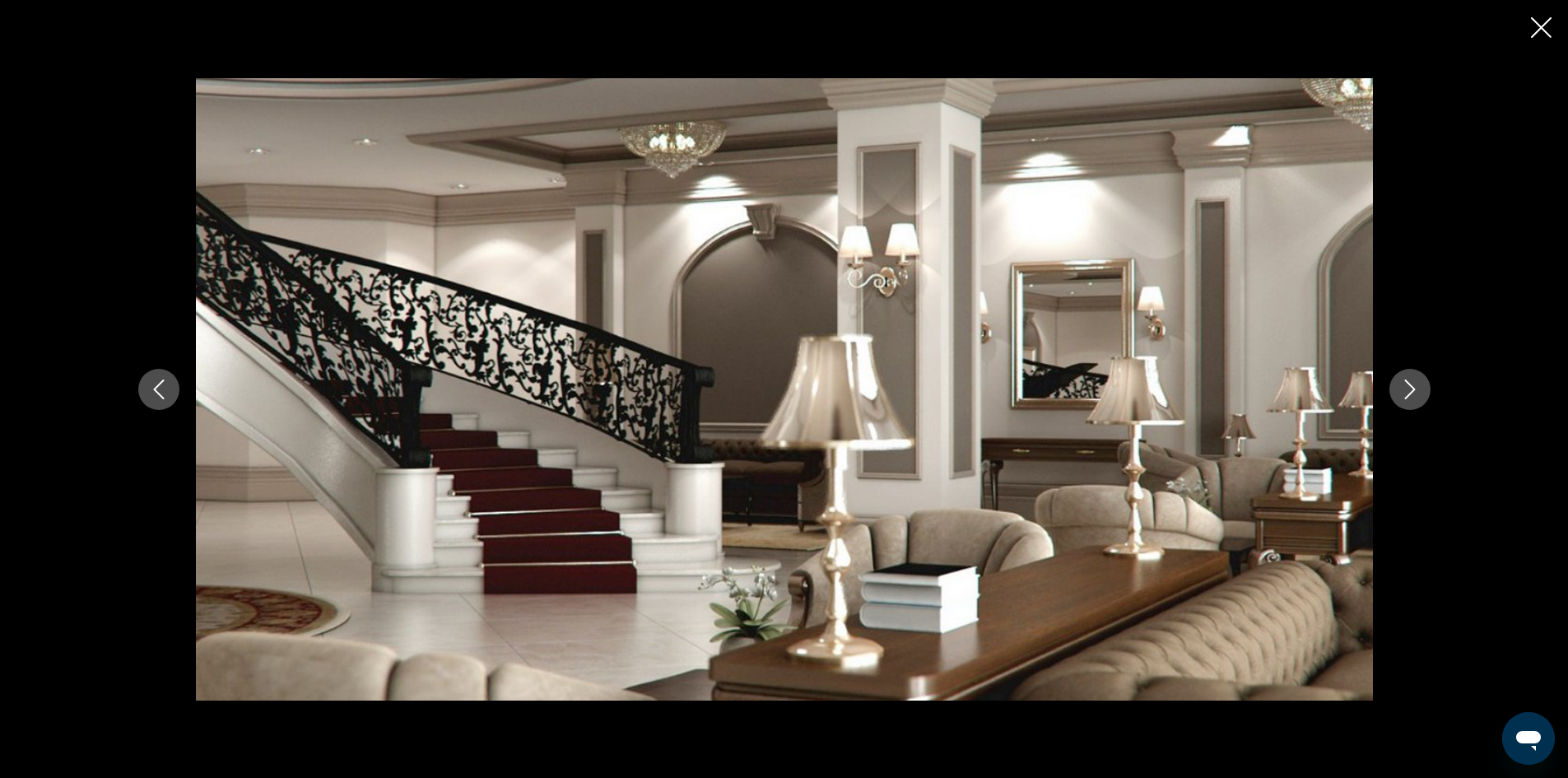
click at [1409, 380] on icon "Next image" at bounding box center [1409, 389] width 20 height 20
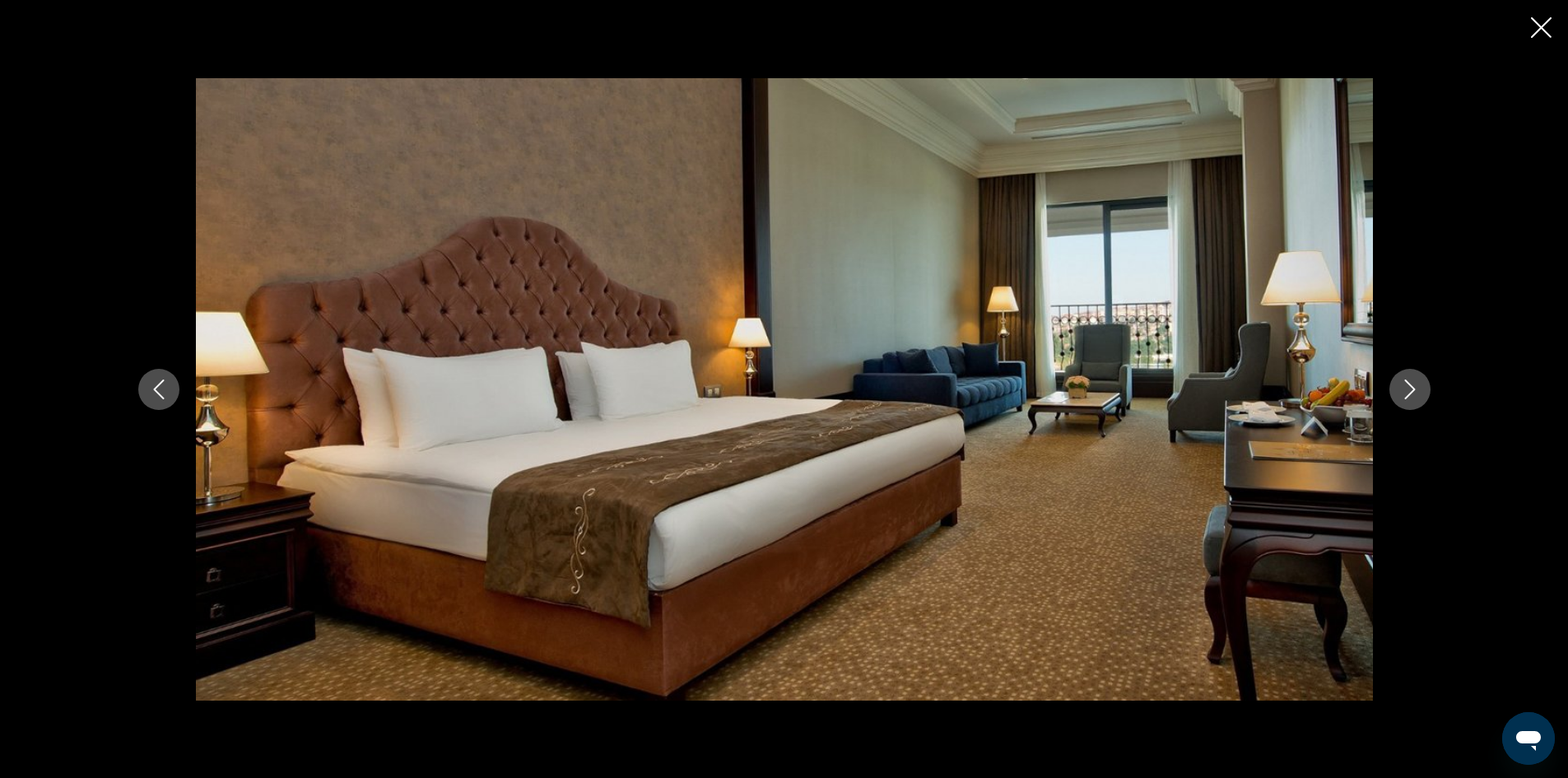
click at [1409, 380] on icon "Next image" at bounding box center [1409, 389] width 20 height 20
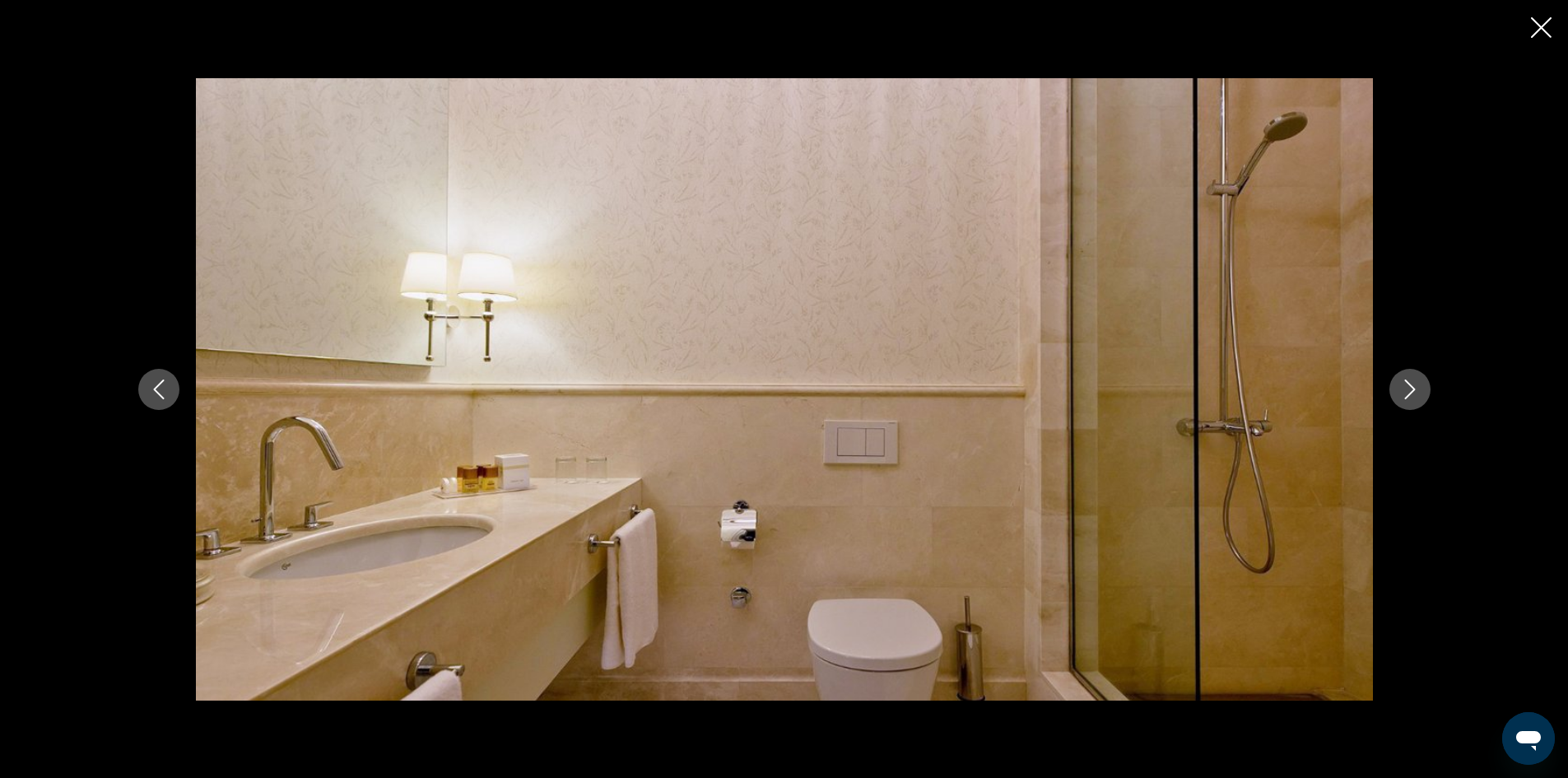
click at [1409, 380] on icon "Next image" at bounding box center [1409, 389] width 20 height 20
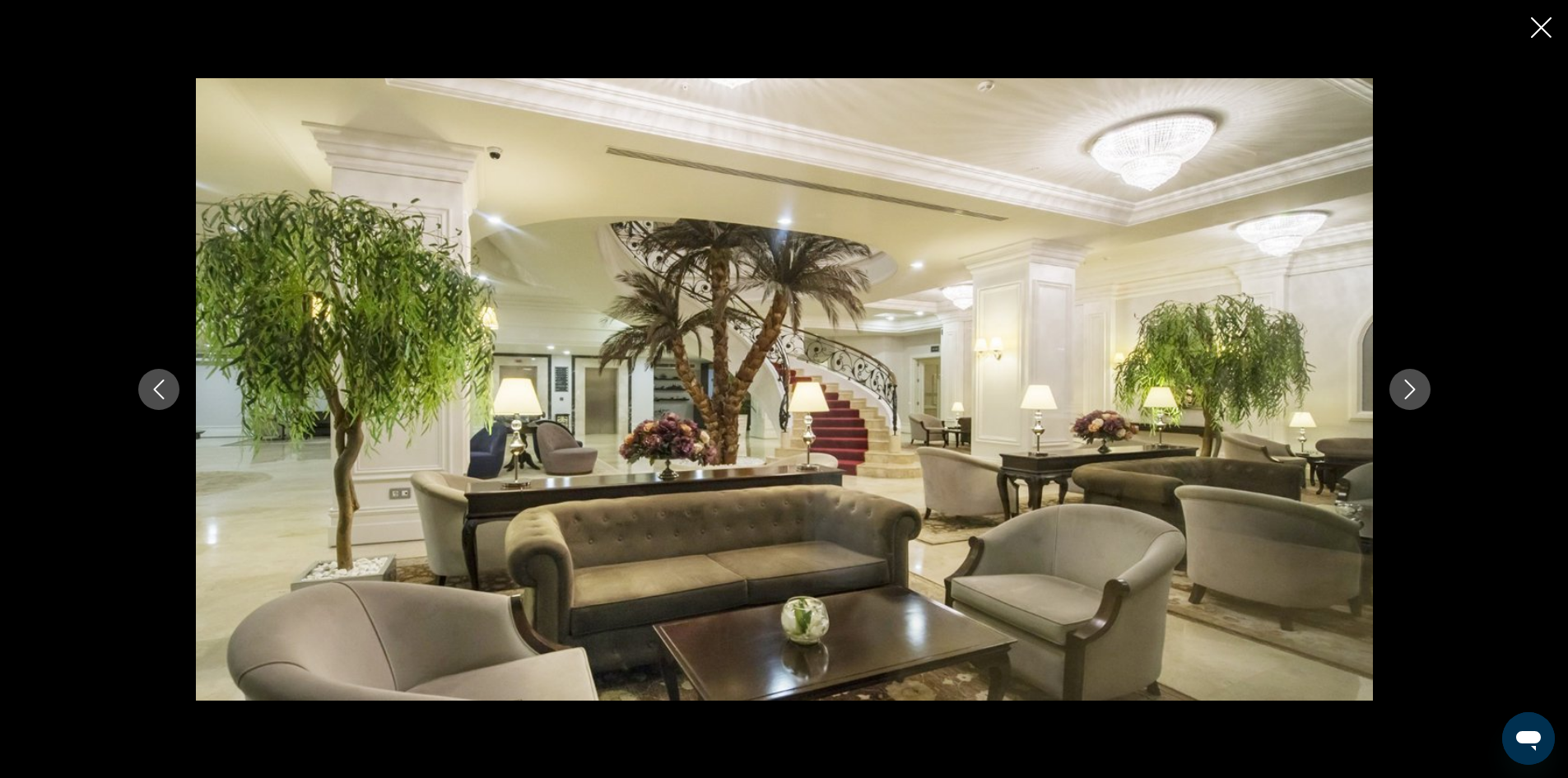
click at [1409, 380] on icon "Next image" at bounding box center [1409, 389] width 20 height 20
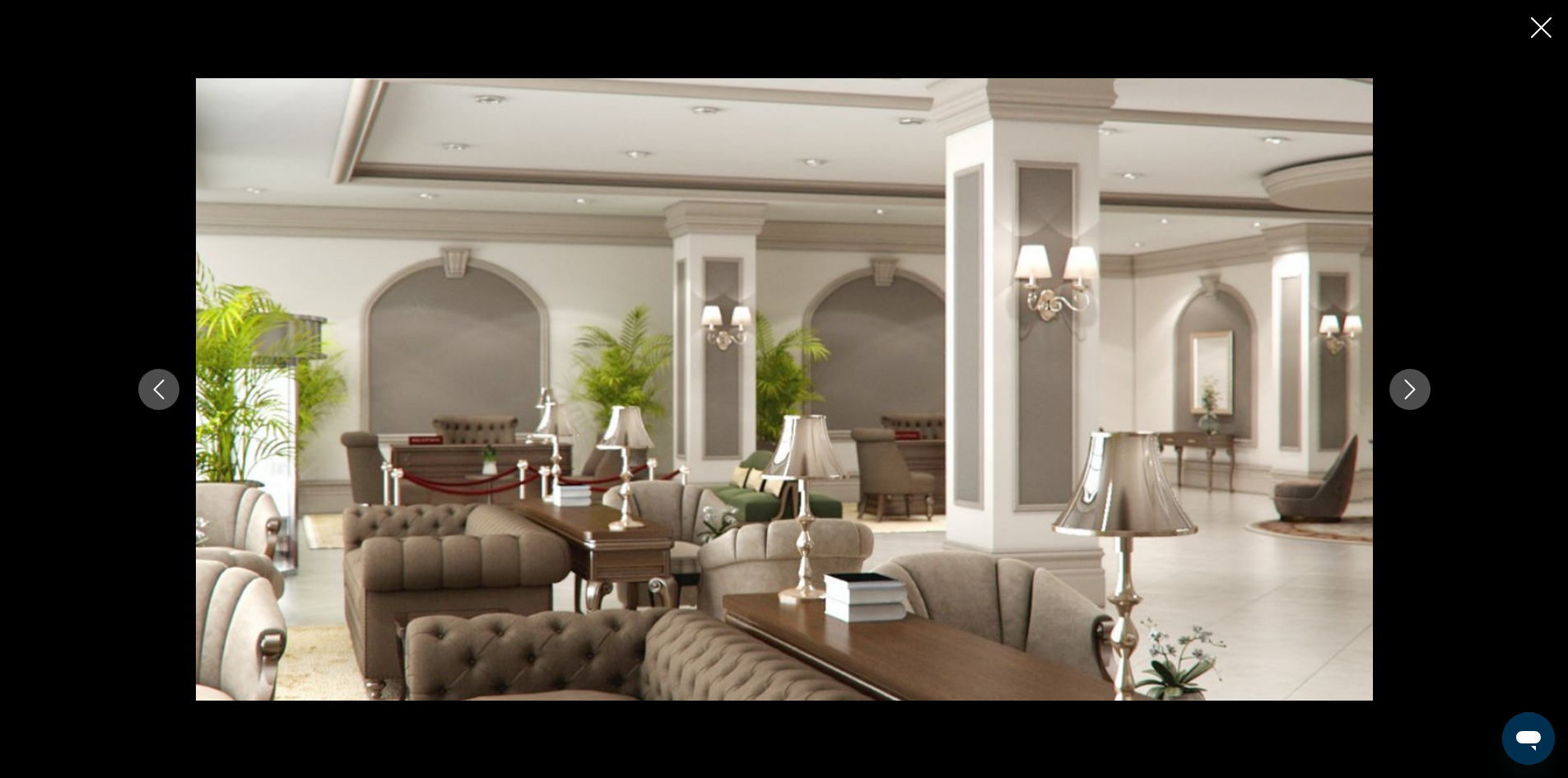
click at [1409, 380] on icon "Next image" at bounding box center [1409, 389] width 20 height 20
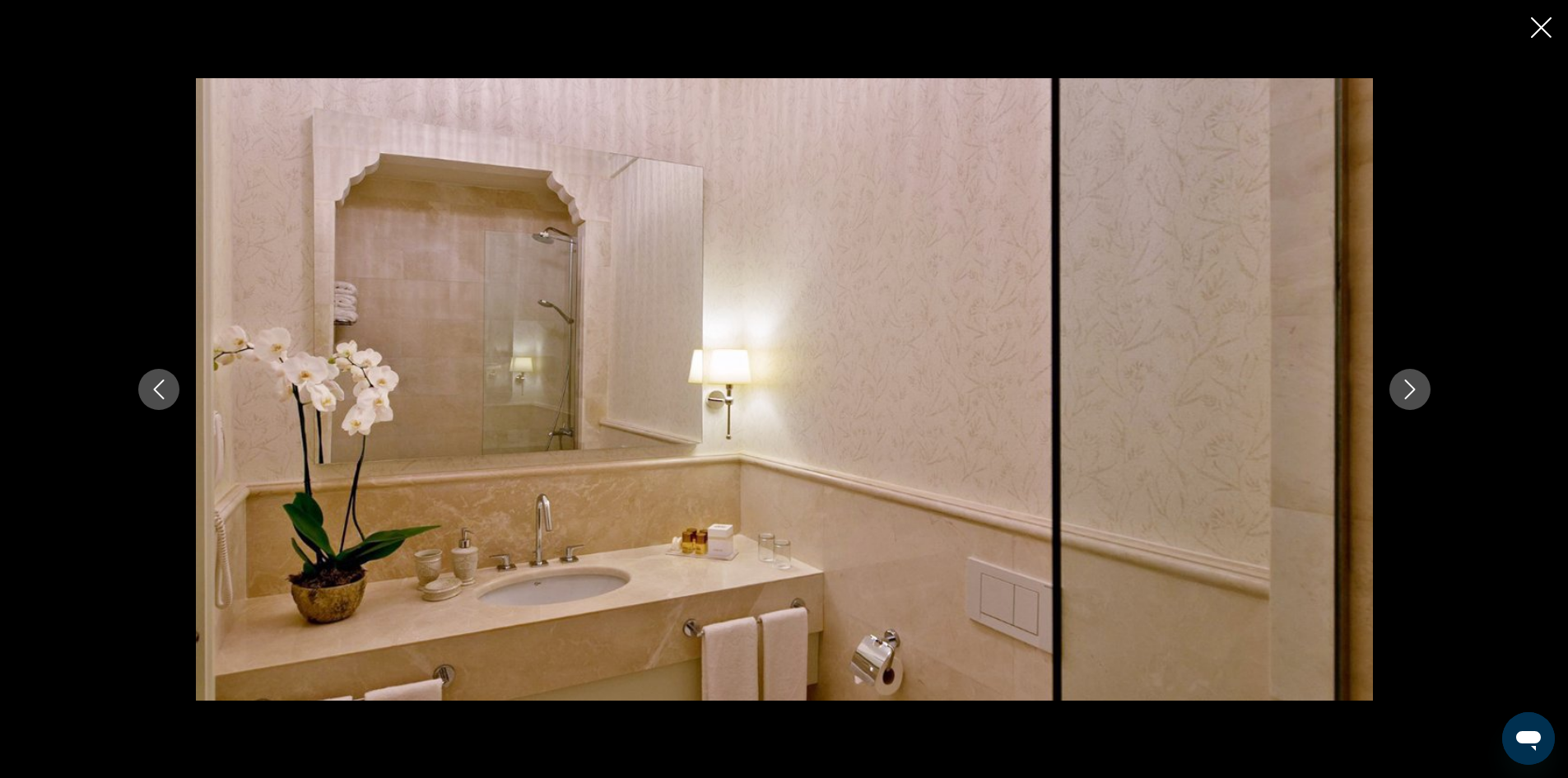
click at [1409, 380] on icon "Next image" at bounding box center [1409, 389] width 20 height 20
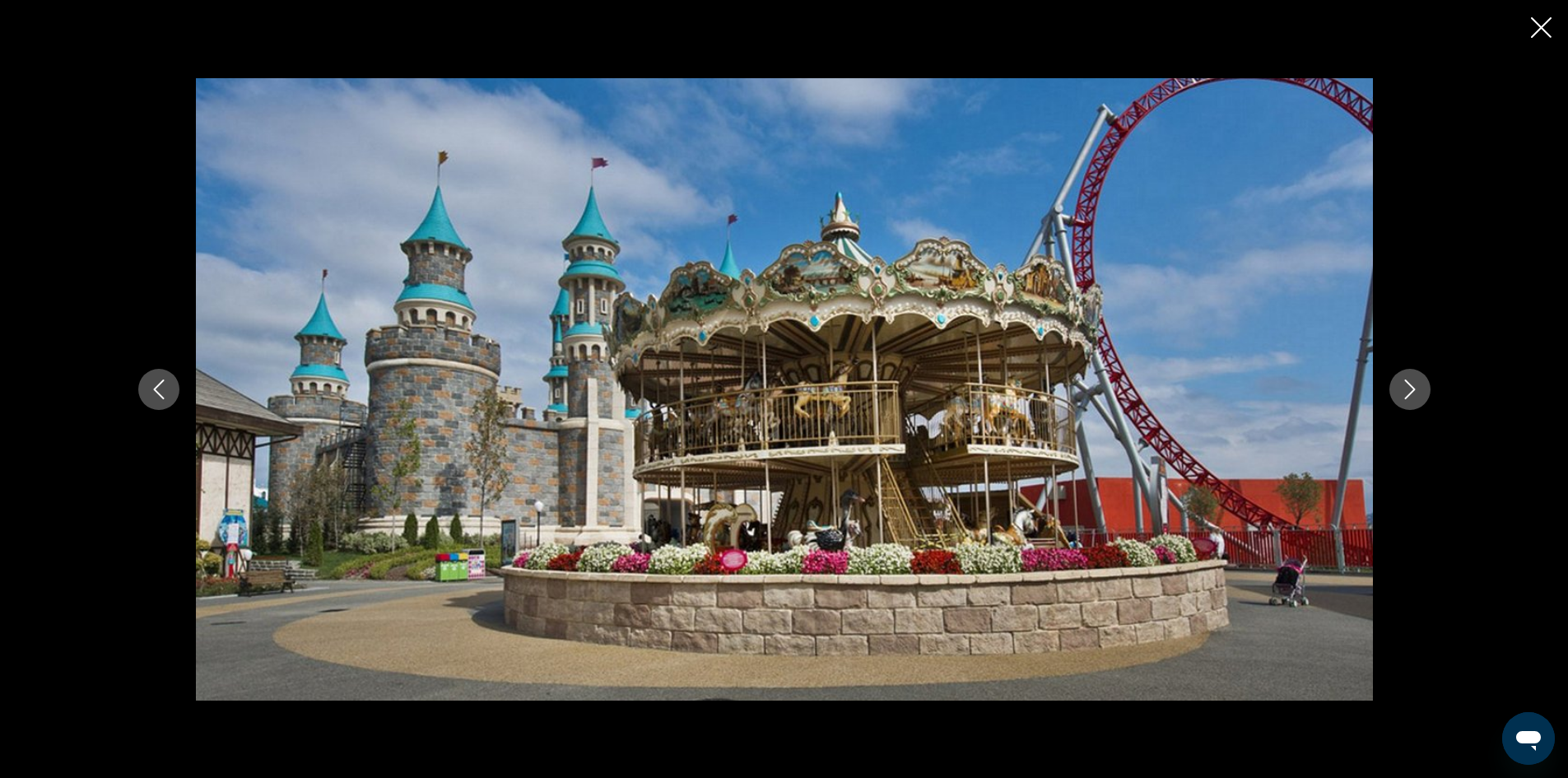
click at [1540, 18] on icon "Close slideshow" at bounding box center [1541, 27] width 21 height 21
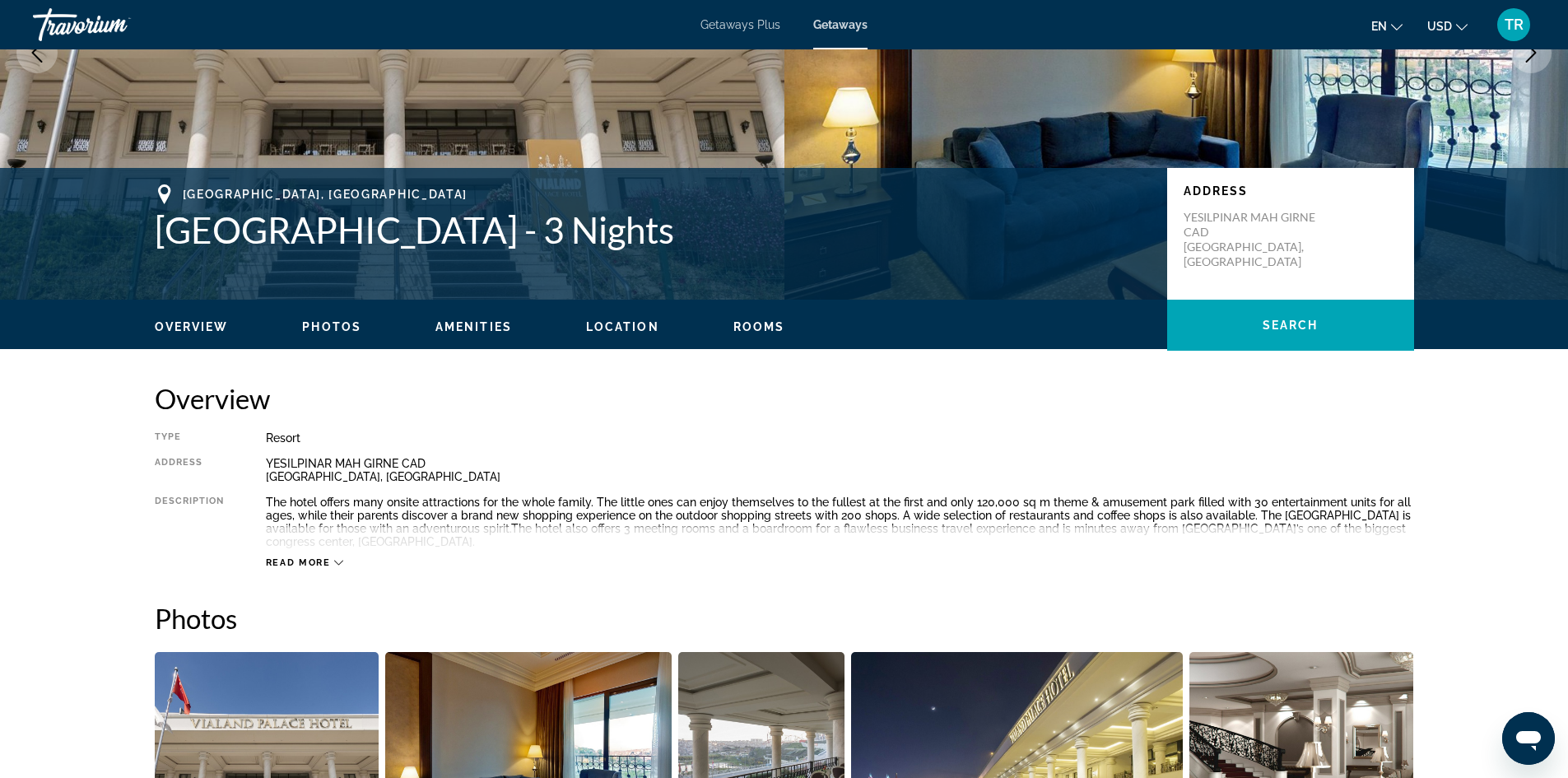
scroll to position [161, 0]
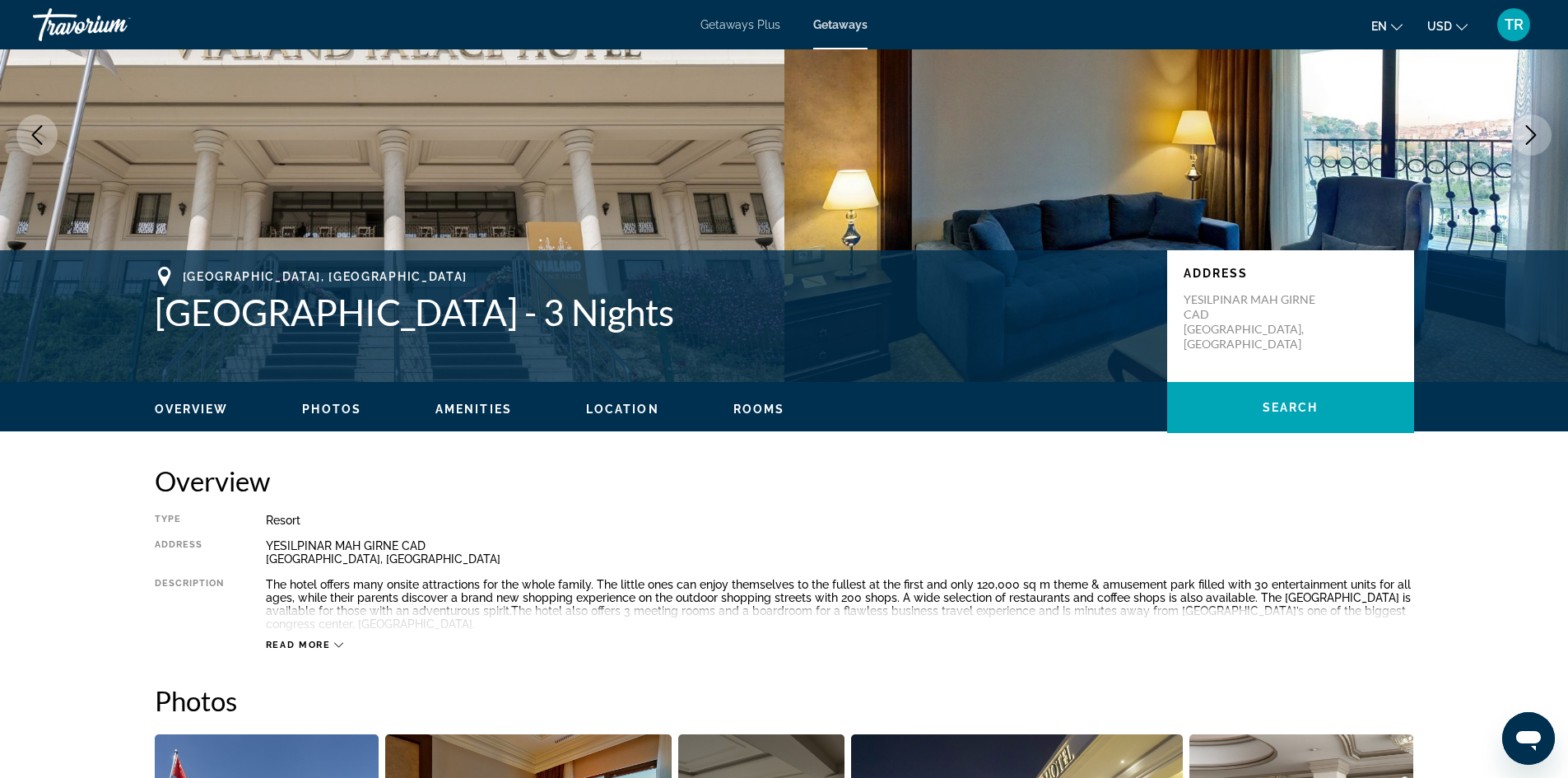
click at [333, 640] on div "Read more" at bounding box center [304, 645] width 78 height 10
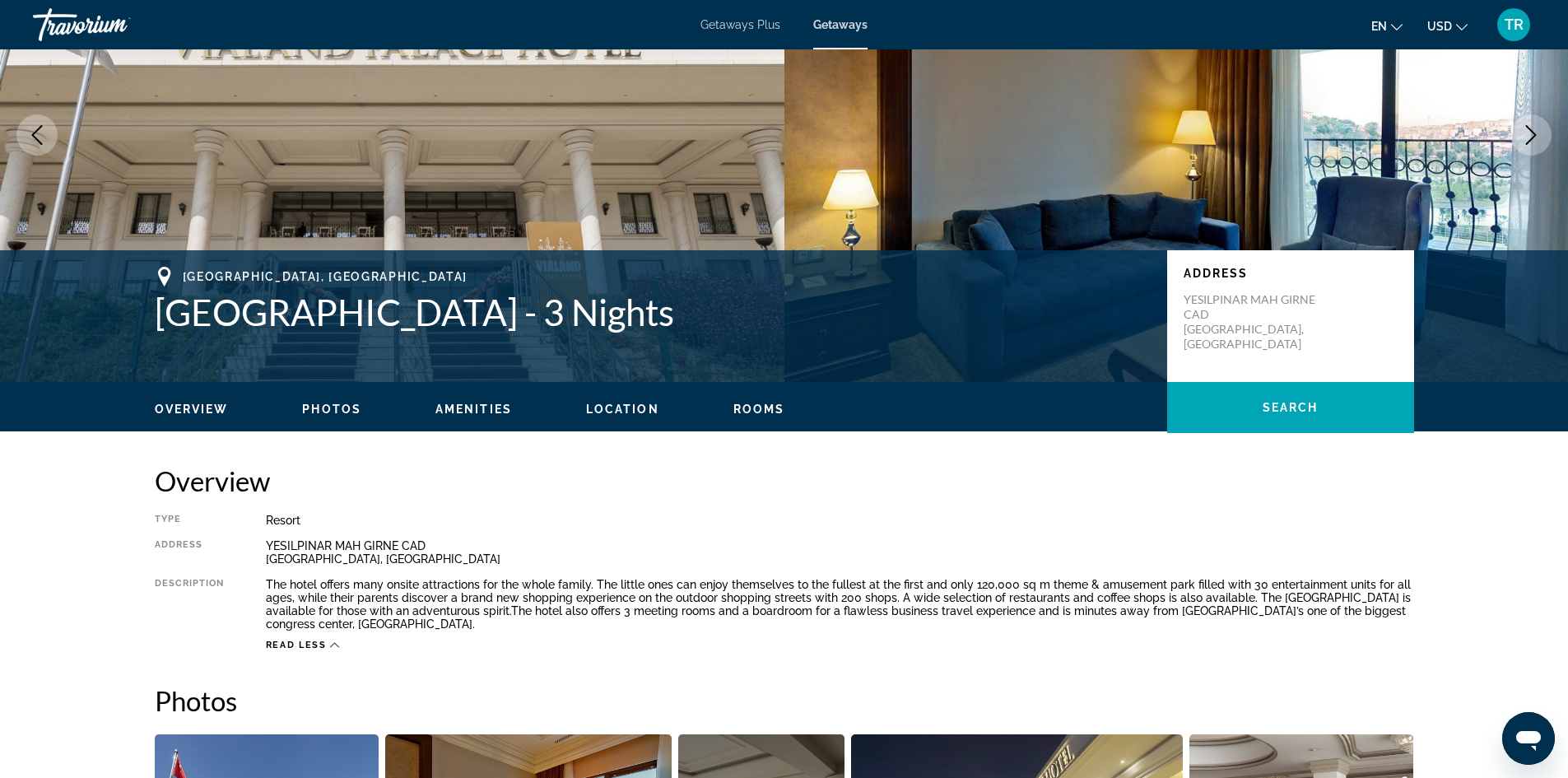
scroll to position [0, 0]
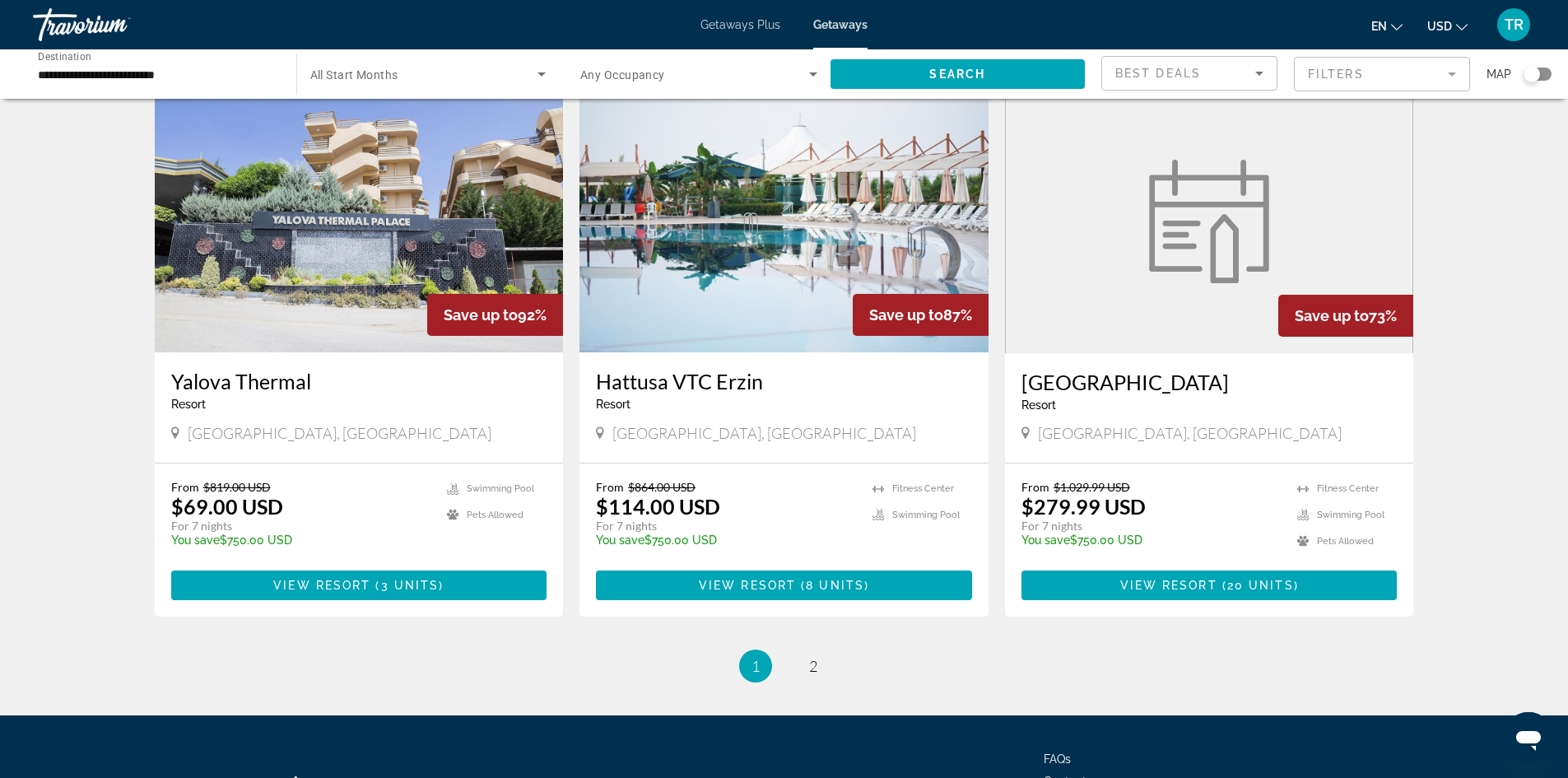
scroll to position [1812, 0]
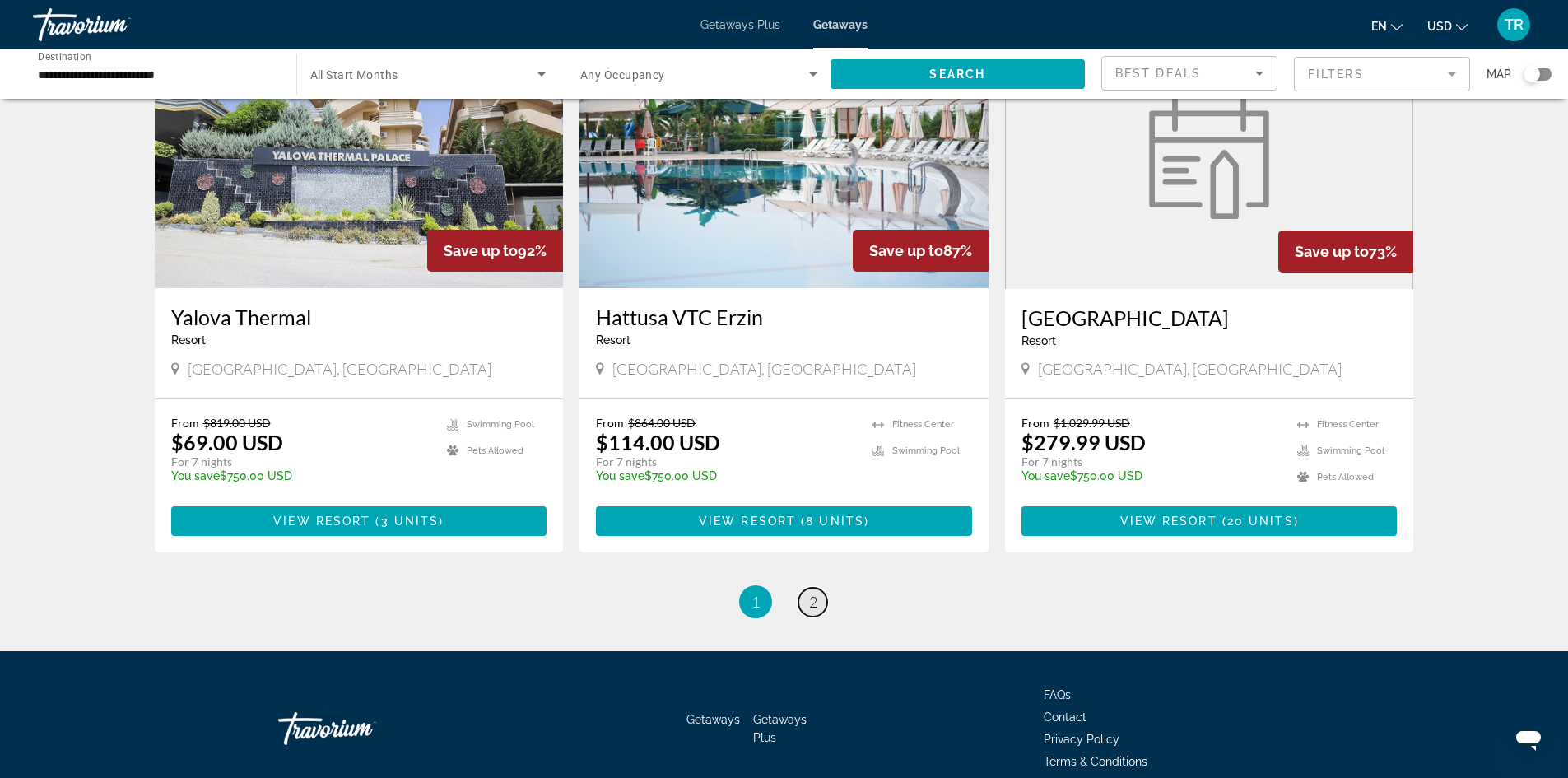
click at [809, 597] on span "2" at bounding box center [814, 601] width 9 height 18
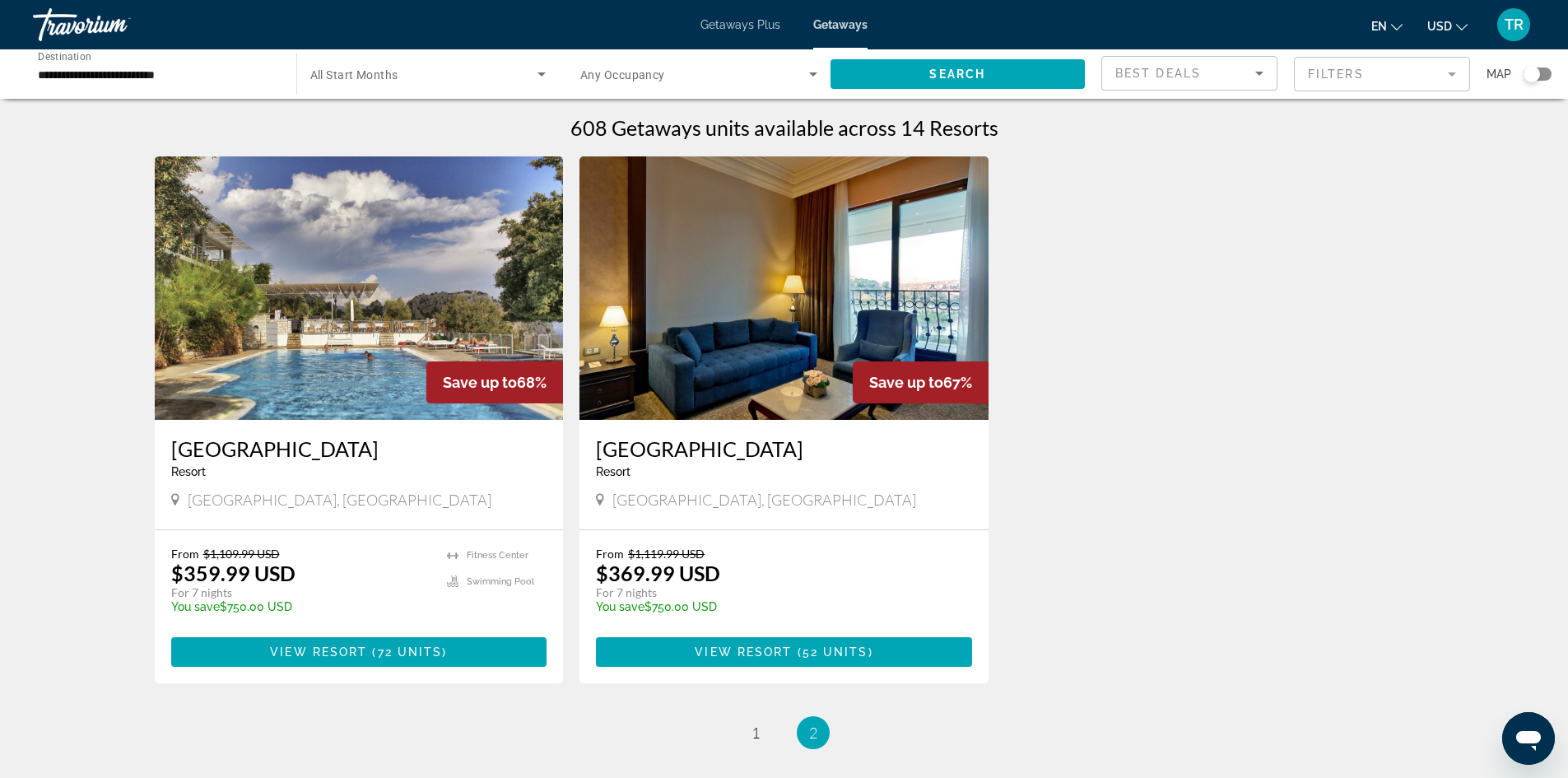
click at [757, 304] on img "Main content" at bounding box center [784, 287] width 409 height 263
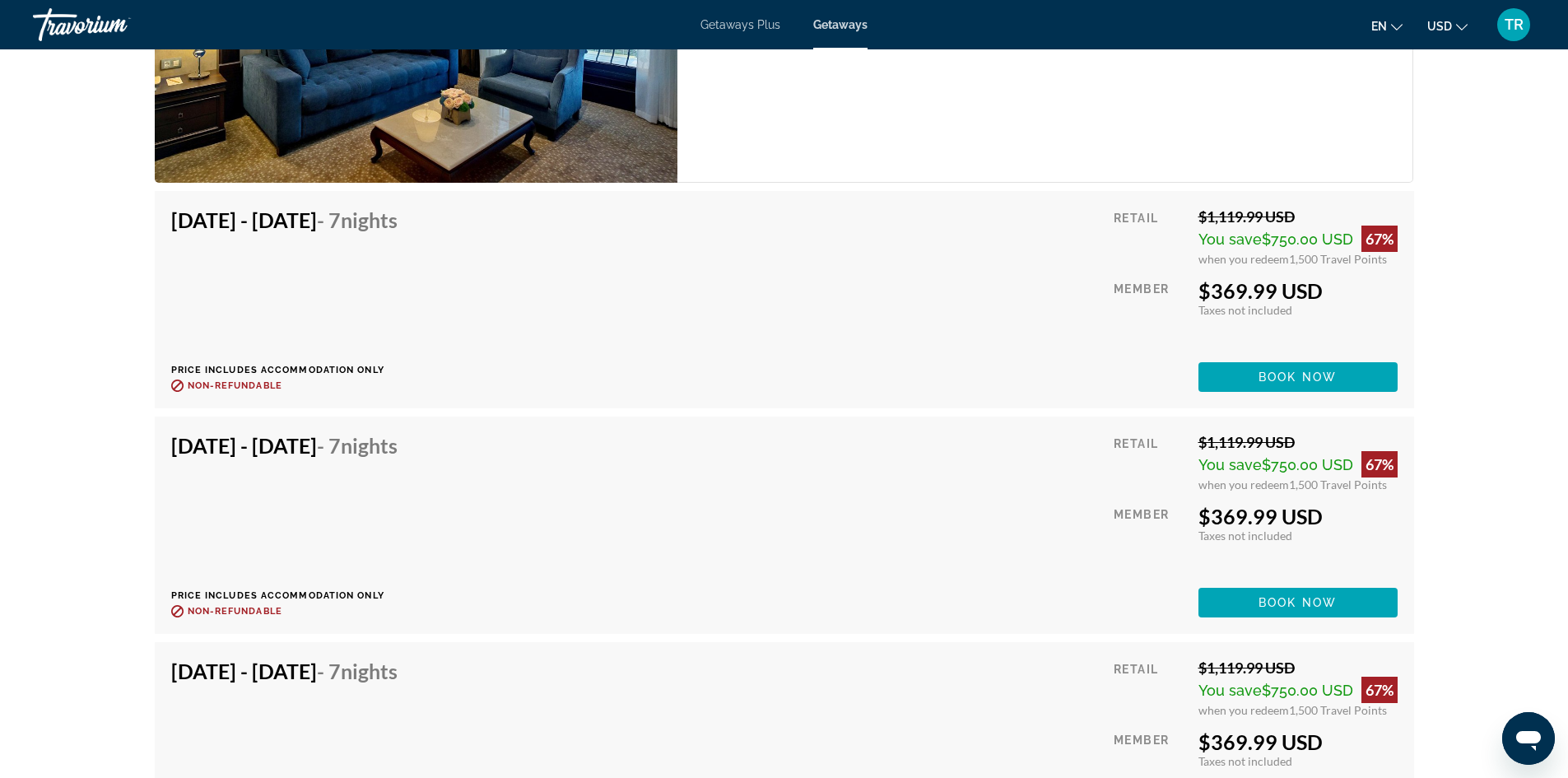
scroll to position [2723, 0]
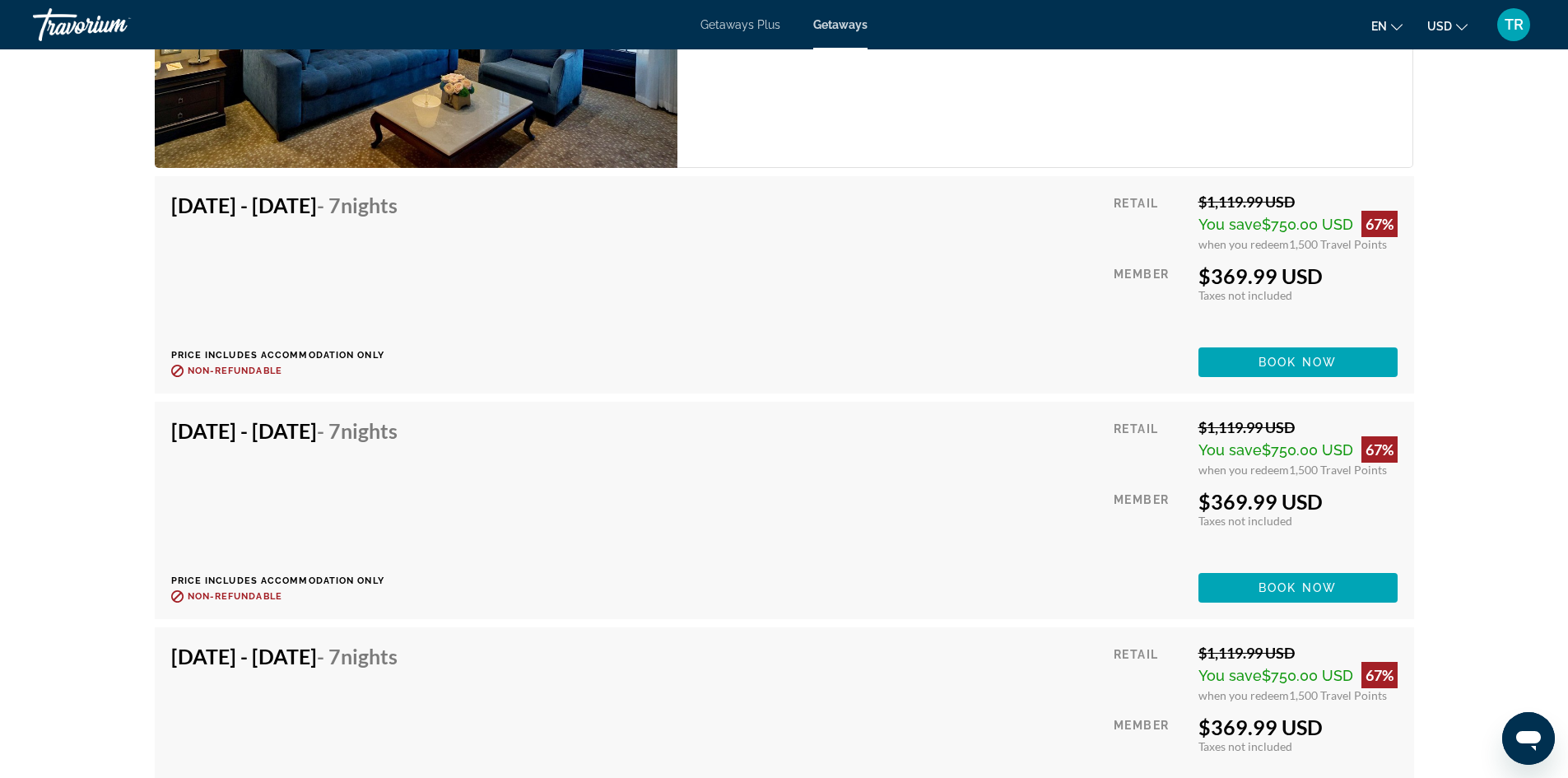
click at [1432, 336] on div "Overview Type Resort All-Inclusive No All-Inclusive Address [GEOGRAPHIC_DATA], …" at bounding box center [784, 523] width 1325 height 5239
click at [861, 356] on div "[DATE] - [DATE] - 7 Nights Price includes accommodation only Refundable until :…" at bounding box center [784, 285] width 1226 height 184
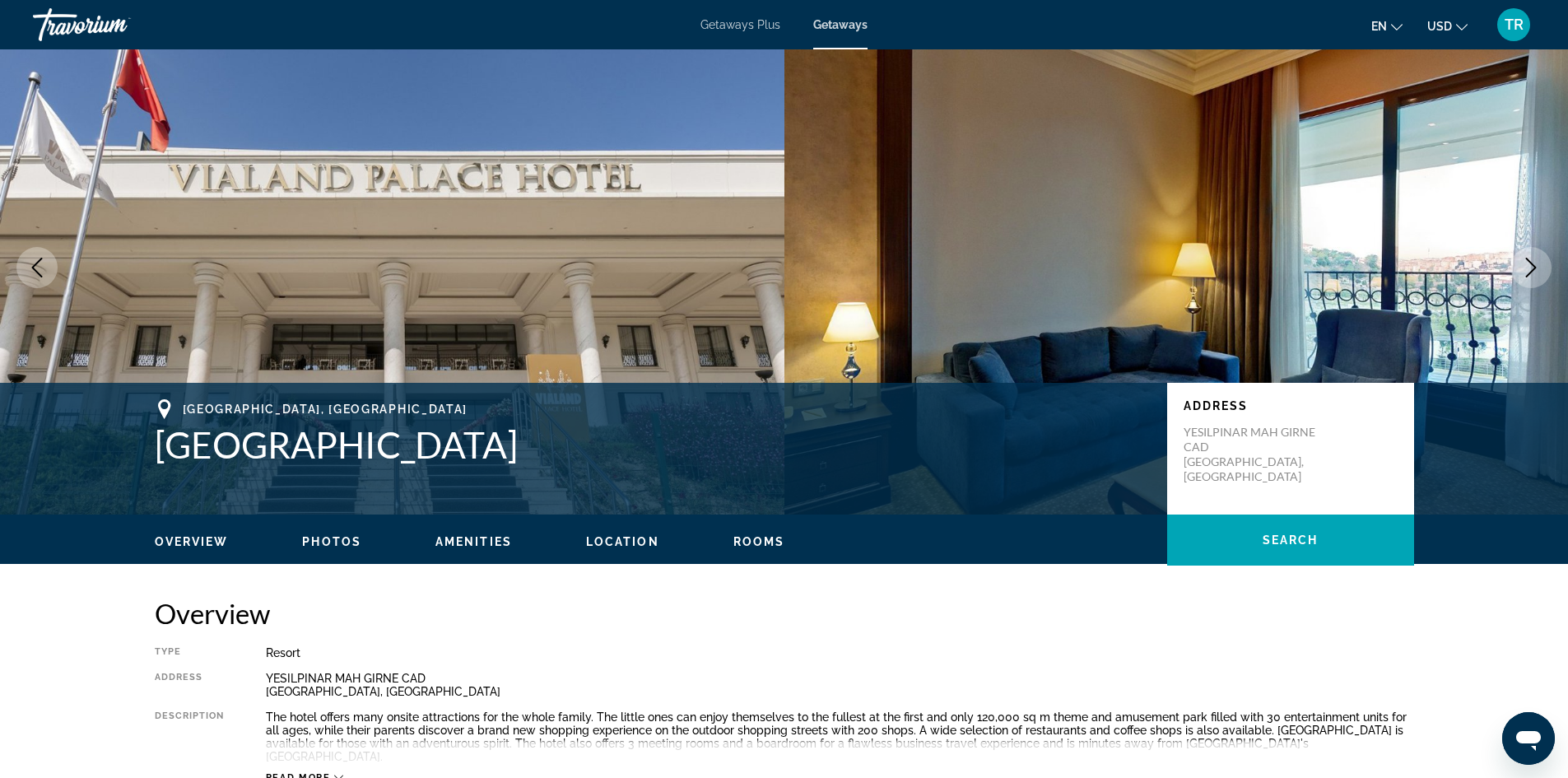
scroll to position [0, 0]
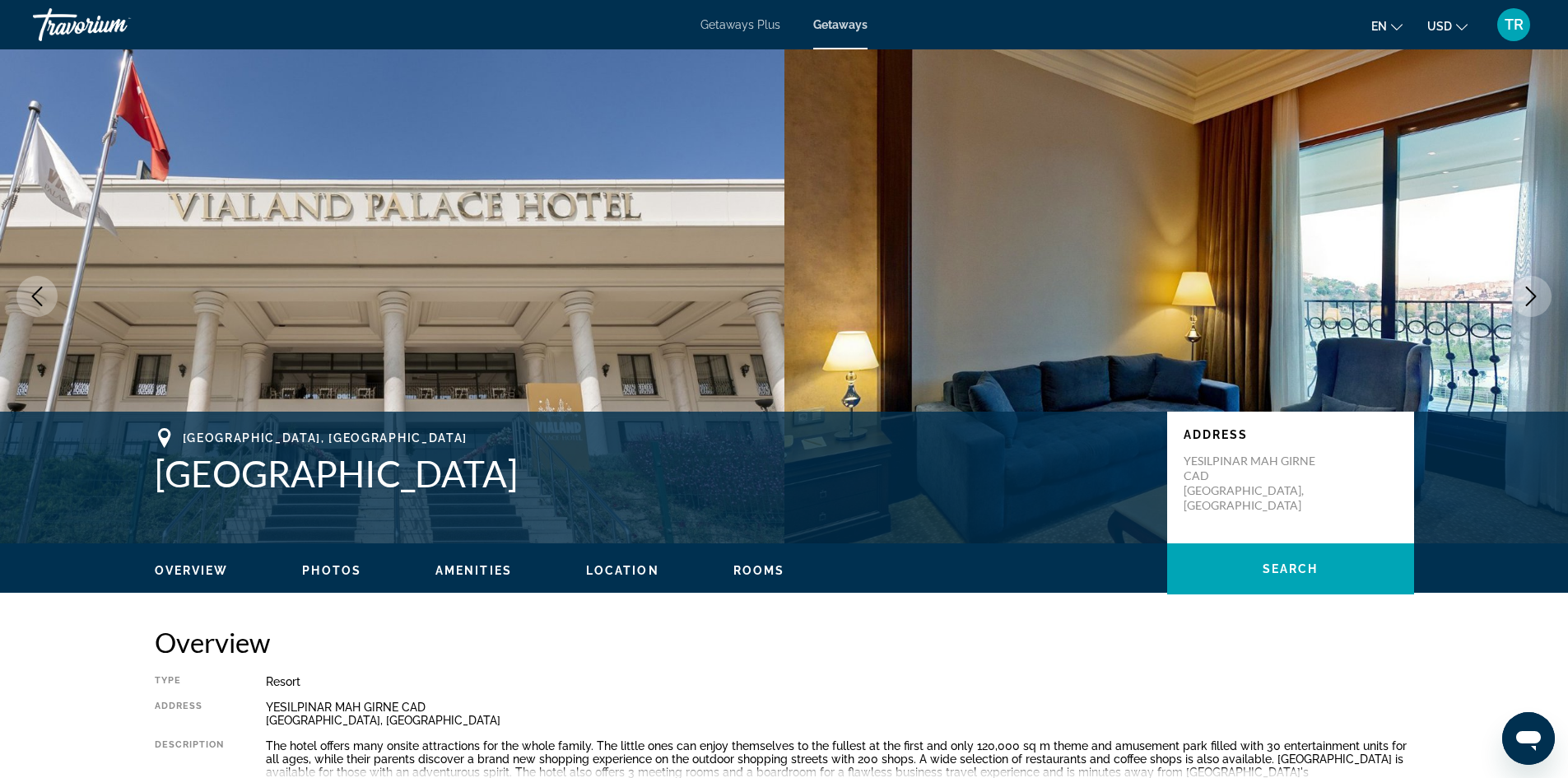
click at [1525, 297] on icon "Next image" at bounding box center [1530, 296] width 20 height 20
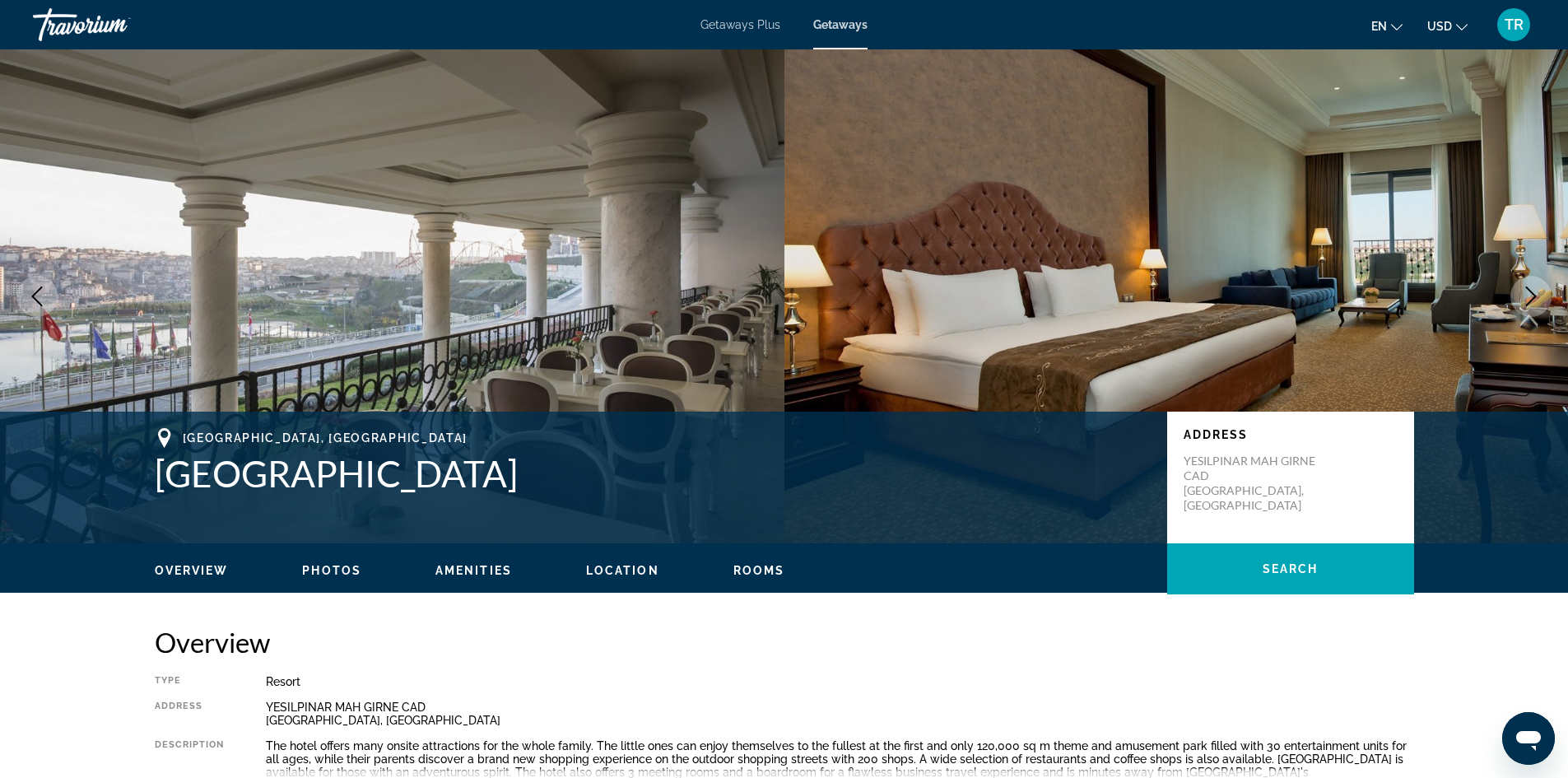
click at [1525, 297] on icon "Next image" at bounding box center [1530, 296] width 20 height 20
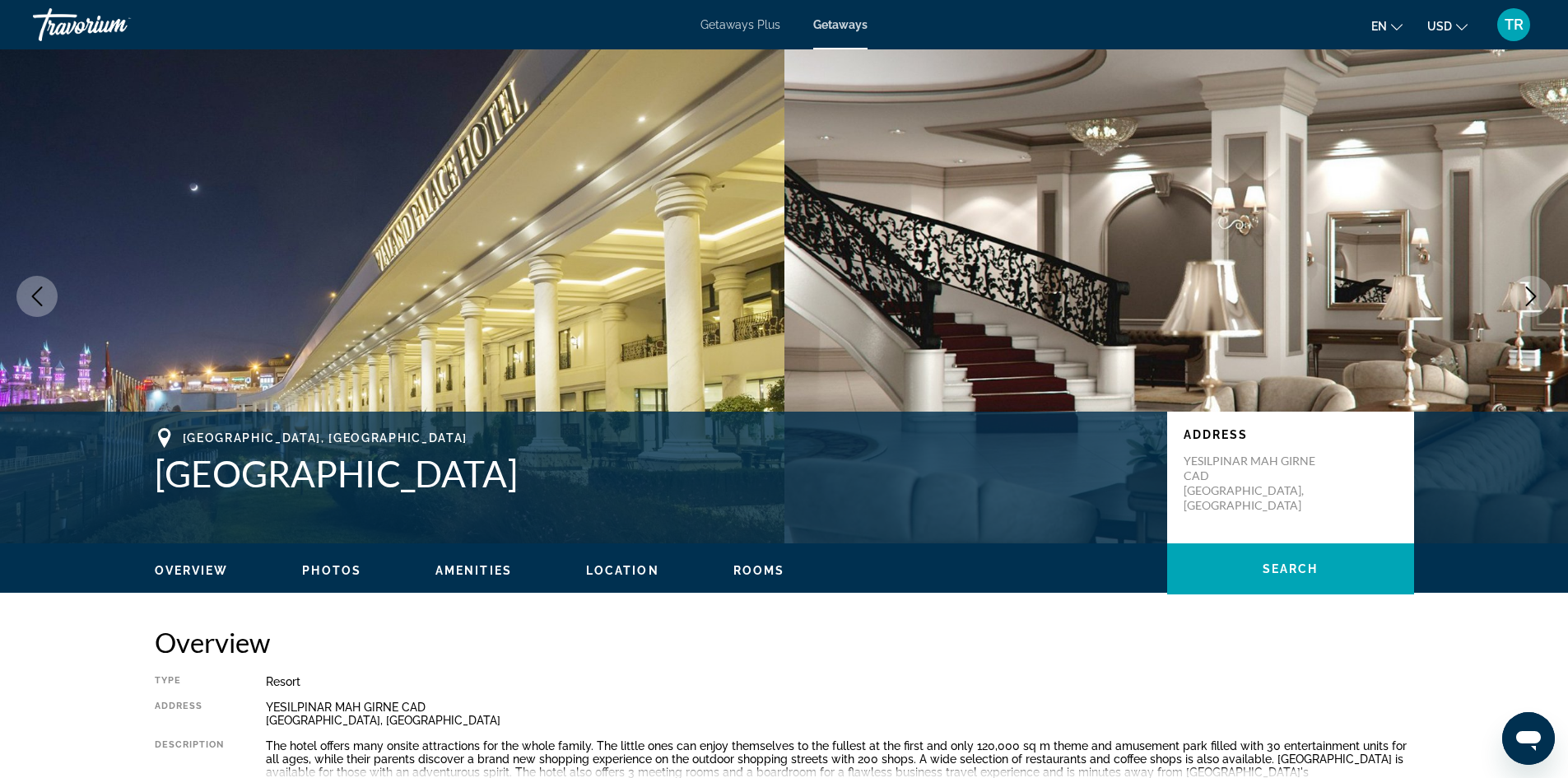
click at [1525, 297] on icon "Next image" at bounding box center [1530, 296] width 20 height 20
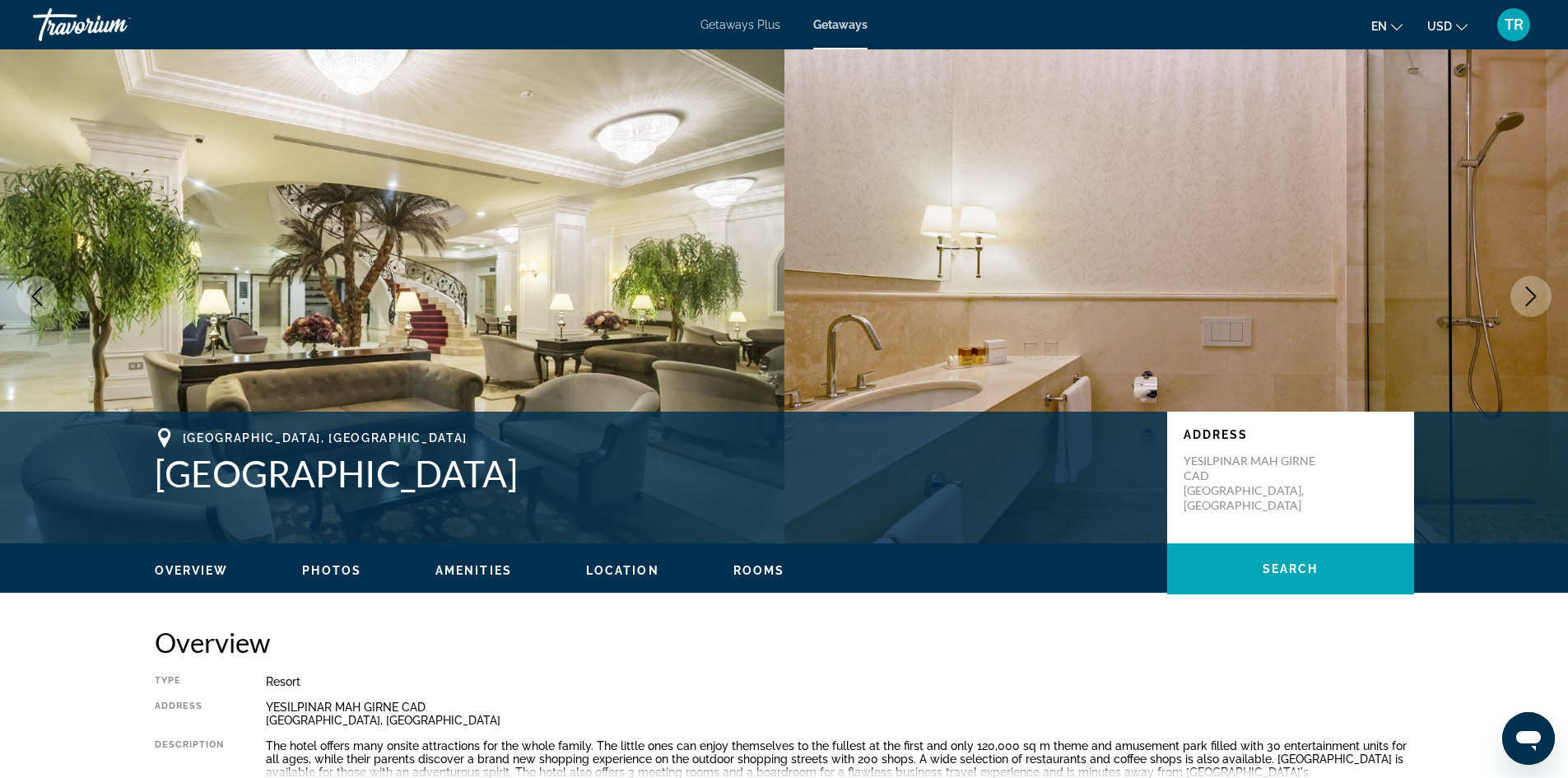
click at [1525, 297] on icon "Next image" at bounding box center [1530, 296] width 20 height 20
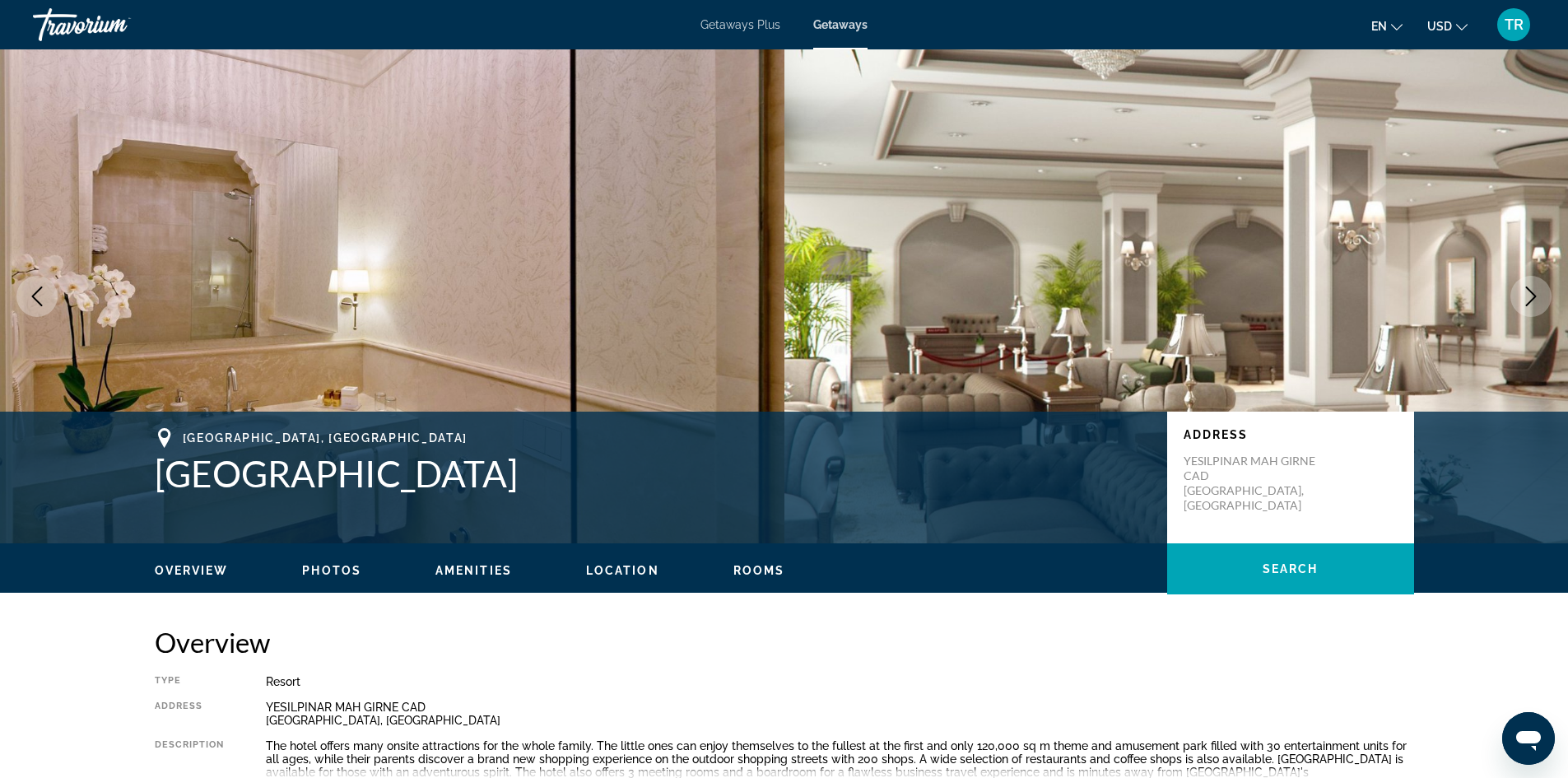
click at [1525, 297] on icon "Next image" at bounding box center [1530, 296] width 20 height 20
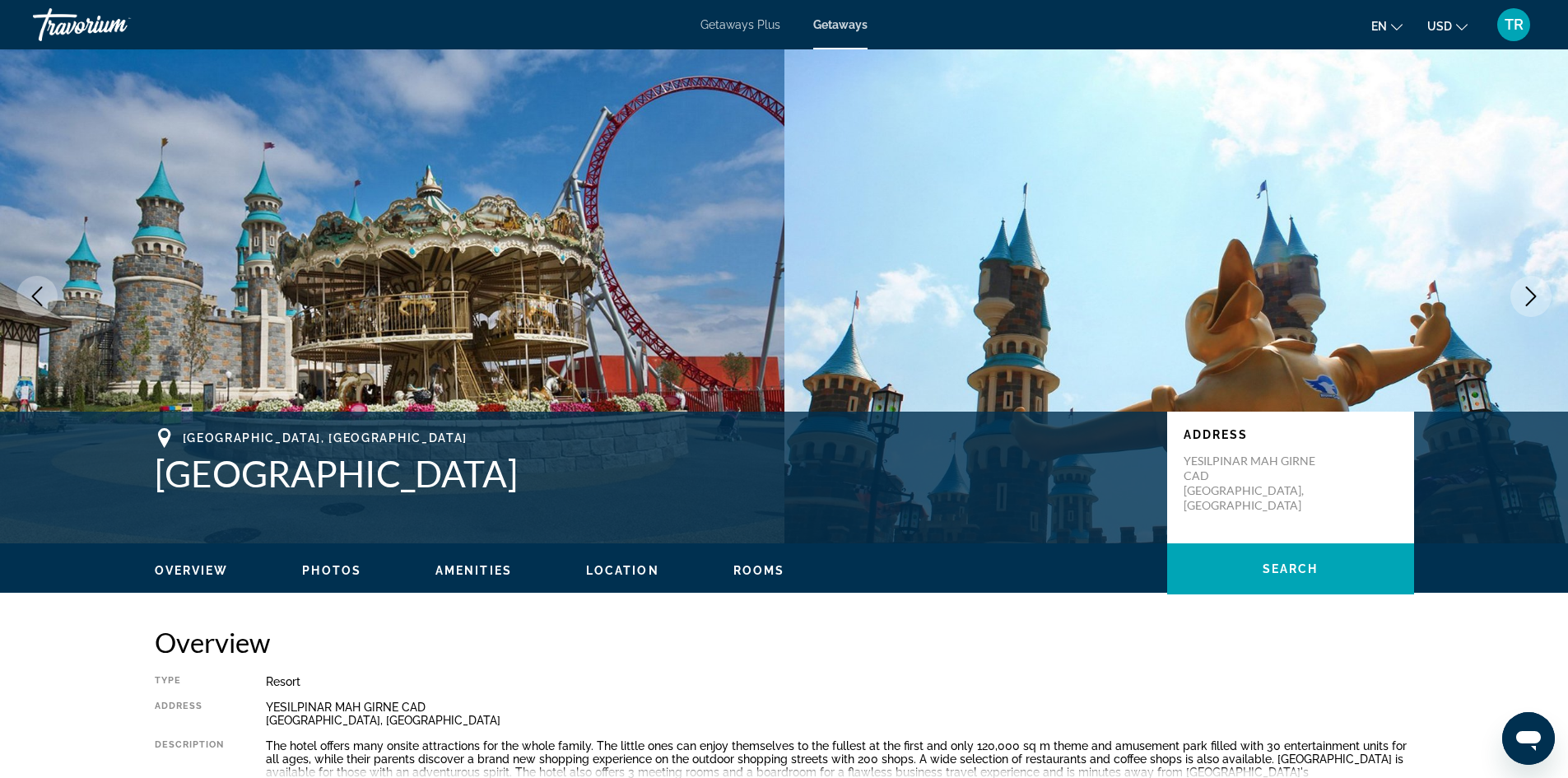
click at [1522, 290] on icon "Next image" at bounding box center [1530, 296] width 20 height 20
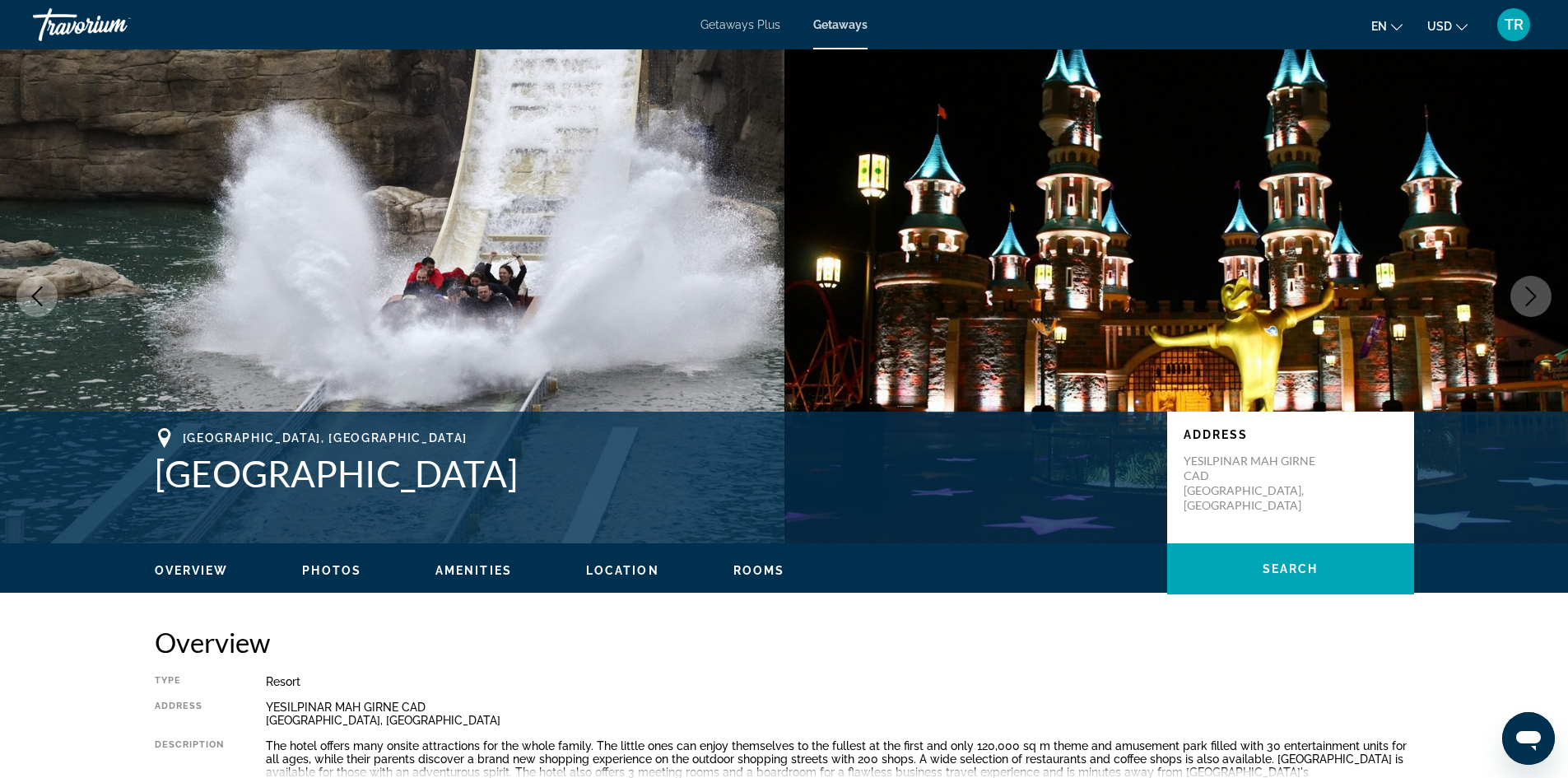
click at [1522, 290] on icon "Next image" at bounding box center [1530, 296] width 20 height 20
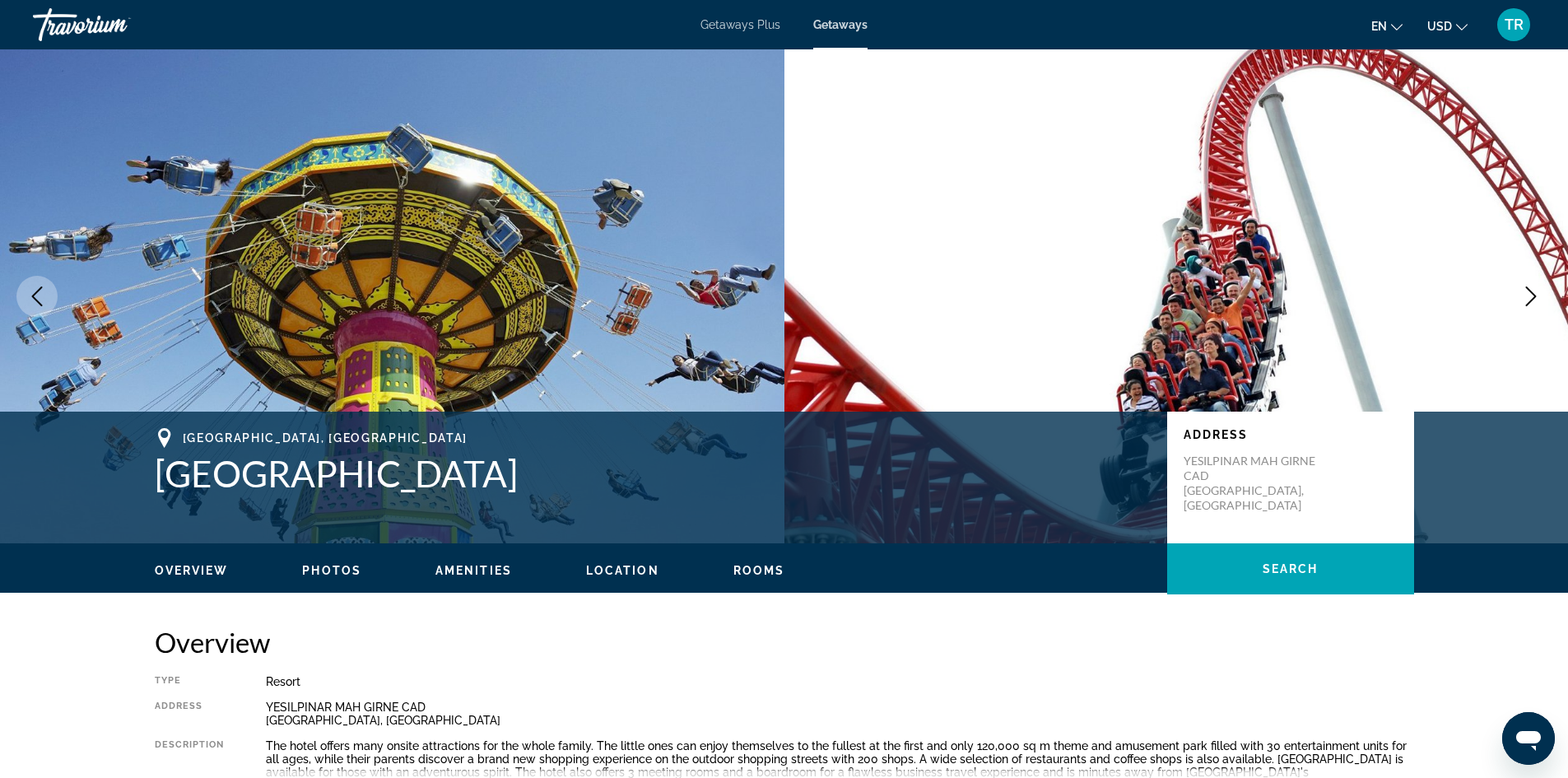
click at [1522, 290] on icon "Next image" at bounding box center [1530, 296] width 20 height 20
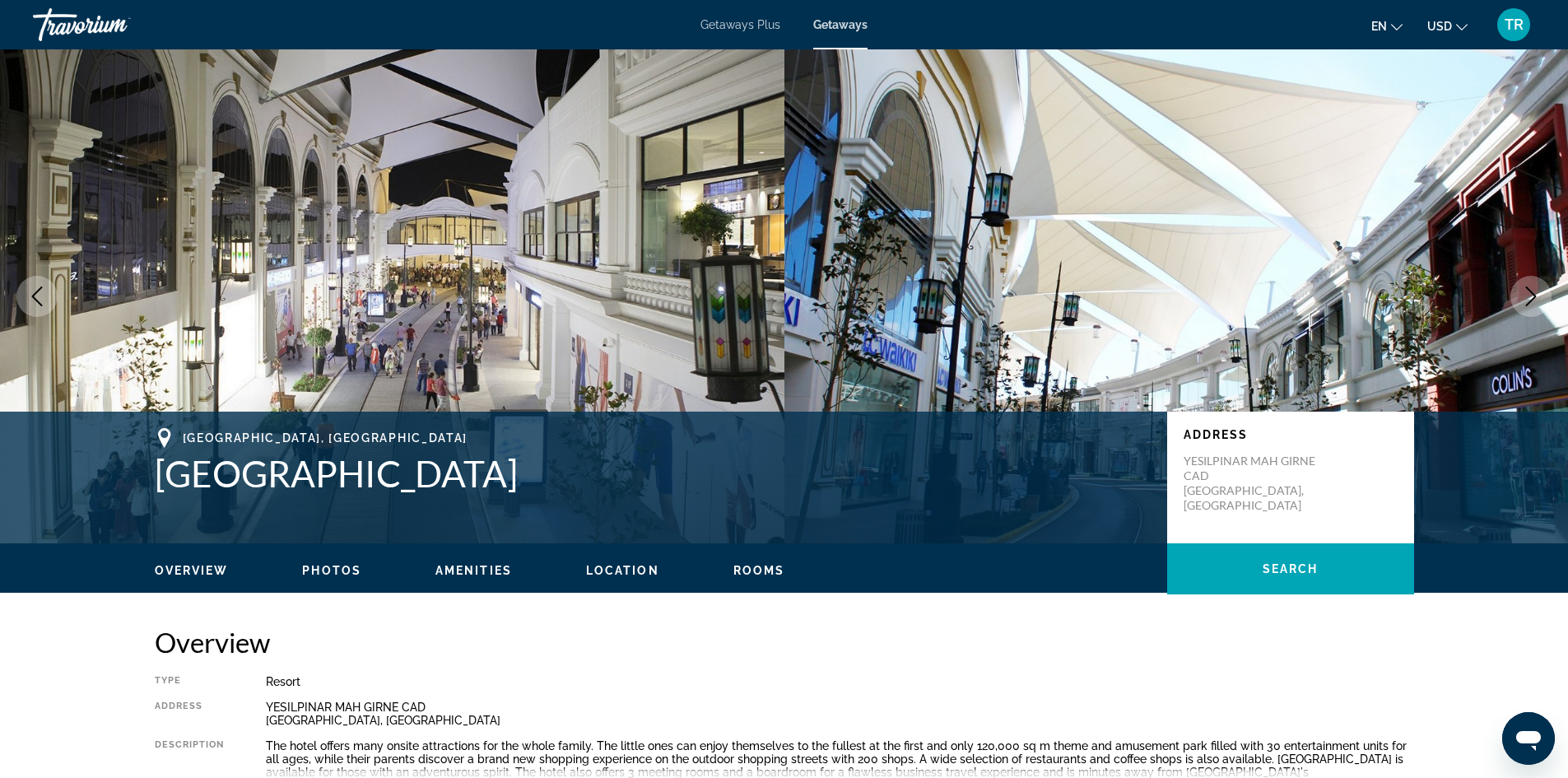
click at [1522, 290] on icon "Next image" at bounding box center [1530, 296] width 20 height 20
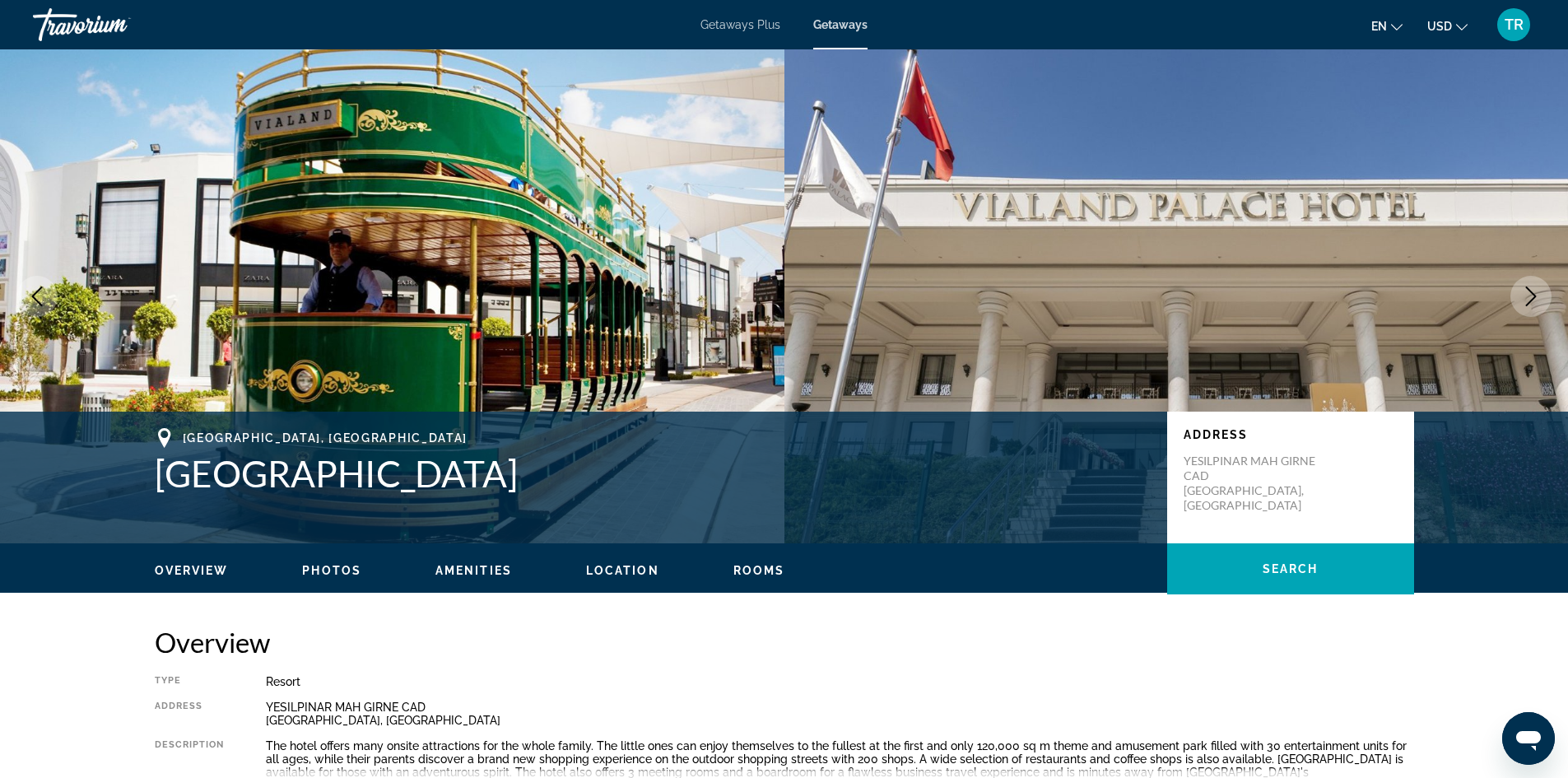
click at [1522, 290] on icon "Next image" at bounding box center [1530, 296] width 20 height 20
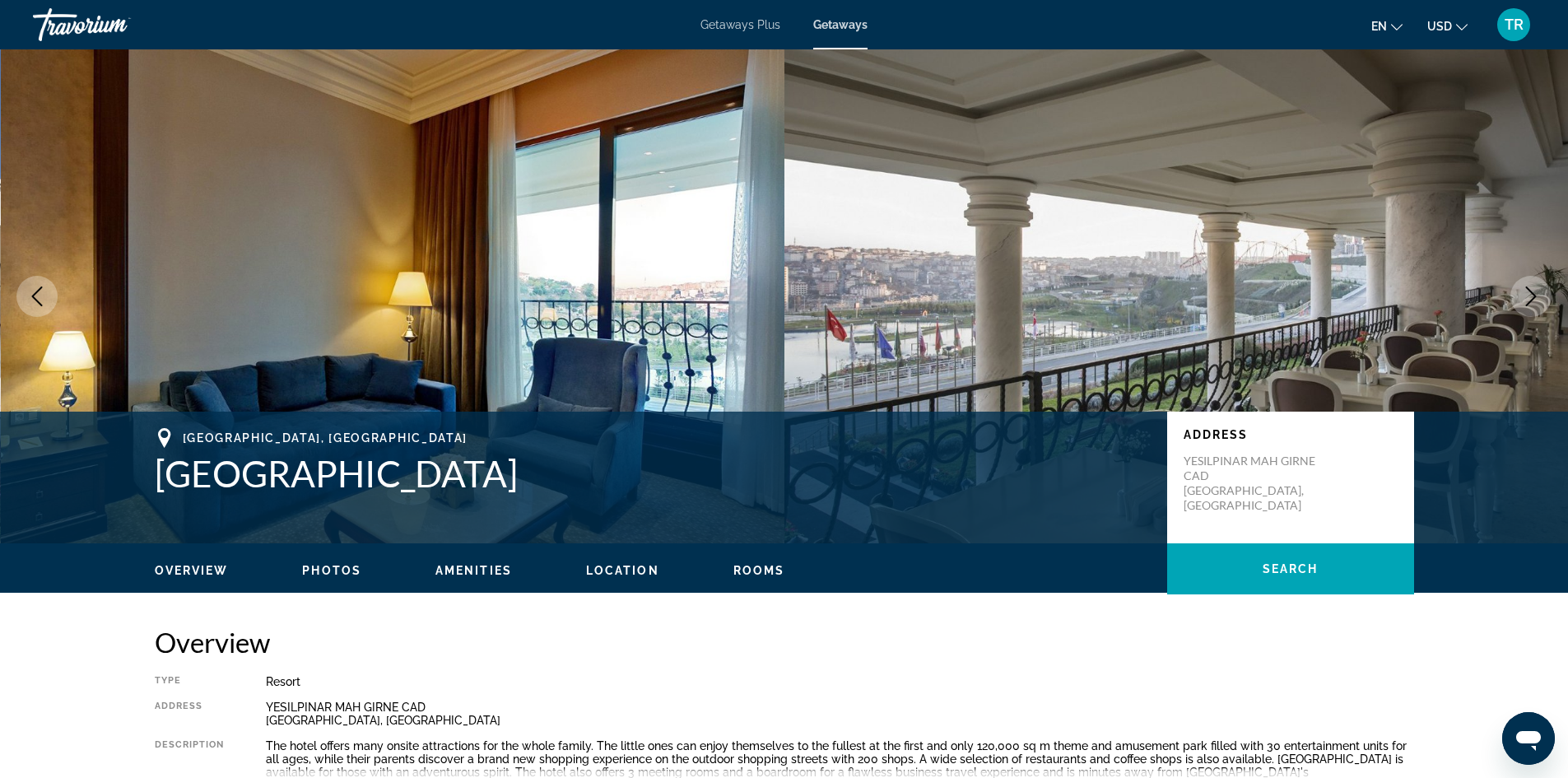
click at [1522, 290] on icon "Next image" at bounding box center [1530, 296] width 20 height 20
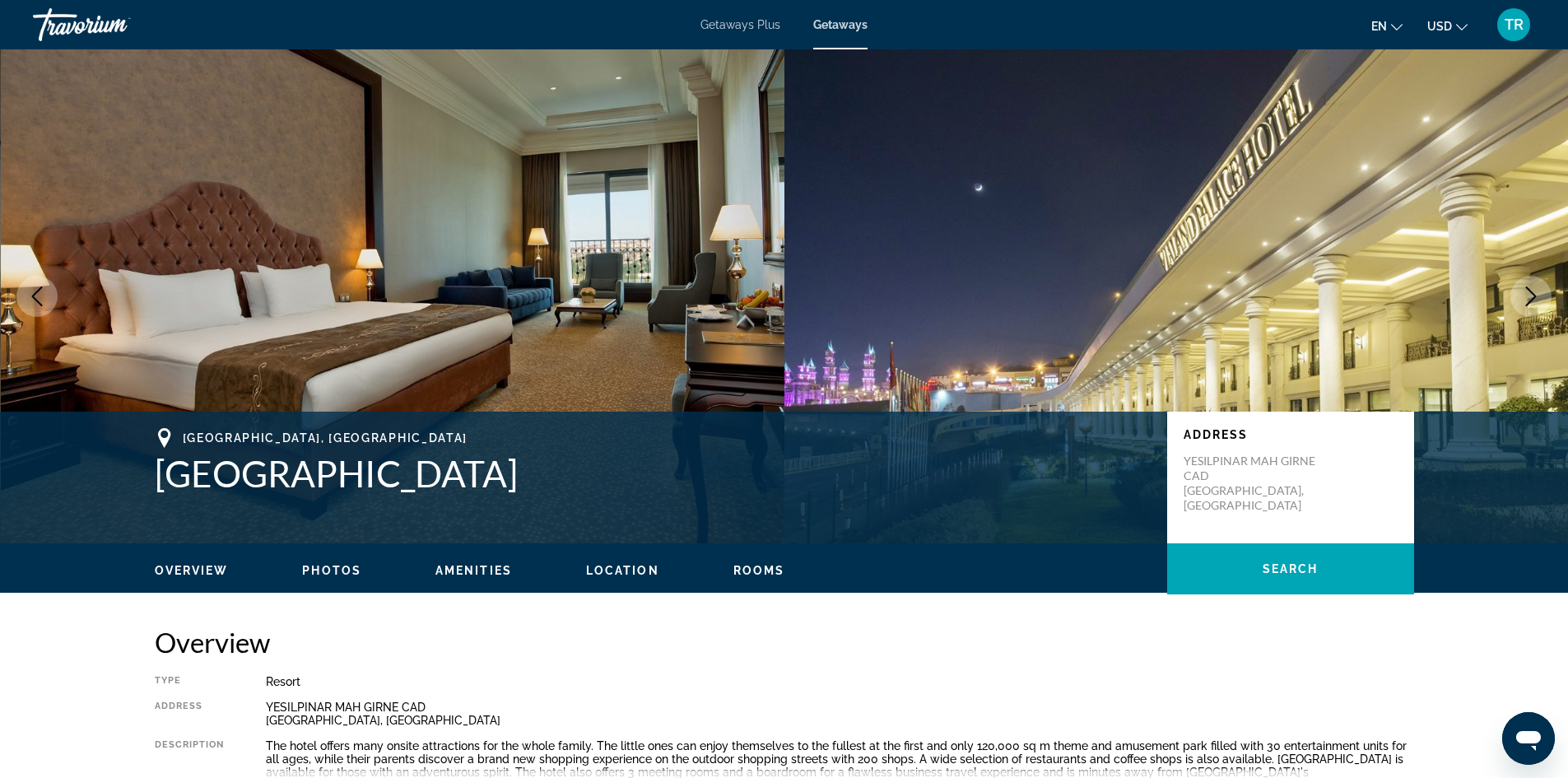
click at [1522, 290] on icon "Next image" at bounding box center [1530, 296] width 20 height 20
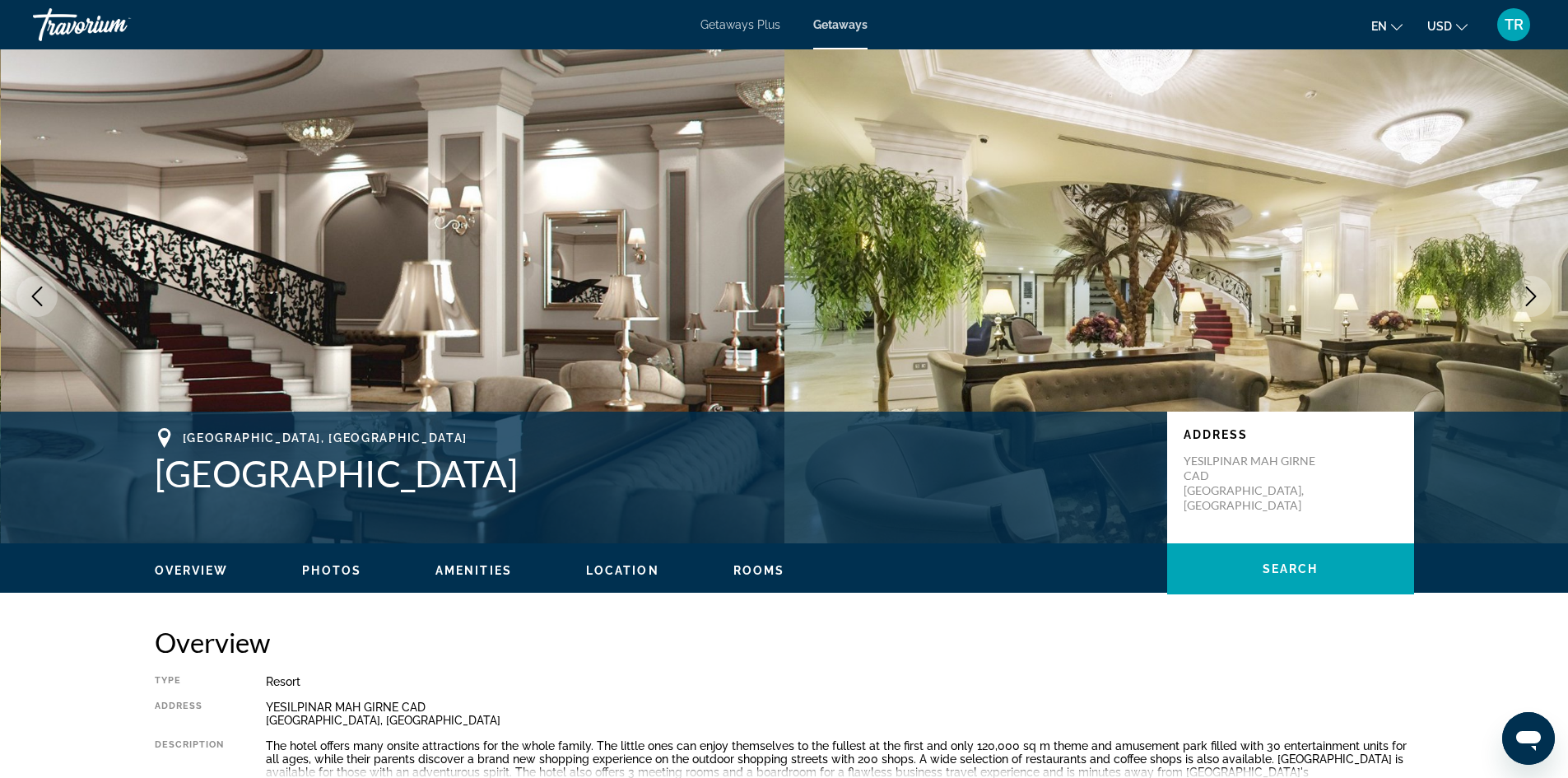
click at [1529, 286] on button "Next image" at bounding box center [1531, 297] width 41 height 41
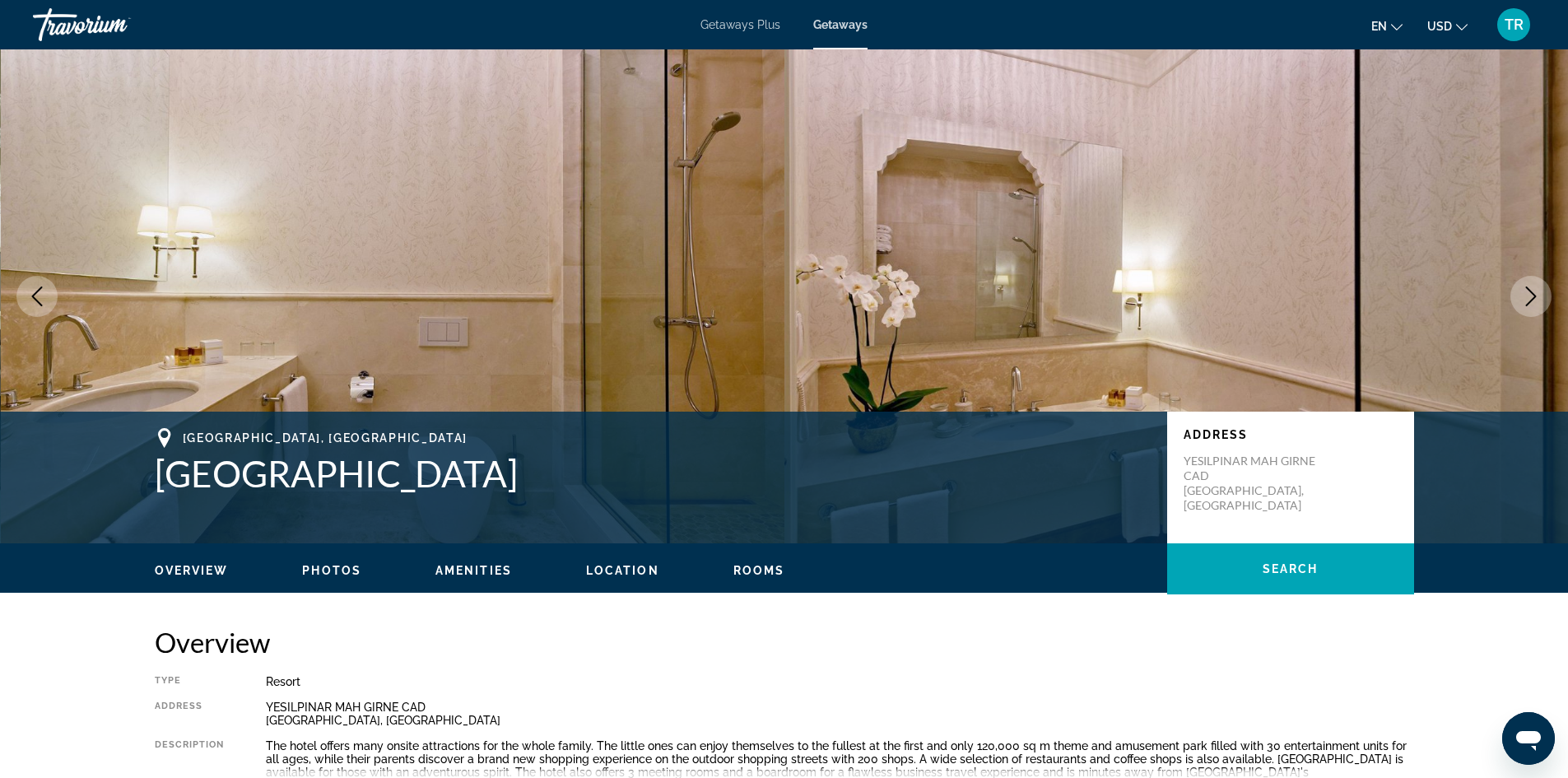
click at [1529, 286] on button "Next image" at bounding box center [1531, 297] width 41 height 41
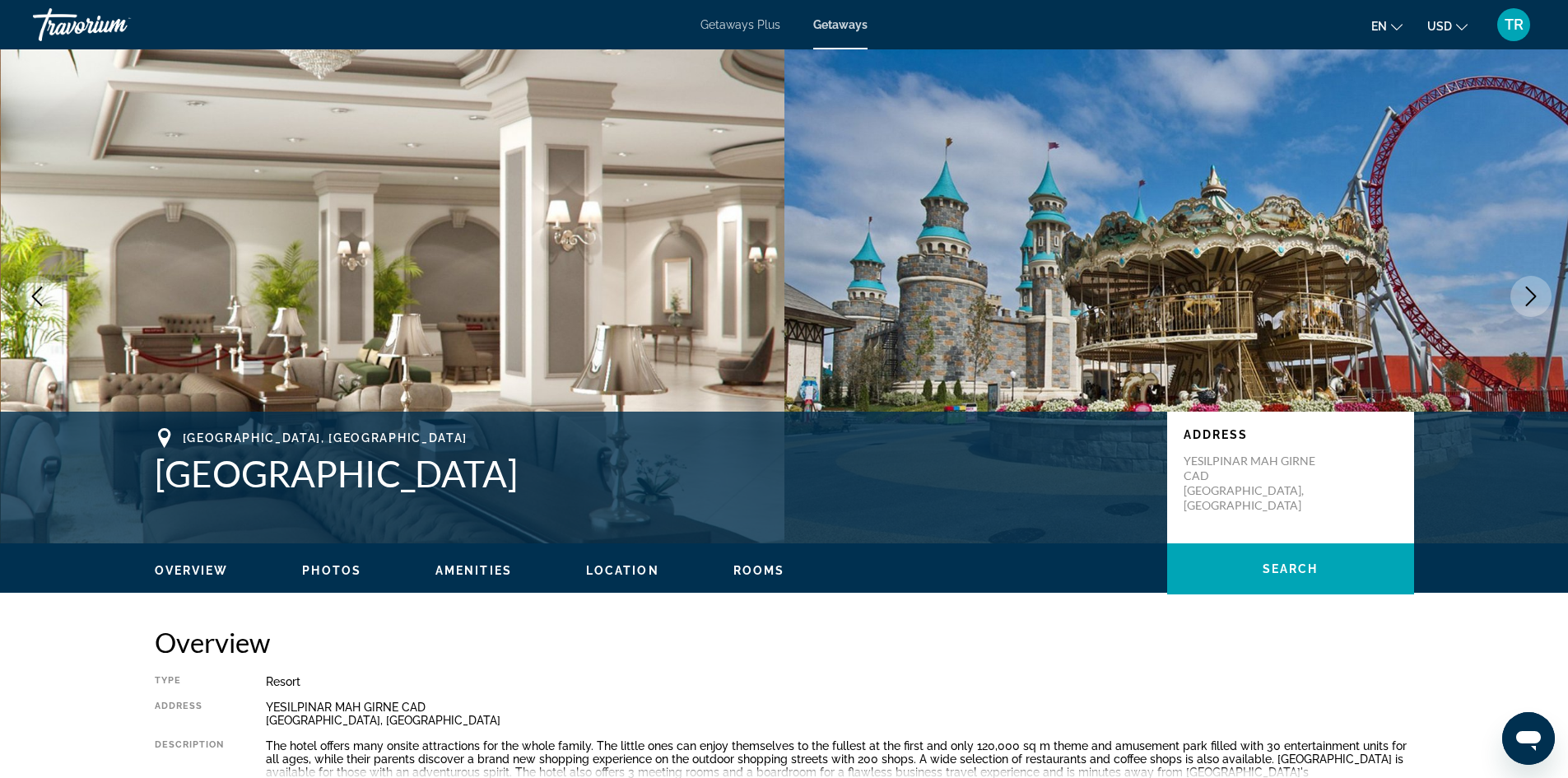
click at [1529, 270] on img "Main content" at bounding box center [1176, 297] width 784 height 494
click at [1527, 270] on img "Main content" at bounding box center [1176, 297] width 784 height 494
click at [1529, 295] on icon "Next image" at bounding box center [1530, 296] width 20 height 20
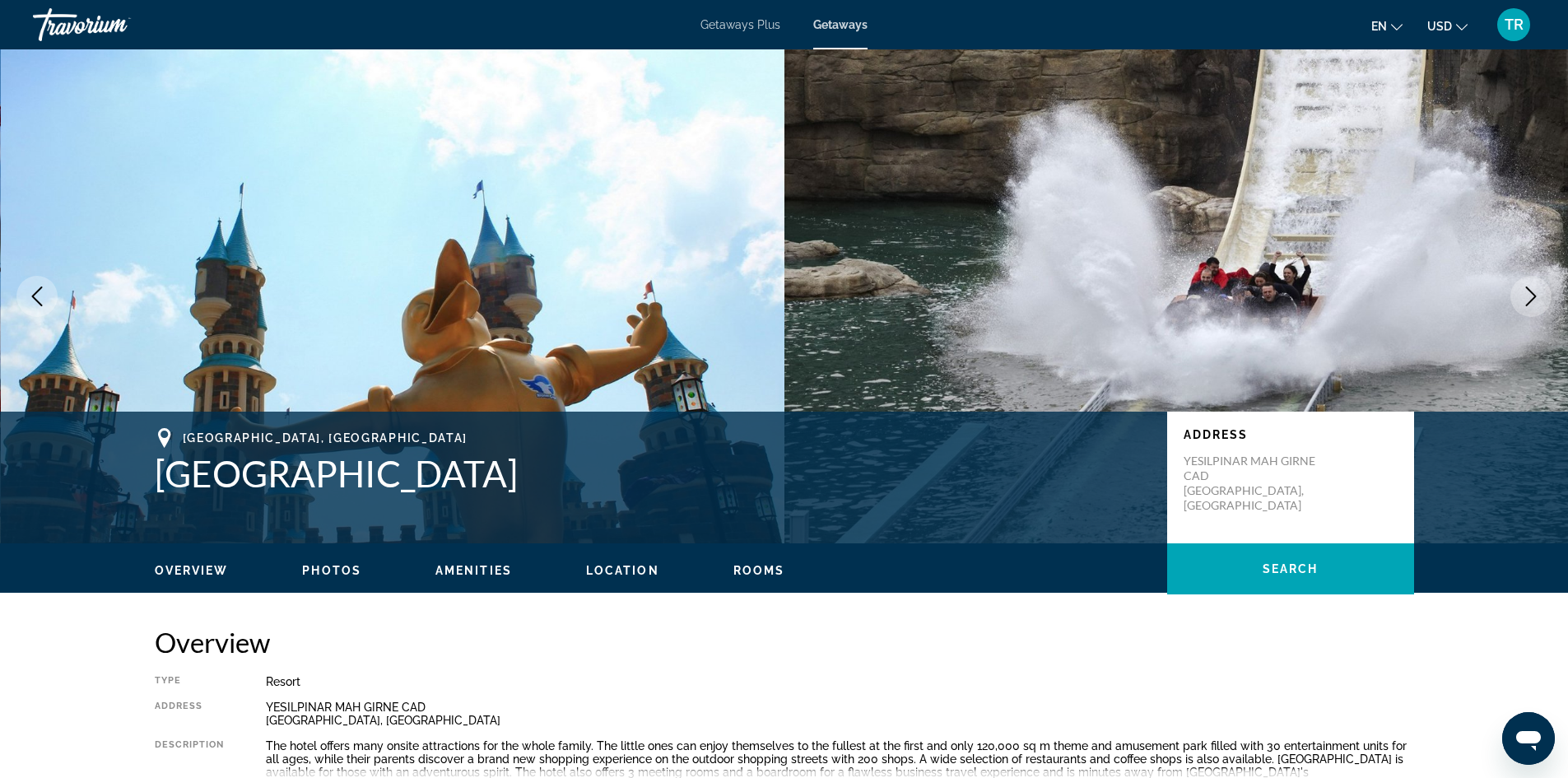
click at [1529, 295] on icon "Next image" at bounding box center [1530, 296] width 20 height 20
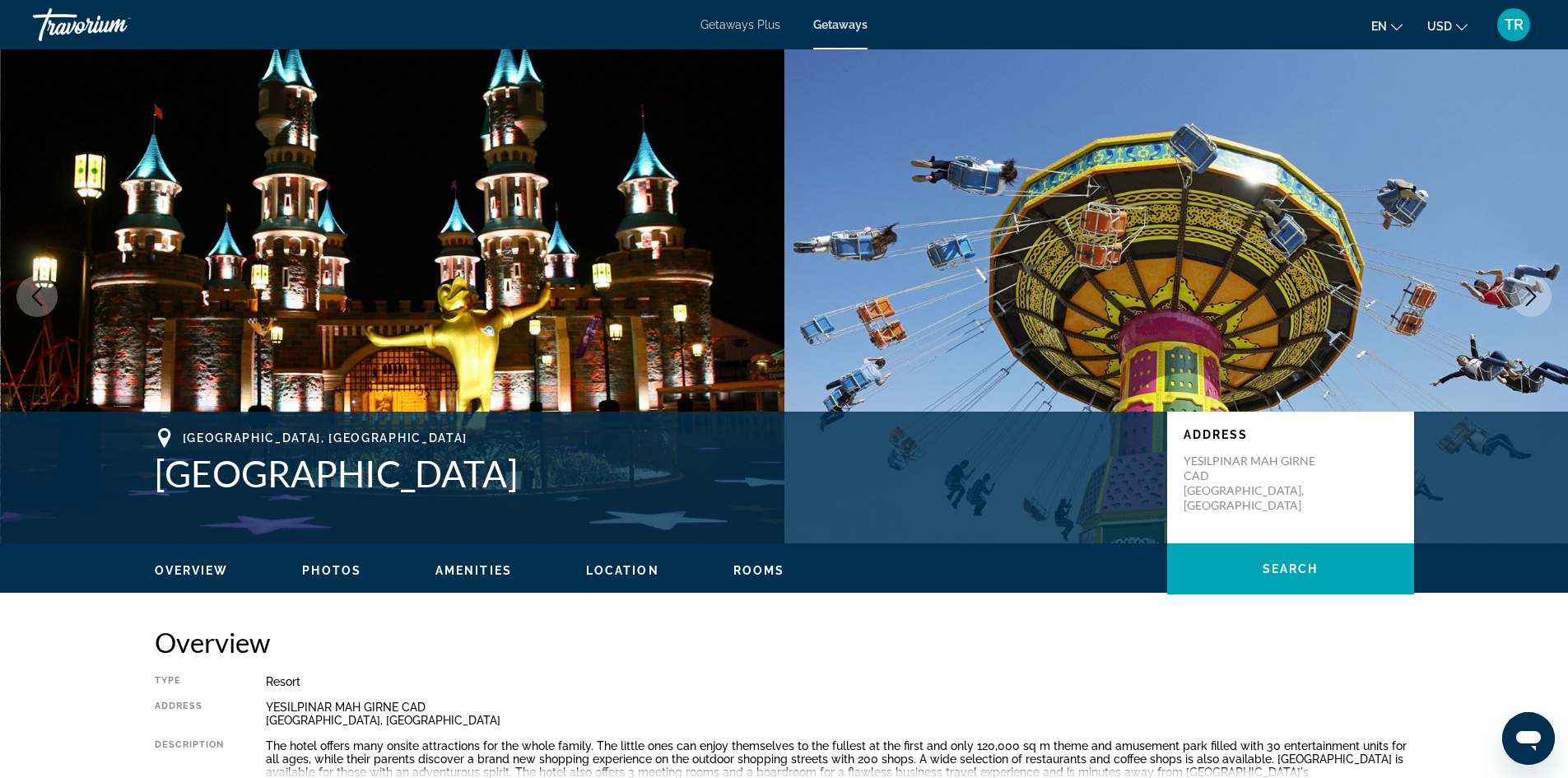
click at [1529, 295] on icon "Next image" at bounding box center [1530, 296] width 20 height 20
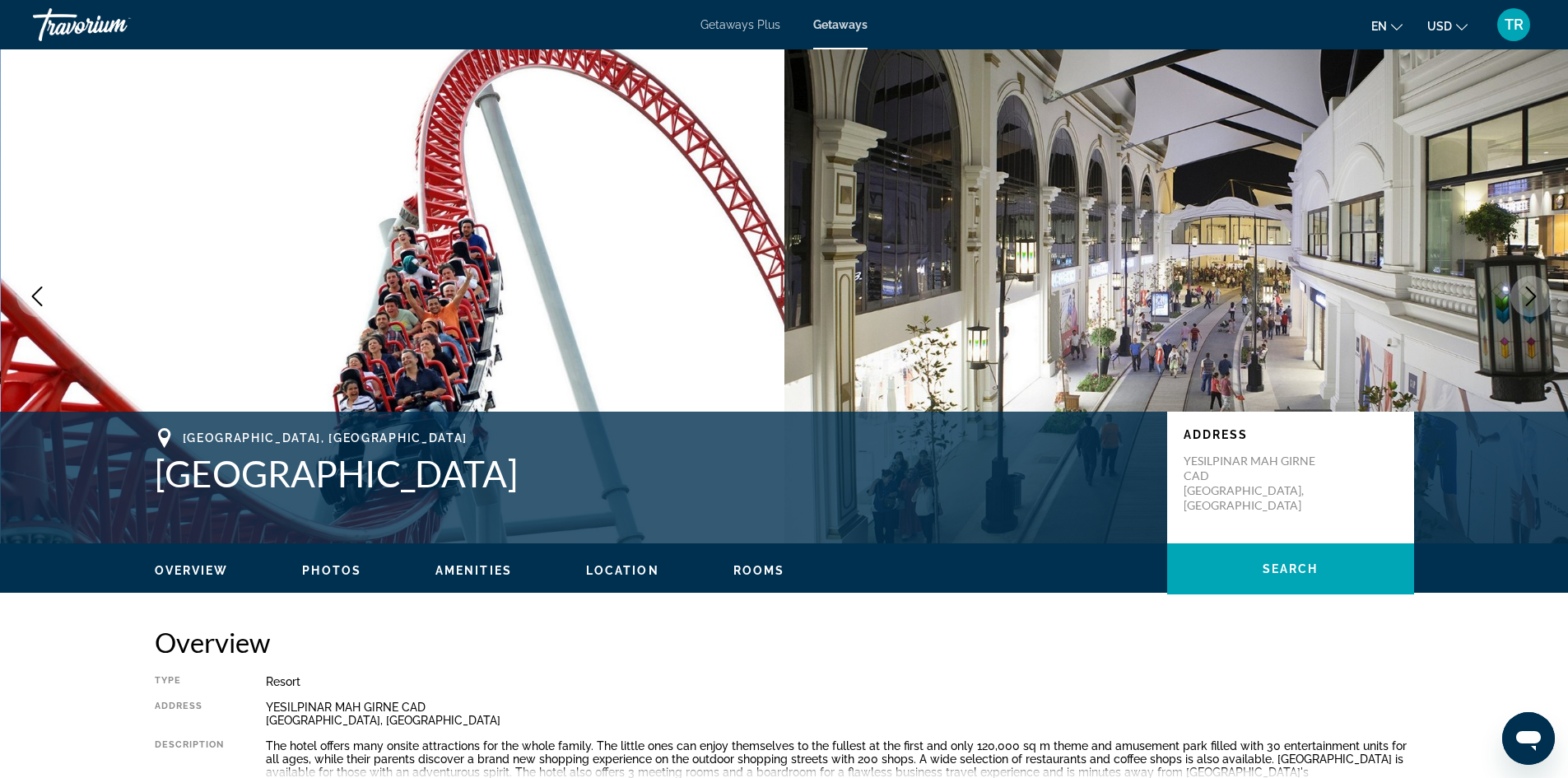
click at [1529, 295] on icon "Next image" at bounding box center [1530, 296] width 20 height 20
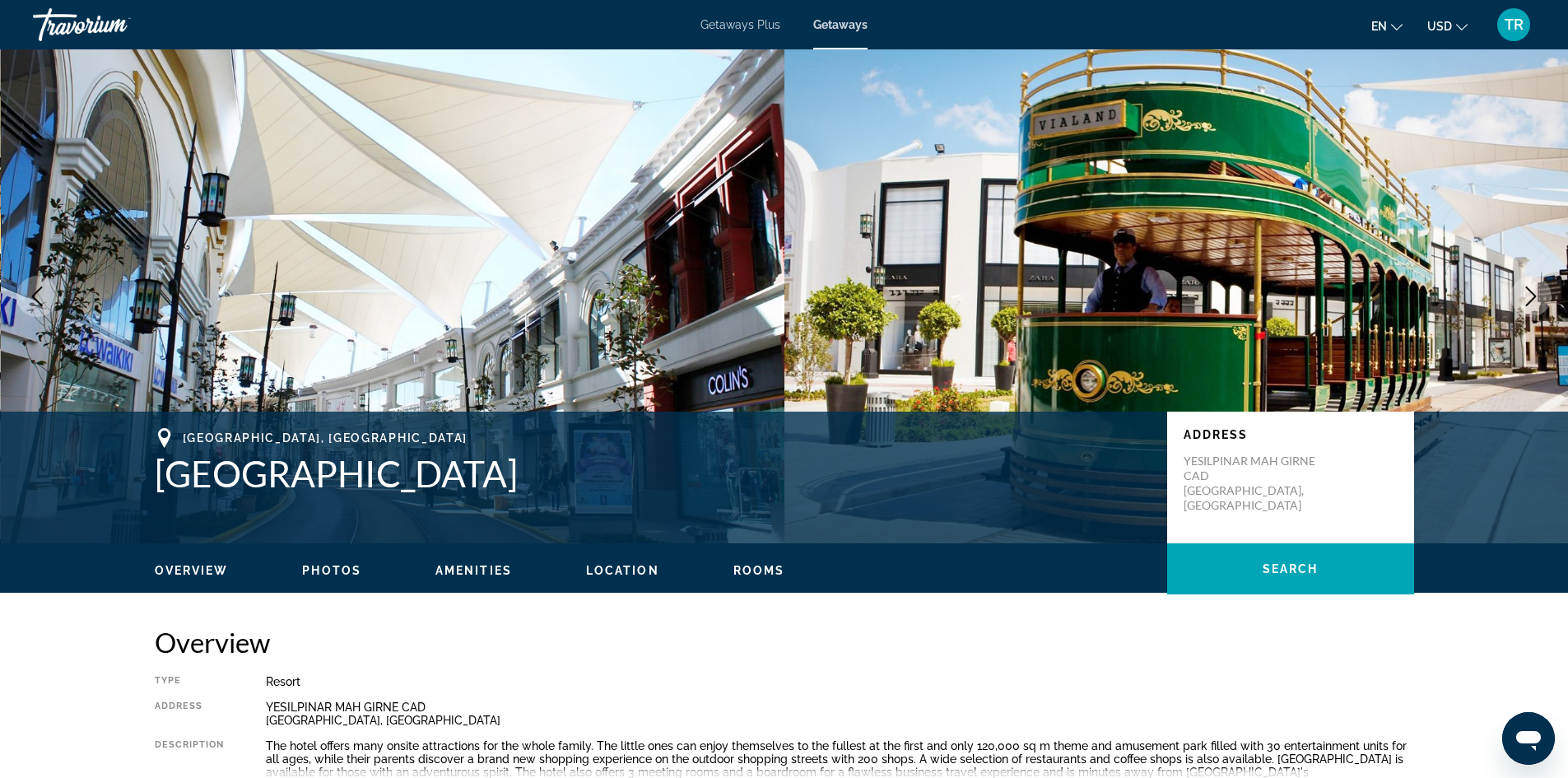
click at [1529, 295] on icon "Next image" at bounding box center [1530, 296] width 20 height 20
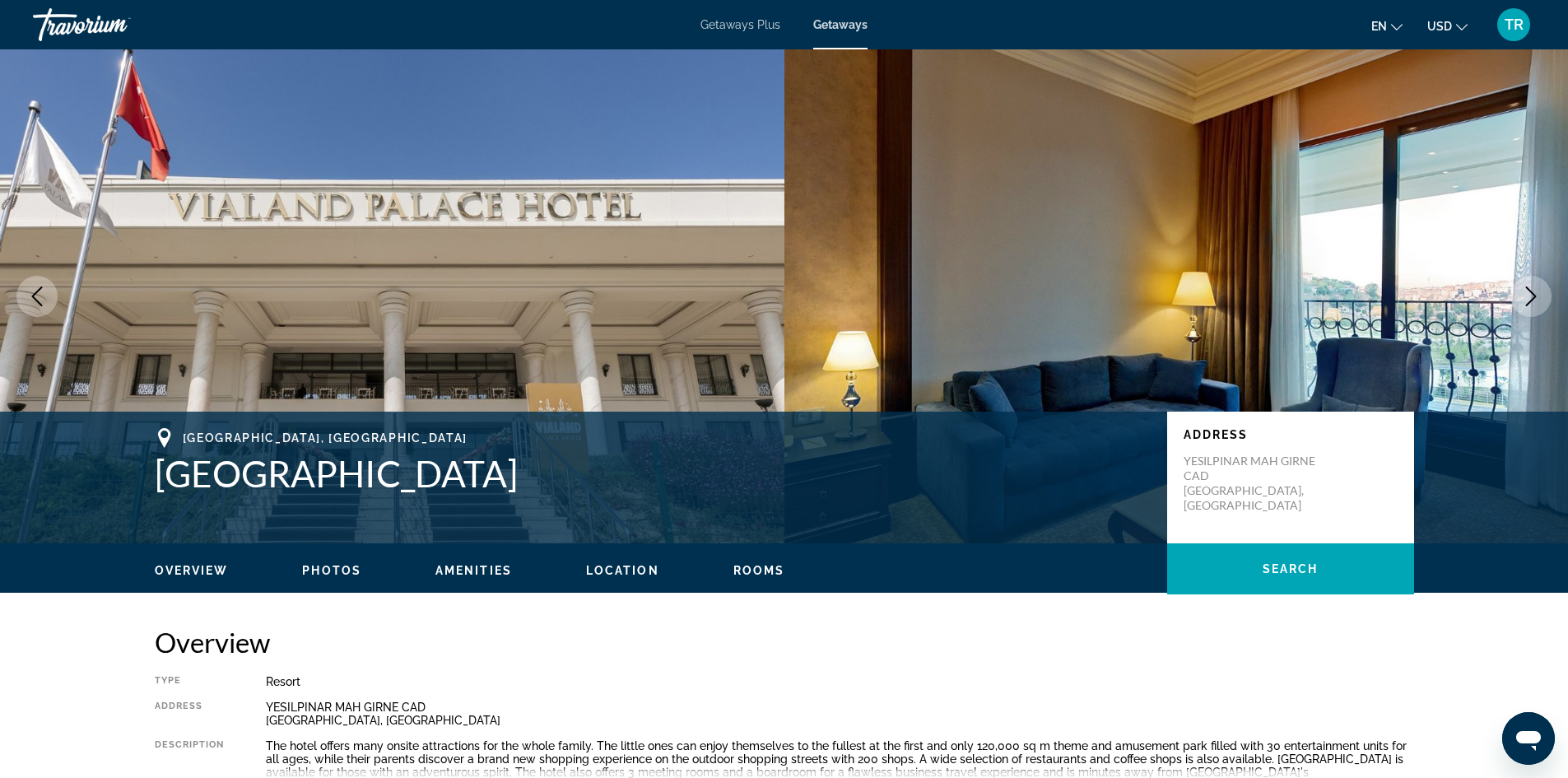
click at [1529, 295] on icon "Next image" at bounding box center [1530, 296] width 20 height 20
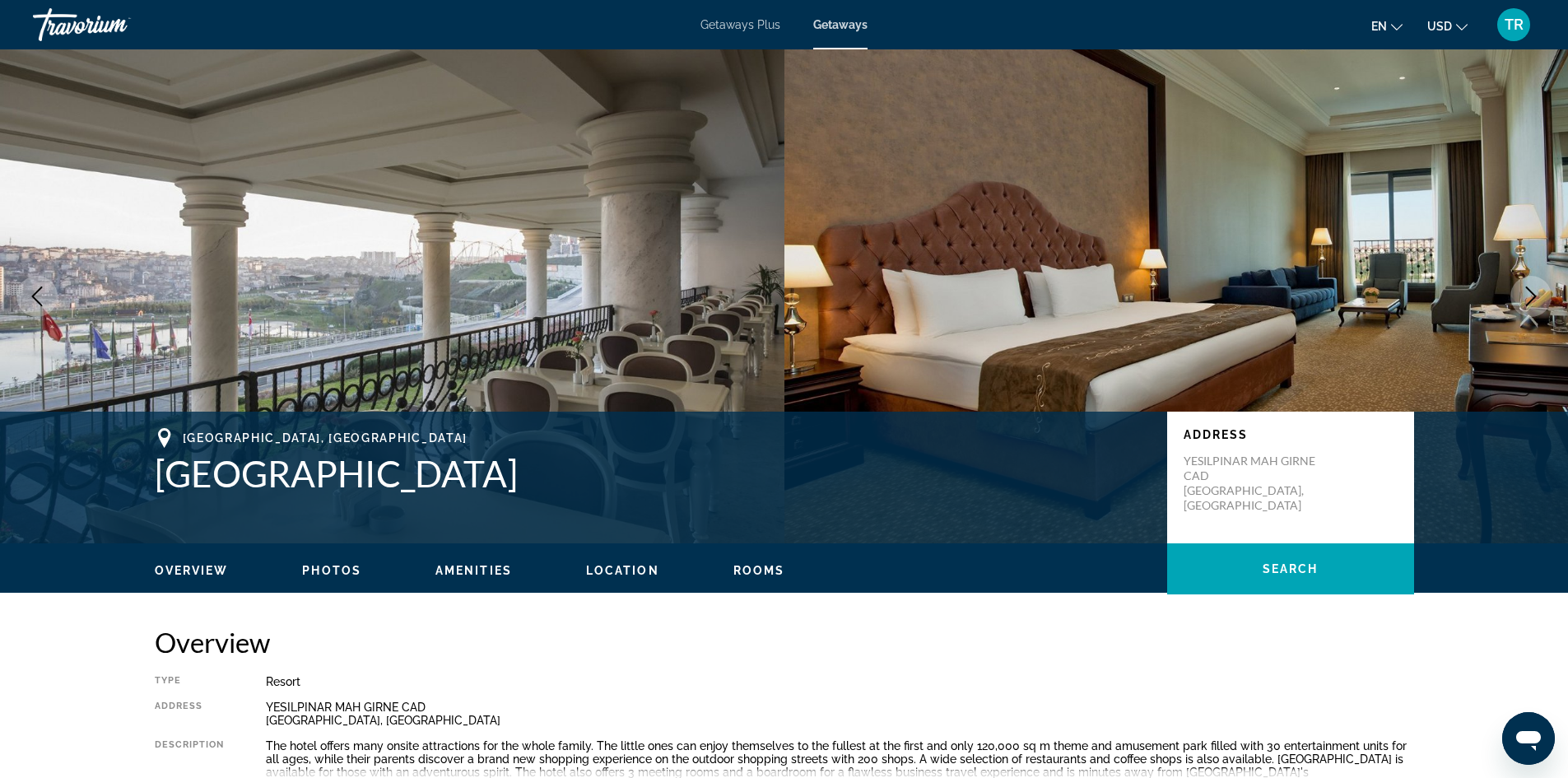
click at [1529, 295] on icon "Next image" at bounding box center [1530, 296] width 20 height 20
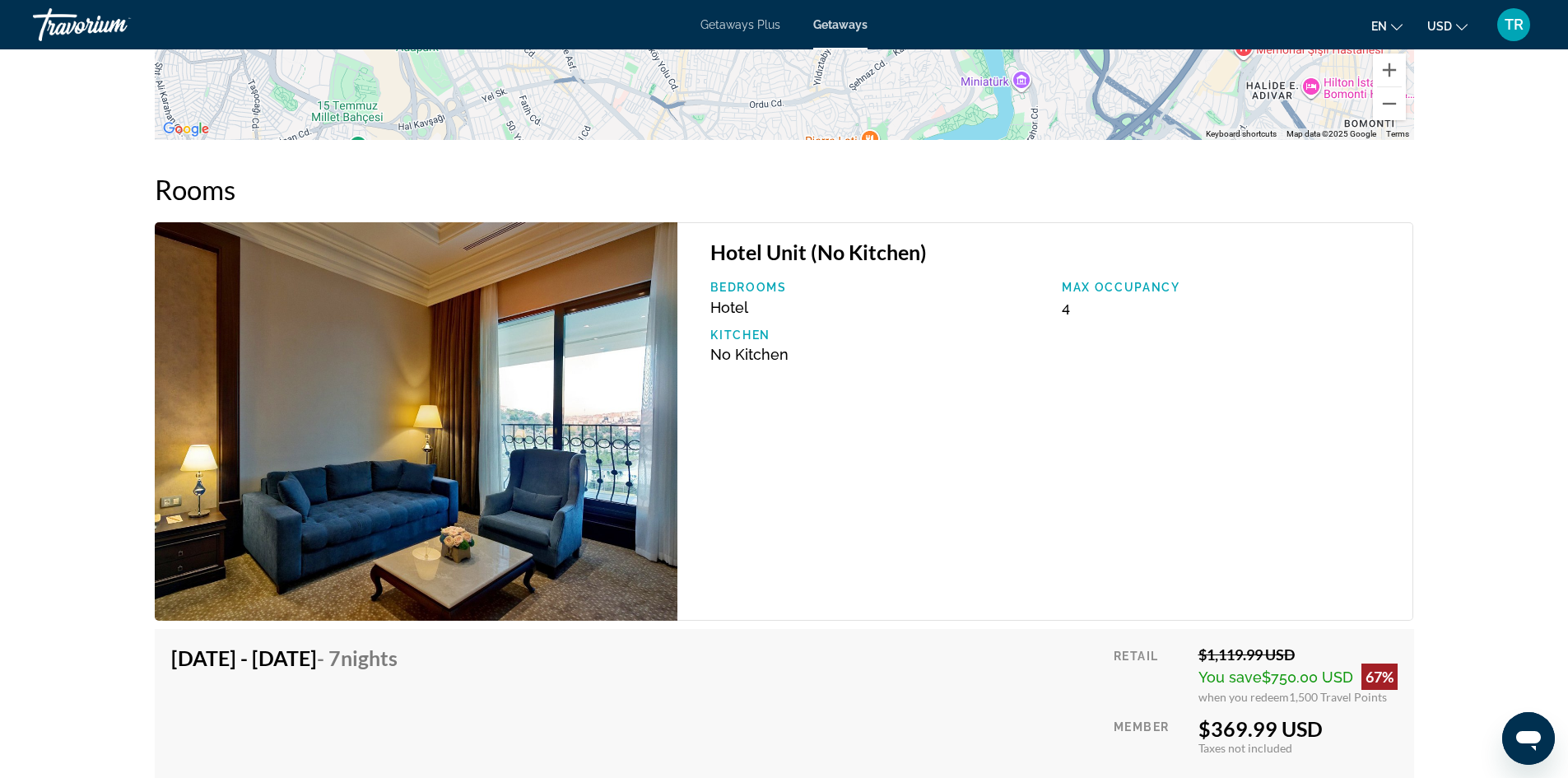
scroll to position [2470, 0]
